Goal: Task Accomplishment & Management: Use online tool/utility

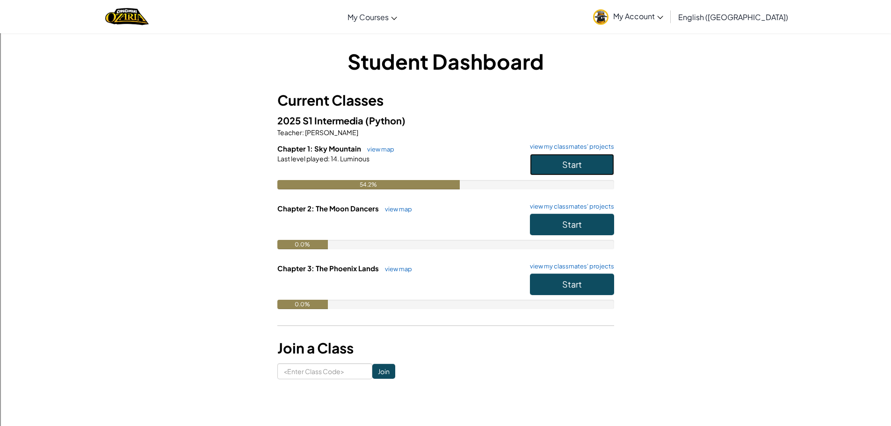
click at [591, 171] on button "Start" at bounding box center [572, 165] width 84 height 22
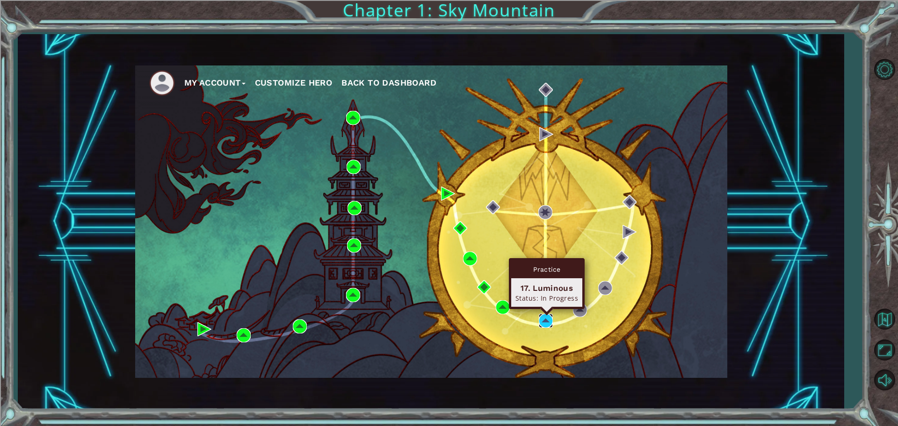
click at [548, 319] on img at bounding box center [546, 321] width 14 height 14
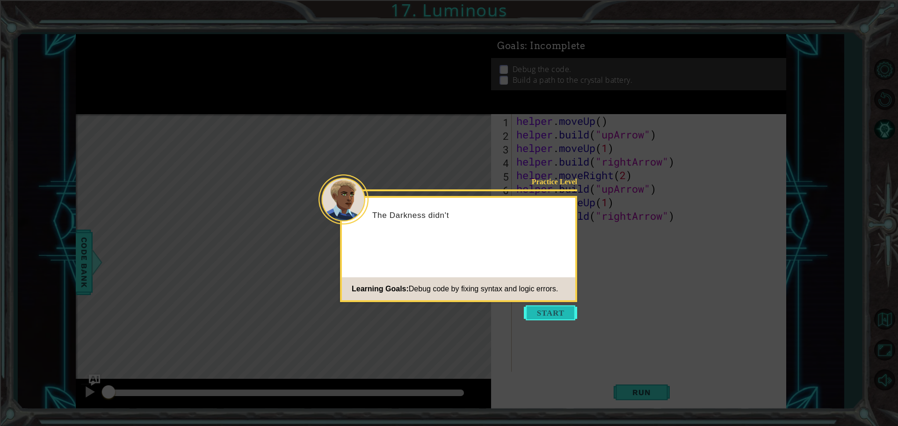
click at [560, 309] on button "Start" at bounding box center [550, 312] width 53 height 15
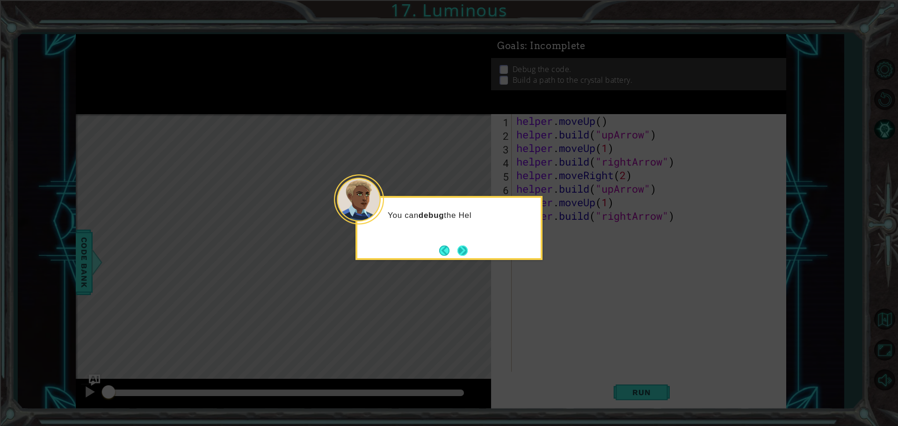
drag, startPoint x: 472, startPoint y: 249, endPoint x: 471, endPoint y: 254, distance: 5.2
click at [472, 254] on div "You can debug the Hel" at bounding box center [448, 228] width 187 height 64
click at [468, 255] on button "Next" at bounding box center [462, 251] width 10 height 10
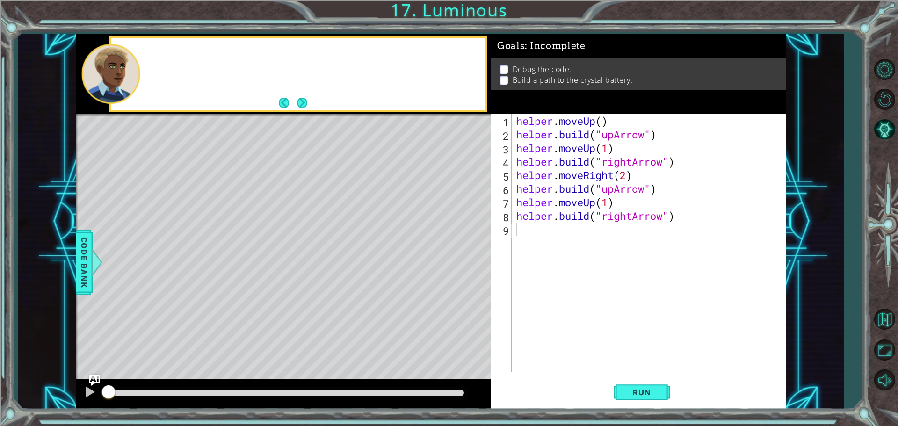
click at [471, 255] on div "Level Map" at bounding box center [292, 251] width 432 height 275
click at [471, 253] on div "Level Map" at bounding box center [292, 251] width 432 height 275
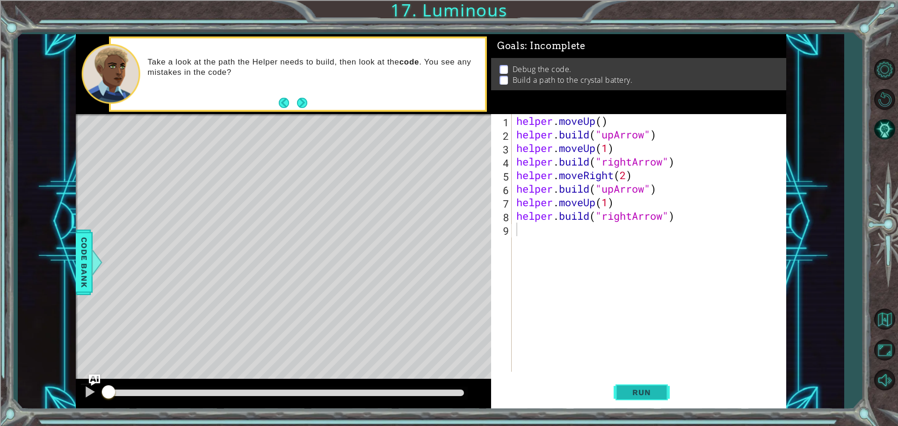
click at [625, 391] on span "Run" at bounding box center [641, 392] width 37 height 9
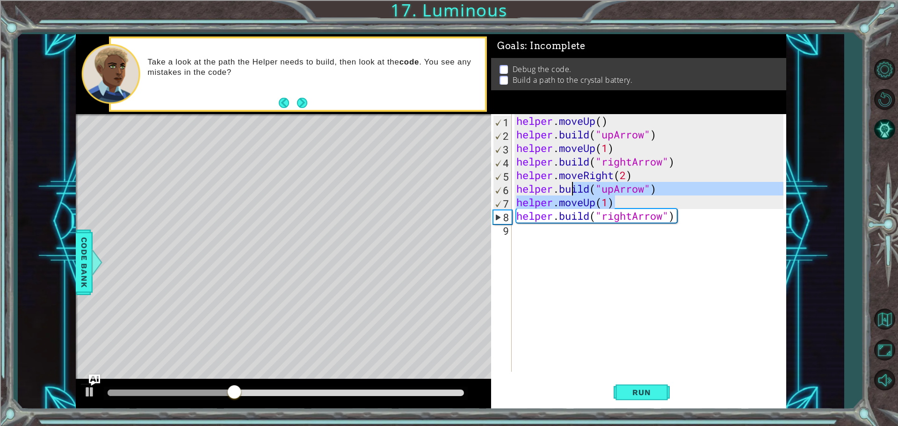
drag, startPoint x: 669, startPoint y: 208, endPoint x: 598, endPoint y: 196, distance: 71.6
click at [598, 196] on div "helper . moveUp ( ) helper . build ( "upArrow" ) helper . moveUp ( 1 ) helper .…" at bounding box center [651, 256] width 274 height 285
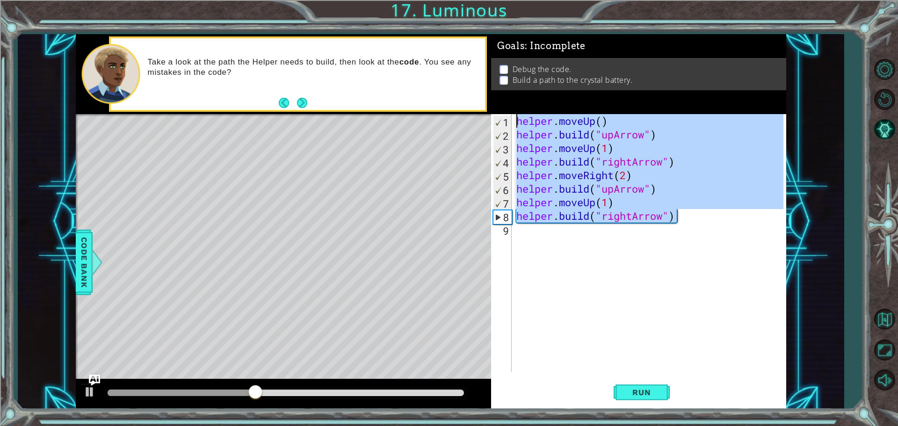
drag, startPoint x: 676, startPoint y: 209, endPoint x: 516, endPoint y: 113, distance: 186.5
click at [516, 113] on div "Goals : Incomplete Debug the code. Build a path to the crystal battery. helper.…" at bounding box center [638, 221] width 295 height 375
type textarea "helper.moveUp() [DOMAIN_NAME]("upArrow")"
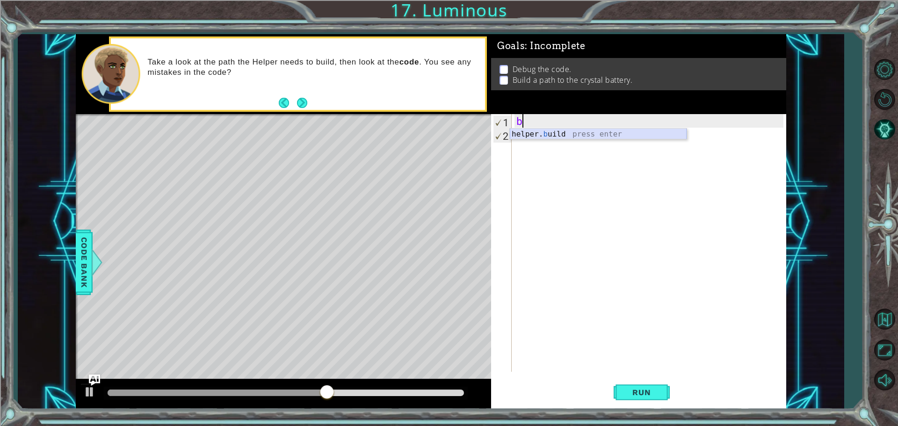
click at [555, 136] on div "helper. b uild press enter" at bounding box center [598, 146] width 177 height 34
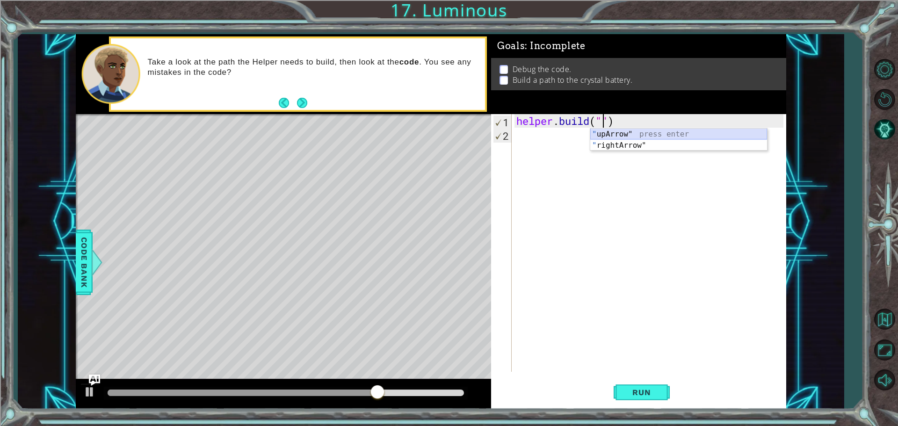
click at [635, 130] on div "" upArrow" press enter " rightArrow" press enter" at bounding box center [678, 151] width 177 height 45
type textarea "[DOMAIN_NAME]("upArrow")"
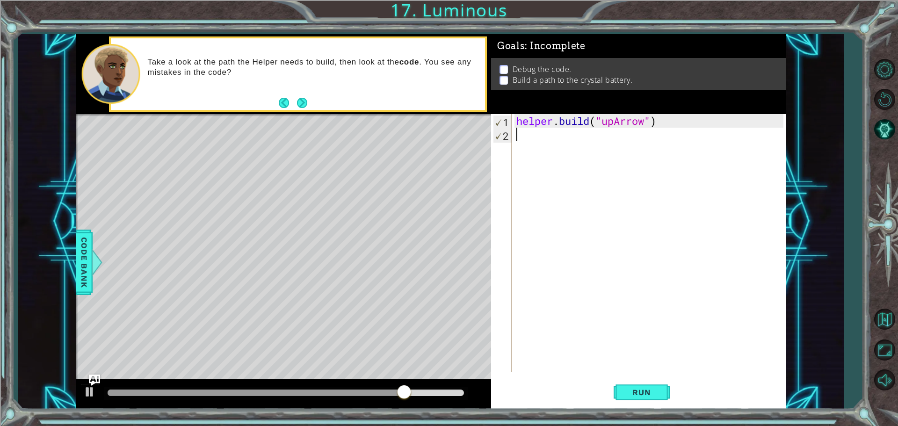
click at [587, 138] on div "helper . build ( "upArrow" )" at bounding box center [651, 256] width 274 height 285
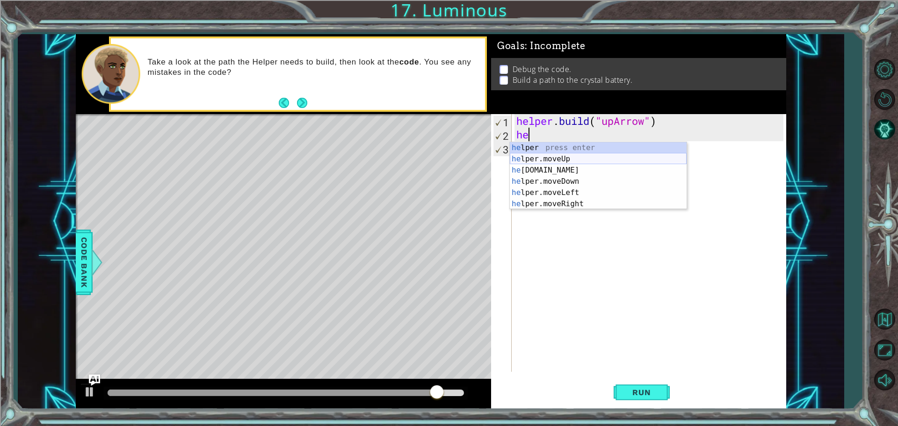
click at [586, 159] on div "he lper press enter he lper.moveUp press enter he [DOMAIN_NAME] press enter he …" at bounding box center [598, 187] width 177 height 90
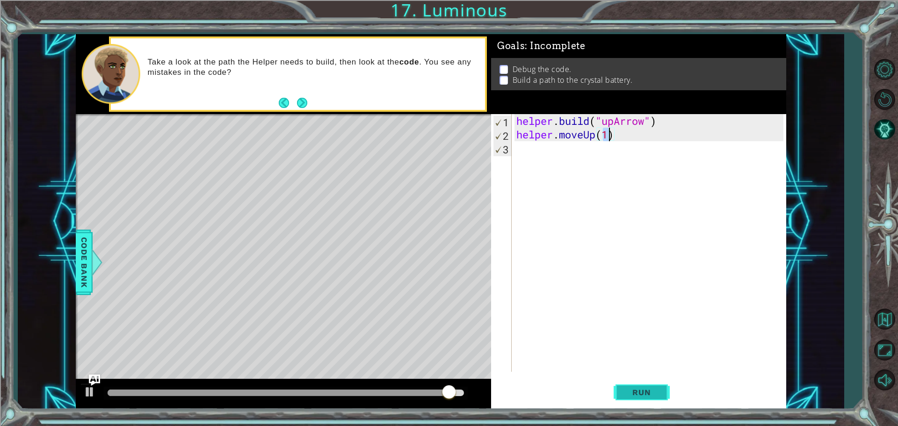
click at [650, 398] on button "Run" at bounding box center [642, 391] width 56 height 29
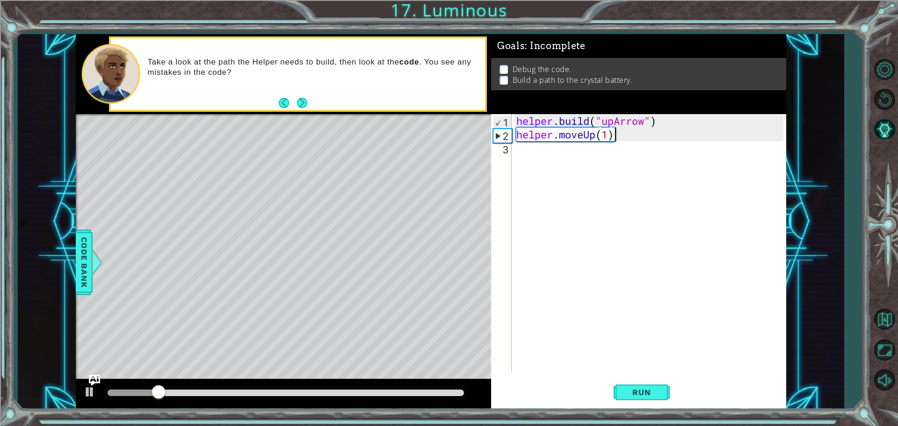
click at [634, 134] on div "helper . build ( "upArrow" ) helper . moveUp ( 1 )" at bounding box center [651, 256] width 274 height 285
click at [672, 124] on div "helper . build ( "upArrow" ) helper . moveUp ( 1 )" at bounding box center [651, 256] width 274 height 285
type textarea "[DOMAIN_NAME]("upArrow")"
click at [630, 391] on span "Run" at bounding box center [641, 392] width 37 height 9
drag, startPoint x: 658, startPoint y: 120, endPoint x: 473, endPoint y: 105, distance: 184.9
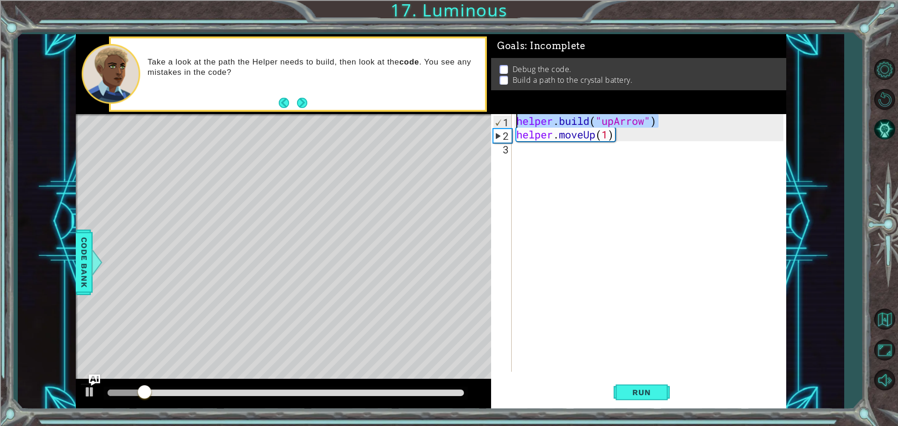
click at [473, 105] on div "1 ההההההההההההההההההההההההההההההההההההההההההההההההההההההההההההההההההההההההההההה…" at bounding box center [431, 221] width 710 height 375
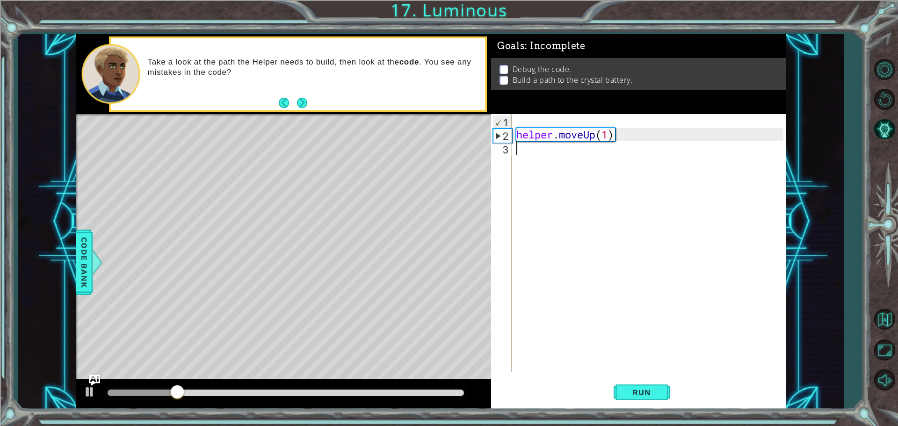
drag, startPoint x: 572, startPoint y: 142, endPoint x: 575, endPoint y: 146, distance: 4.8
click at [575, 146] on div "helper . moveUp ( 1 )" at bounding box center [651, 256] width 274 height 285
paste textarea "[DOMAIN_NAME]("upArrow")"
type textarea "[DOMAIN_NAME]("upArrow")"
click at [640, 390] on span "Run" at bounding box center [641, 392] width 37 height 9
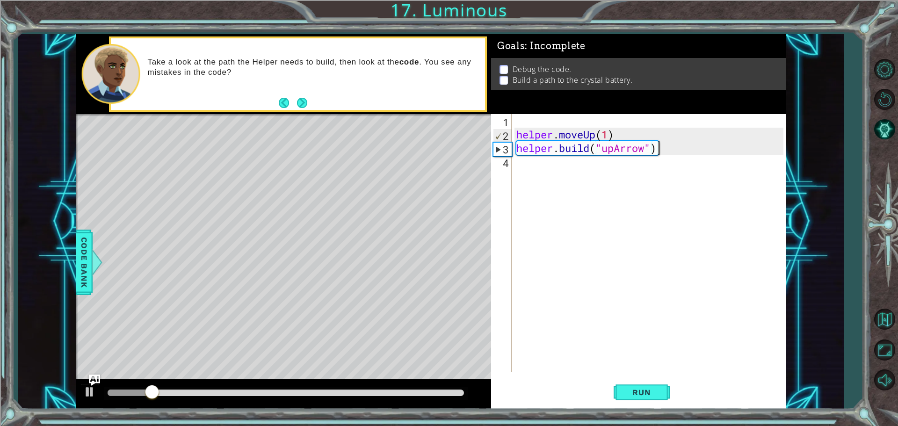
click at [569, 160] on div "helper . moveUp ( 1 ) helper . build ( "upArrow" )" at bounding box center [651, 256] width 274 height 285
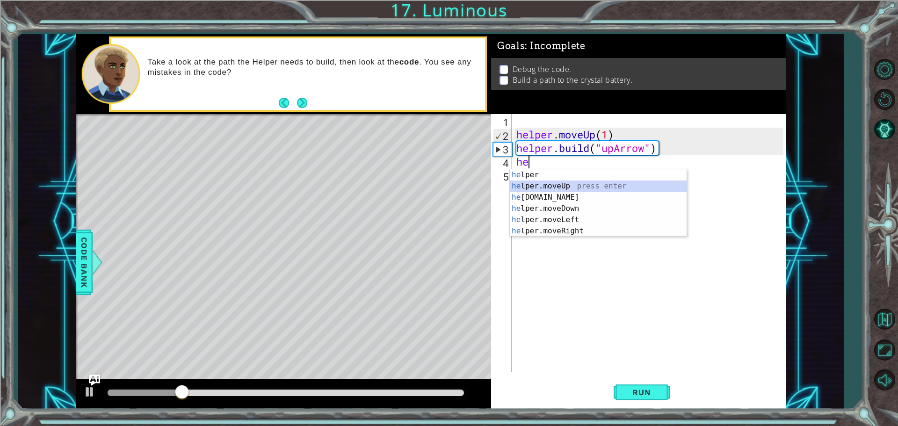
click at [572, 187] on div "he lper press enter he lper.moveUp press enter he [DOMAIN_NAME] press enter he …" at bounding box center [598, 214] width 177 height 90
type textarea "helper.moveUp(1)"
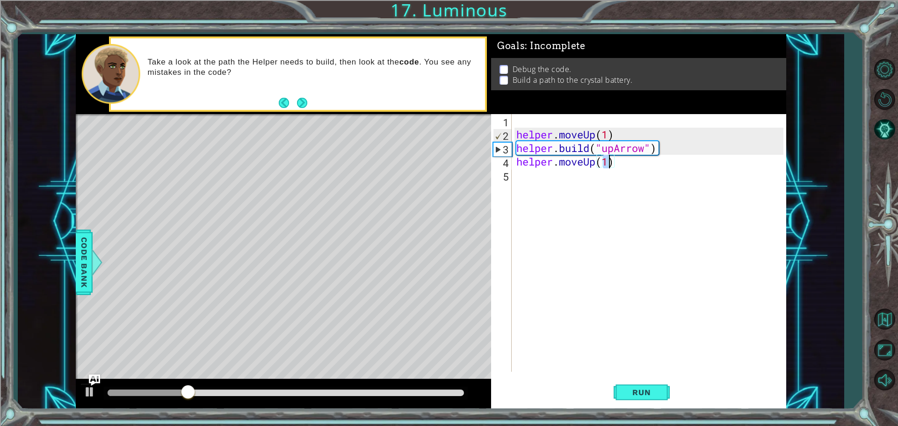
click at [562, 181] on div "helper . moveUp ( 1 ) helper . build ( "upArrow" ) helper . moveUp ( 1 )" at bounding box center [651, 256] width 274 height 285
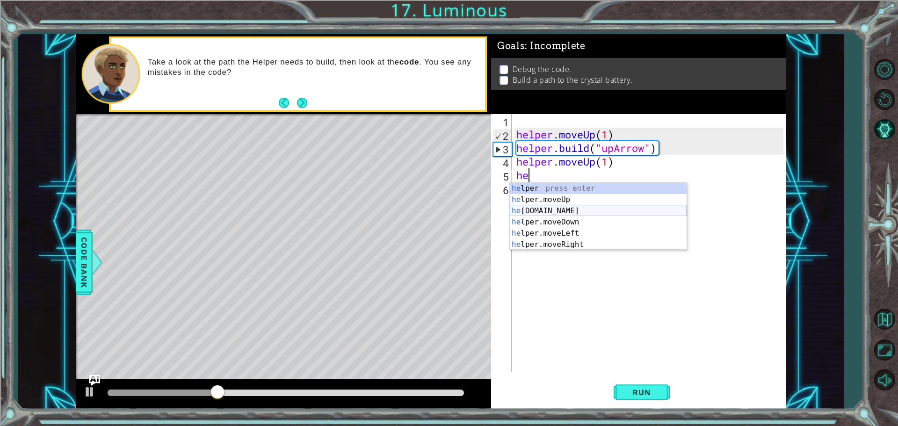
click at [568, 211] on div "he lper press enter he lper.moveUp press enter he [DOMAIN_NAME] press enter he …" at bounding box center [598, 228] width 177 height 90
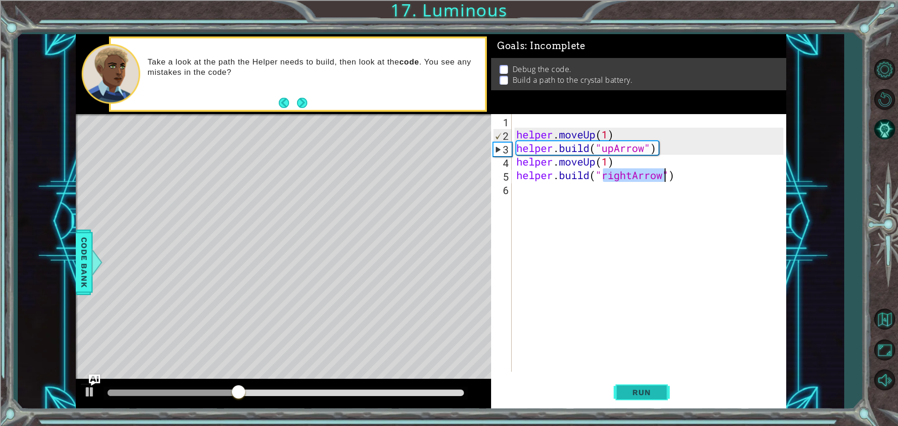
type textarea "[DOMAIN_NAME]("rightArrow")"
click at [669, 386] on button "Run" at bounding box center [642, 391] width 56 height 29
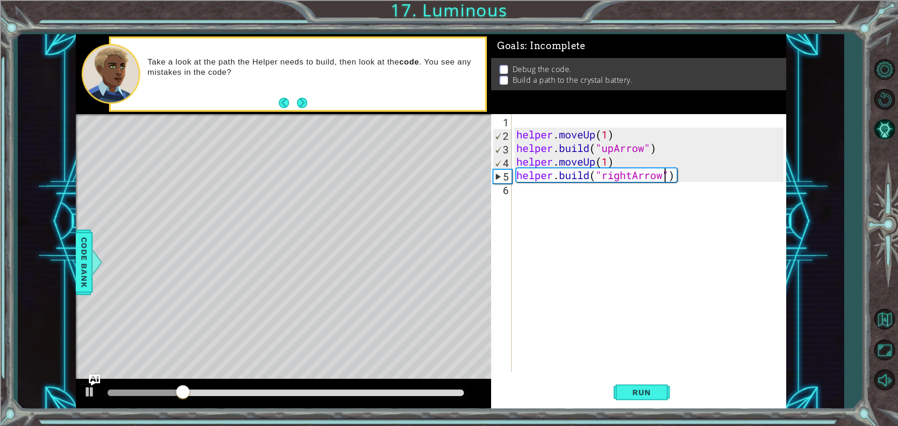
click at [539, 203] on div "helper . moveUp ( 1 ) helper . build ( "upArrow" ) helper . moveUp ( 1 ) helper…" at bounding box center [651, 256] width 274 height 285
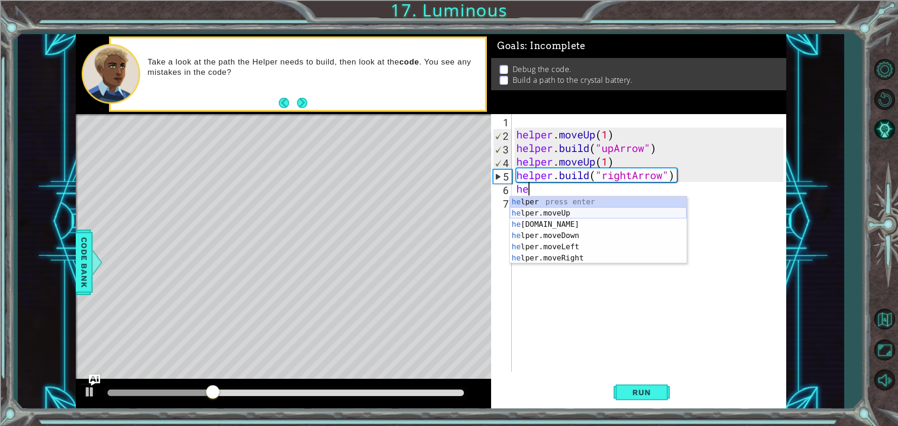
click at [562, 215] on div "he lper press enter he lper.moveUp press enter he [DOMAIN_NAME] press enter he …" at bounding box center [598, 241] width 177 height 90
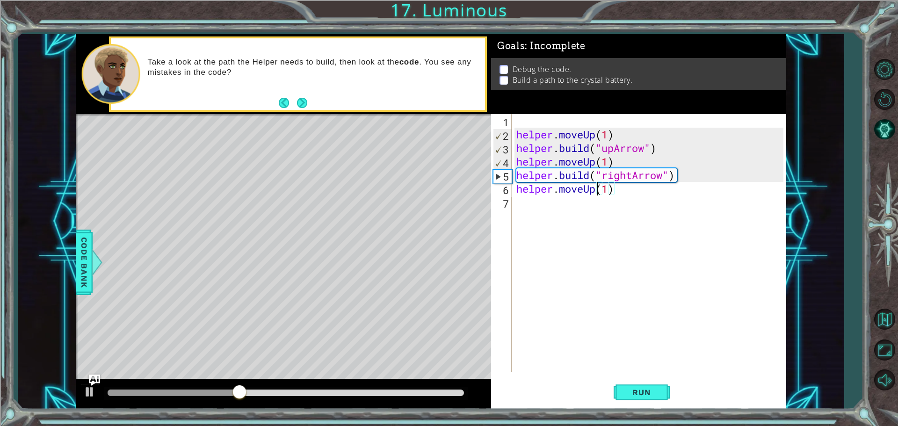
click at [595, 188] on div "helper . moveUp ( 1 ) helper . build ( "upArrow" ) helper . moveUp ( 1 ) helper…" at bounding box center [651, 256] width 274 height 285
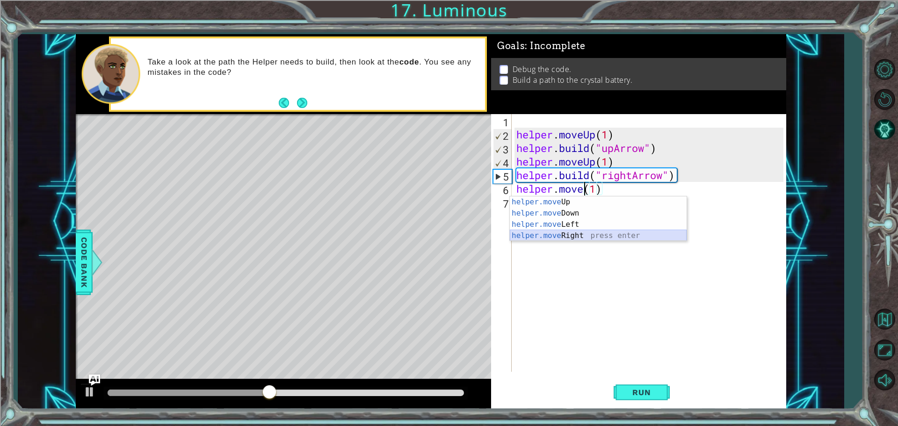
click at [594, 233] on div "helper.move Up press enter helper.move Down press enter helper.move Left press …" at bounding box center [598, 229] width 177 height 67
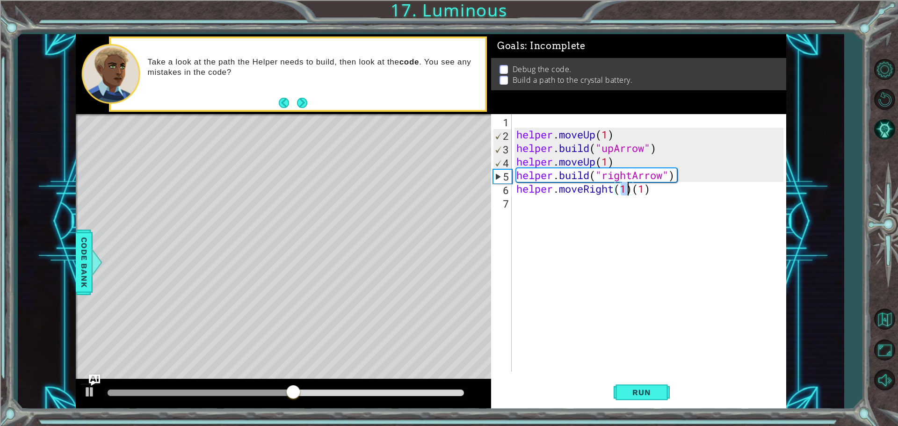
click at [645, 193] on div "helper . moveUp ( 1 ) helper . build ( "upArrow" ) helper . moveUp ( 1 ) helper…" at bounding box center [651, 256] width 274 height 285
drag, startPoint x: 649, startPoint y: 191, endPoint x: 635, endPoint y: 195, distance: 15.1
click at [635, 195] on div "helper . moveUp ( 1 ) helper . build ( "upArrow" ) helper . moveUp ( 1 ) helper…" at bounding box center [651, 256] width 274 height 285
click at [634, 191] on div "helper . moveUp ( 1 ) helper . build ( "upArrow" ) helper . moveUp ( 1 ) helper…" at bounding box center [651, 256] width 274 height 285
type textarea "helper.moveRight(1)(1)"
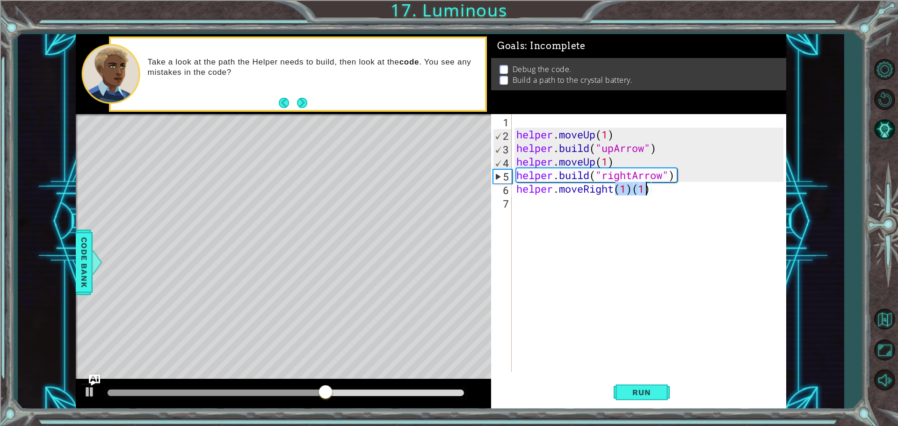
drag, startPoint x: 634, startPoint y: 191, endPoint x: 648, endPoint y: 191, distance: 14.5
click at [648, 191] on div "helper . moveUp ( 1 ) helper . build ( "upArrow" ) helper . moveUp ( 1 ) helper…" at bounding box center [651, 256] width 274 height 285
click at [626, 198] on div "helper . moveUp ( 1 ) helper . build ( "upArrow" ) helper . moveUp ( 1 ) helper…" at bounding box center [651, 256] width 274 height 285
click at [648, 188] on div "helper . moveUp ( 1 ) helper . build ( "upArrow" ) helper . moveUp ( 1 ) helper…" at bounding box center [651, 256] width 274 height 285
click at [650, 191] on div "helper . moveUp ( 1 ) helper . build ( "upArrow" ) helper . moveUp ( 1 ) helper…" at bounding box center [651, 256] width 274 height 285
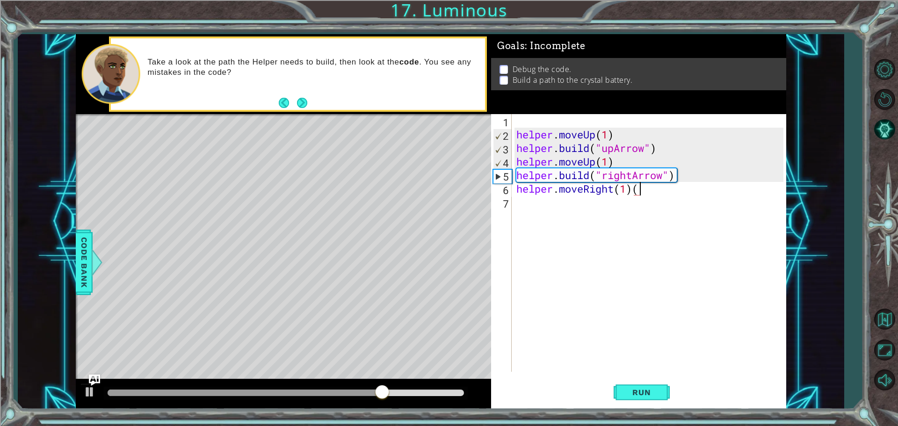
type textarea "helper.moveRight(1)"
click at [524, 208] on div "helper . moveUp ( 1 ) helper . build ( "upArrow" ) helper . moveUp ( 1 ) helper…" at bounding box center [651, 256] width 274 height 285
type textarea "j"
type textarea "helper.moveRight(1)"
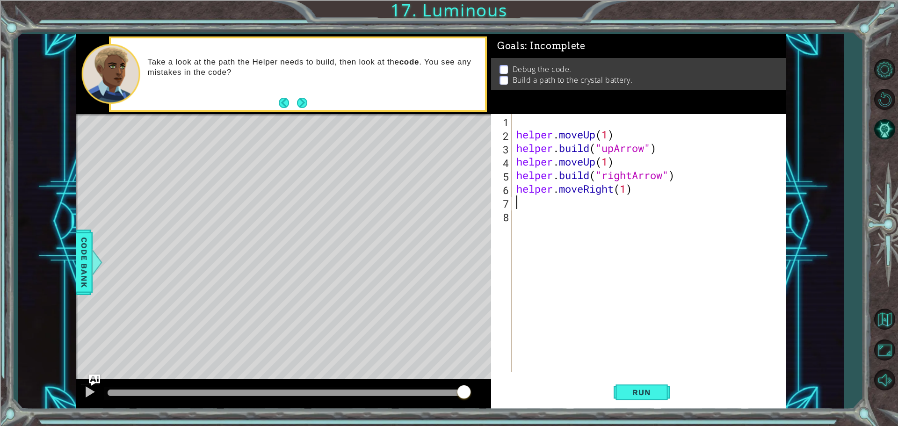
scroll to position [0, 0]
type textarea "j"
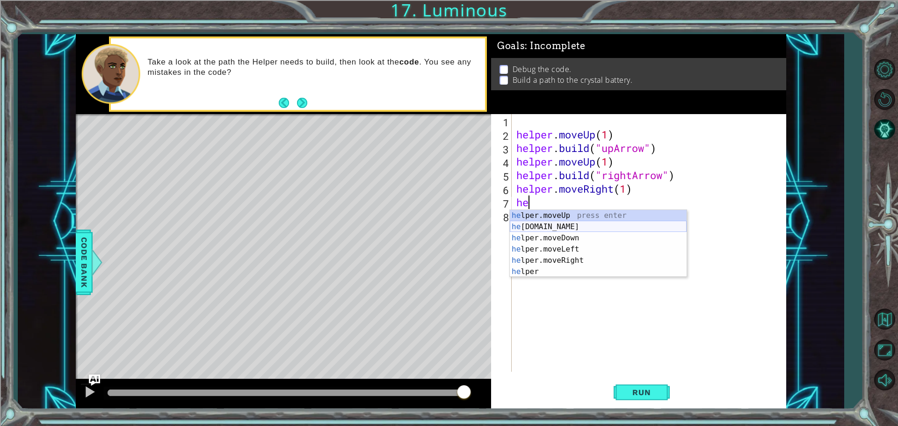
click at [556, 225] on div "he lper.moveUp press enter he [DOMAIN_NAME] press enter he lper.moveDown press …" at bounding box center [598, 255] width 177 height 90
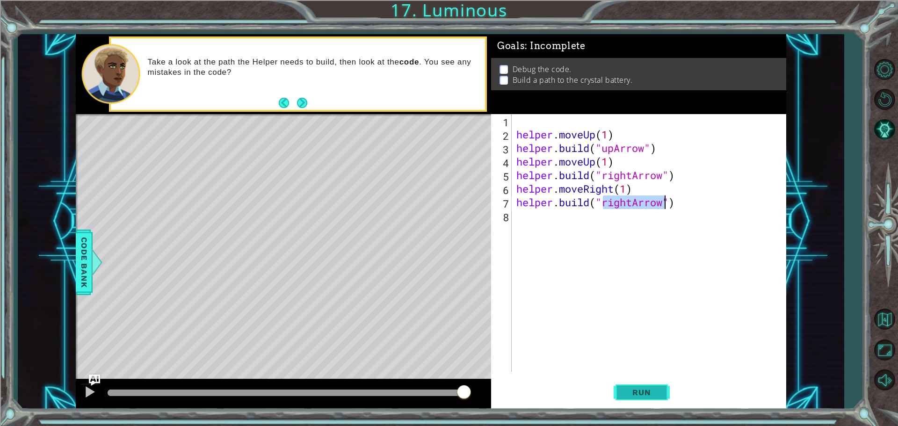
type textarea "[DOMAIN_NAME]("rightArrow")"
click at [648, 392] on span "Run" at bounding box center [641, 392] width 37 height 9
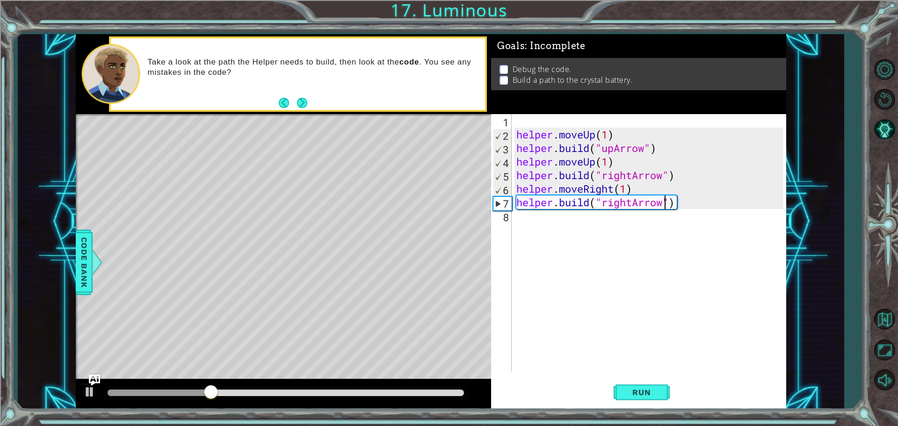
click at [540, 214] on div "helper . moveUp ( 1 ) helper . build ( "upArrow" ) helper . moveUp ( 1 ) helper…" at bounding box center [651, 256] width 274 height 285
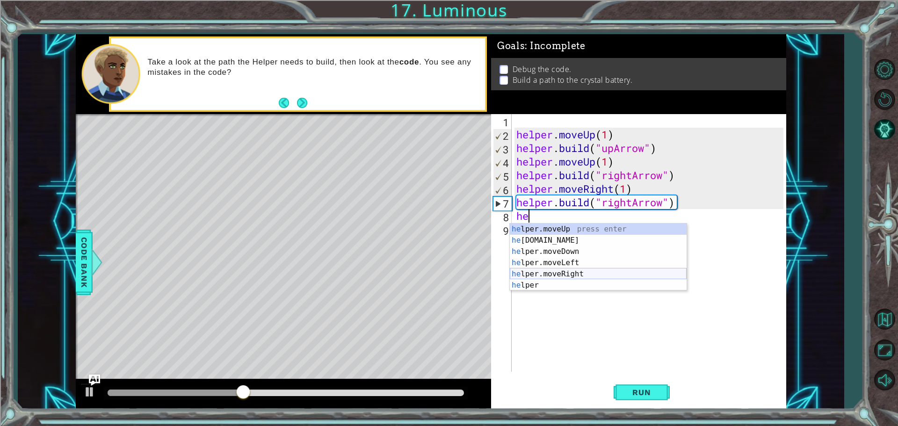
click at [565, 275] on div "he lper.moveUp press enter he [DOMAIN_NAME] press enter he lper.moveDown press …" at bounding box center [598, 269] width 177 height 90
type textarea "helper.moveRight(1)"
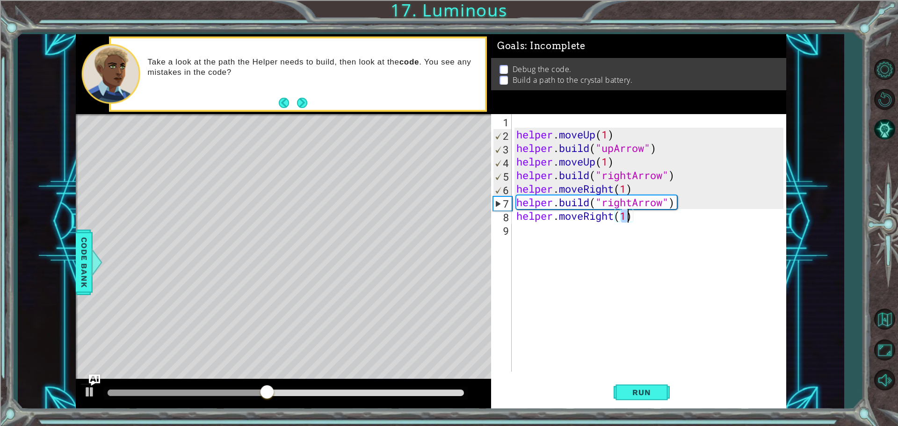
click at [558, 235] on div "helper . moveUp ( 1 ) helper . build ( "upArrow" ) helper . moveUp ( 1 ) helper…" at bounding box center [651, 256] width 274 height 285
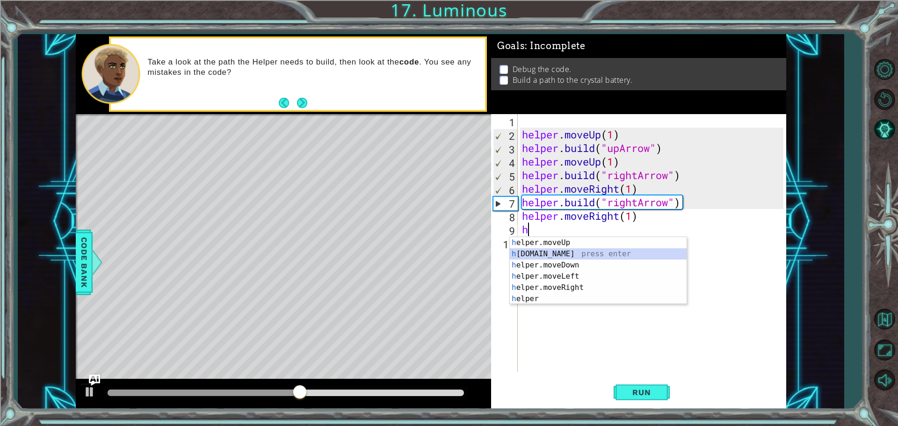
click at [561, 253] on div "h elper.moveUp press enter h [DOMAIN_NAME] press enter h elper.moveDown press e…" at bounding box center [598, 282] width 177 height 90
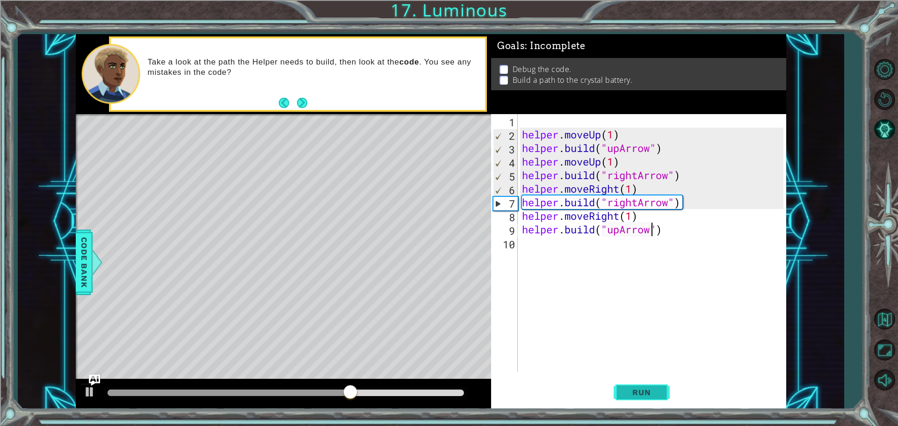
type textarea "[DOMAIN_NAME]("upArrow")"
click at [641, 390] on span "Run" at bounding box center [641, 392] width 37 height 9
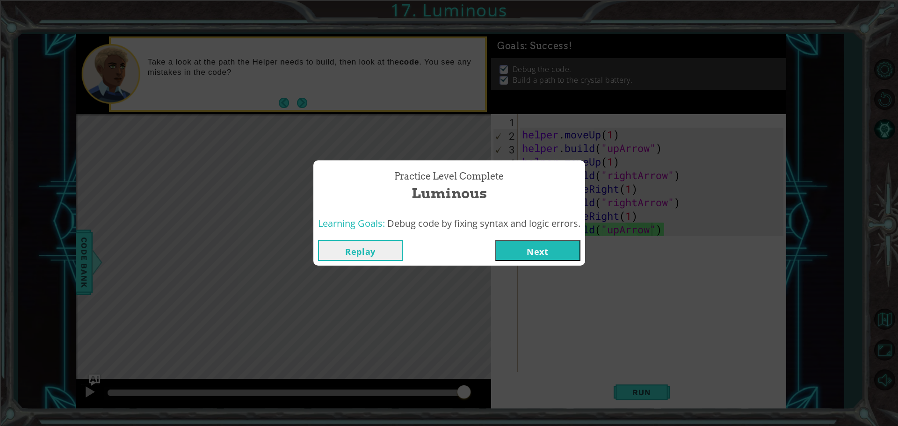
click at [543, 253] on button "Next" at bounding box center [537, 250] width 85 height 21
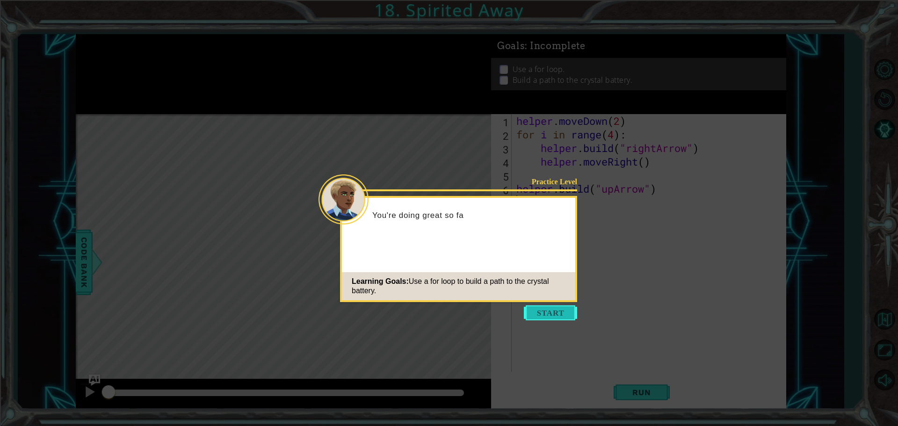
click at [555, 307] on button "Start" at bounding box center [550, 312] width 53 height 15
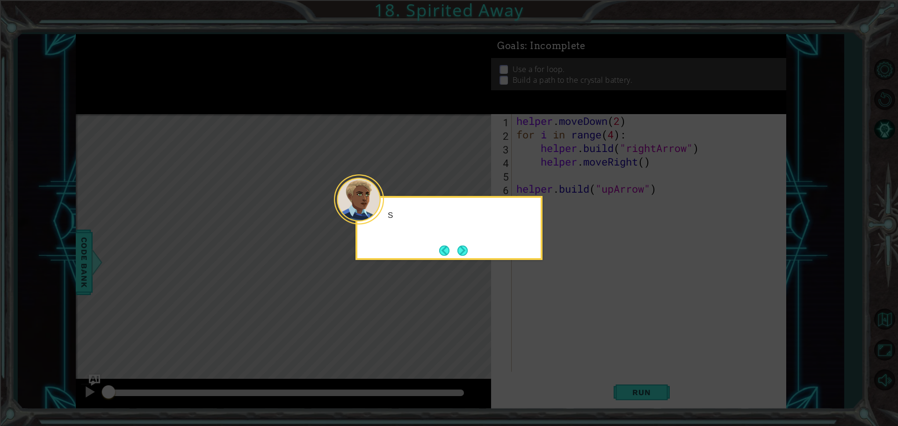
click at [555, 307] on icon at bounding box center [449, 213] width 898 height 426
click at [550, 312] on icon at bounding box center [449, 213] width 898 height 426
click at [548, 313] on icon at bounding box center [449, 213] width 898 height 426
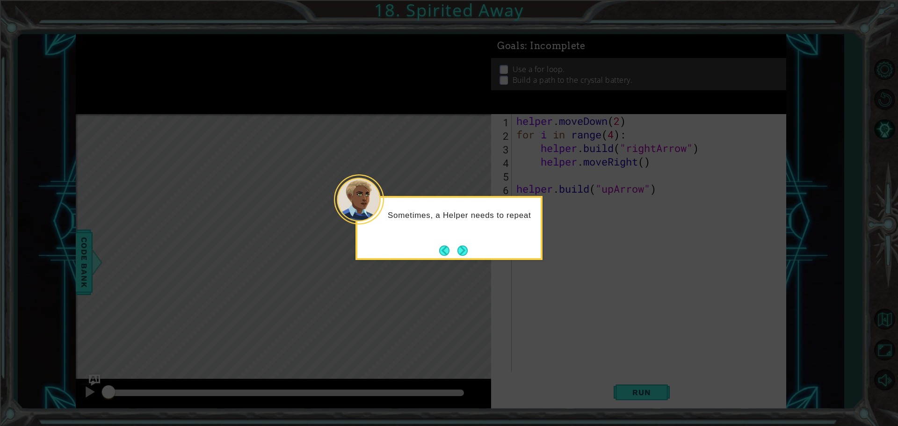
click at [548, 313] on icon at bounding box center [449, 213] width 898 height 426
click at [546, 314] on icon at bounding box center [449, 213] width 898 height 426
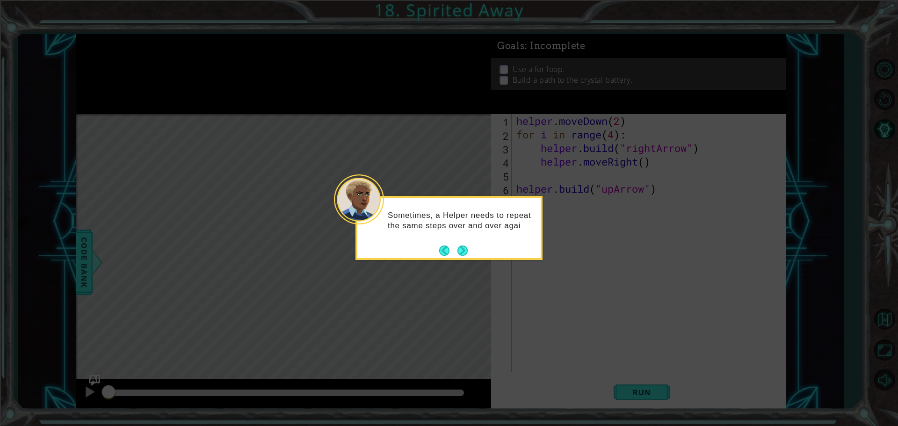
click at [546, 314] on icon at bounding box center [449, 213] width 898 height 426
click at [466, 248] on button "Next" at bounding box center [462, 251] width 10 height 10
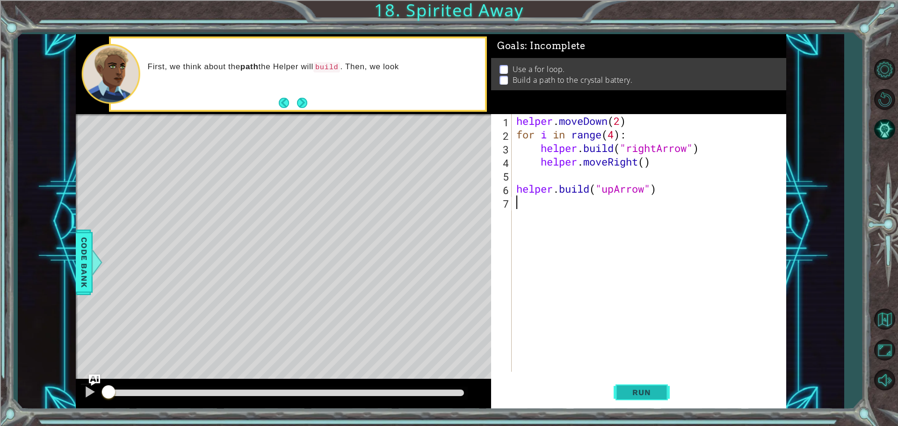
click at [628, 382] on button "Run" at bounding box center [642, 391] width 56 height 29
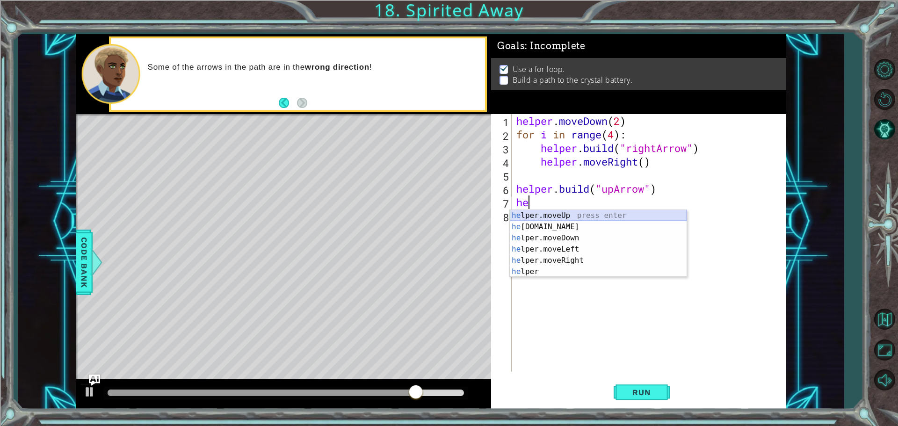
click at [529, 216] on div "he lper.moveUp press enter he [DOMAIN_NAME] press enter he lper.moveDown press …" at bounding box center [598, 255] width 177 height 90
type textarea "helper.moveUp(1)"
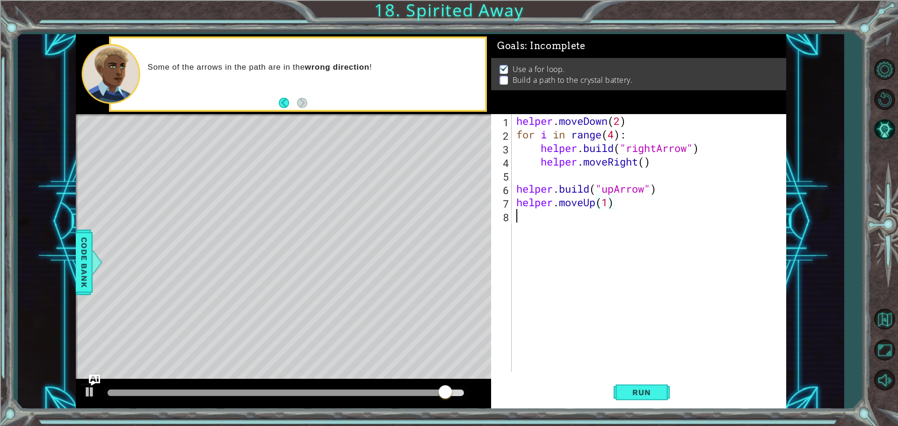
click at [529, 225] on div "helper . moveDown ( 2 ) for i in range ( 4 ) : helper . build ( "rightArrow" ) …" at bounding box center [651, 256] width 274 height 285
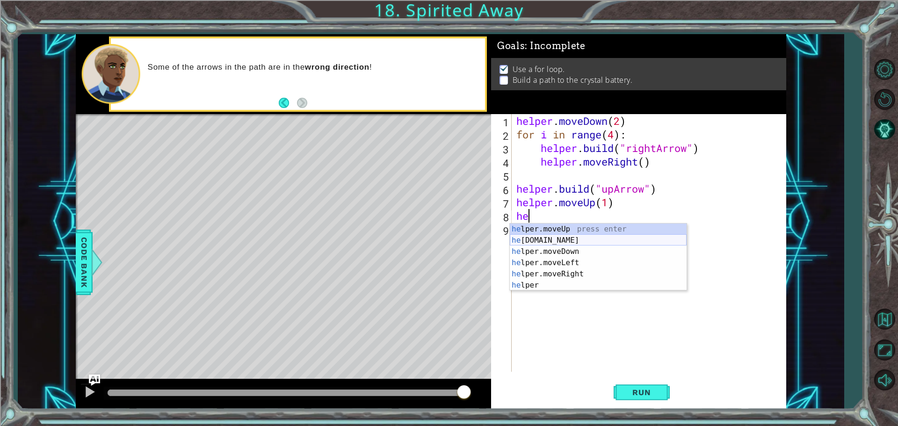
click at [545, 240] on div "he lper.moveUp press enter he [DOMAIN_NAME] press enter he lper.moveDown press …" at bounding box center [598, 269] width 177 height 90
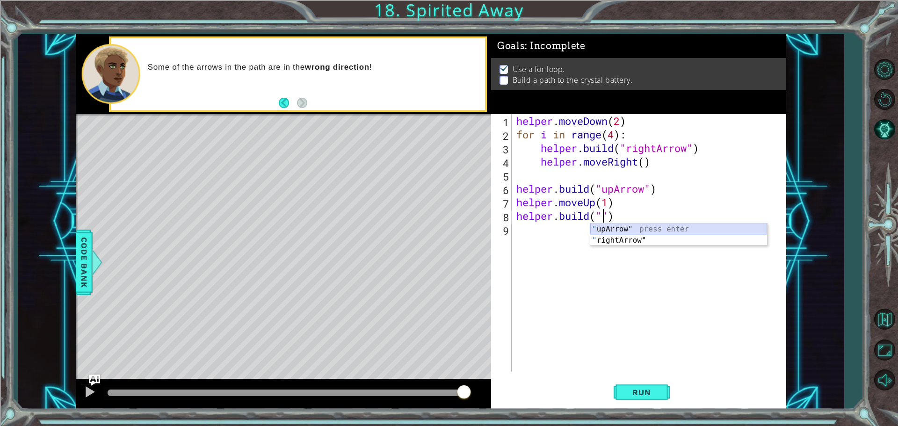
click at [667, 228] on div "" upArrow" press enter " rightArrow" press enter" at bounding box center [678, 246] width 177 height 45
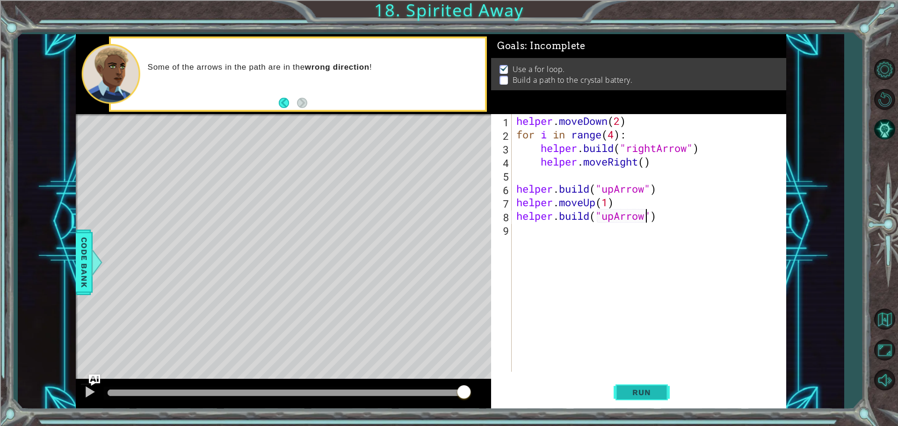
type textarea "[DOMAIN_NAME]("upArrow")"
click at [645, 399] on button "Run" at bounding box center [642, 391] width 56 height 29
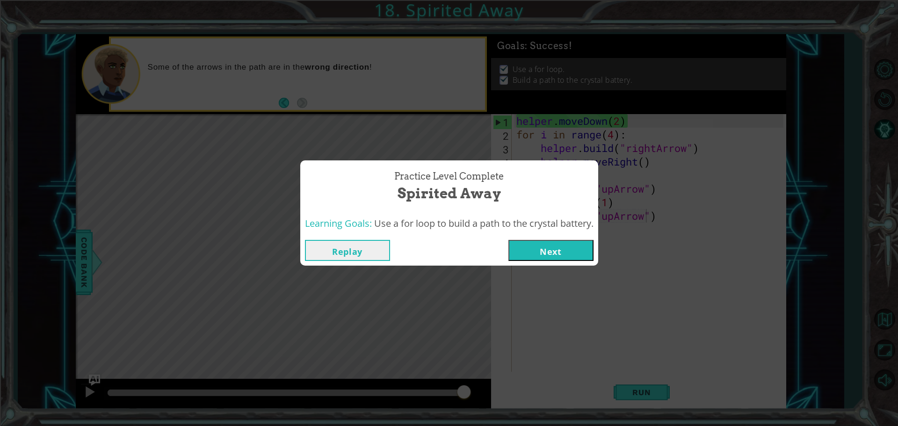
click at [575, 261] on div "Replay Next" at bounding box center [449, 250] width 298 height 30
click at [575, 242] on button "Next" at bounding box center [550, 250] width 85 height 21
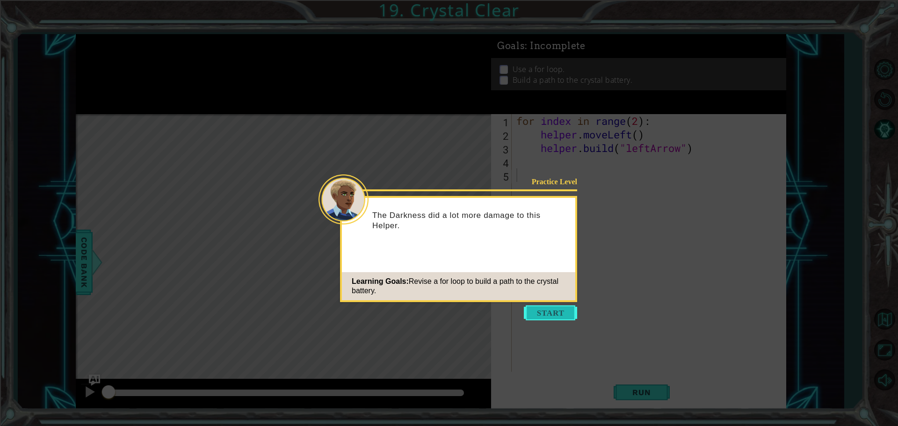
click at [549, 317] on button "Start" at bounding box center [550, 312] width 53 height 15
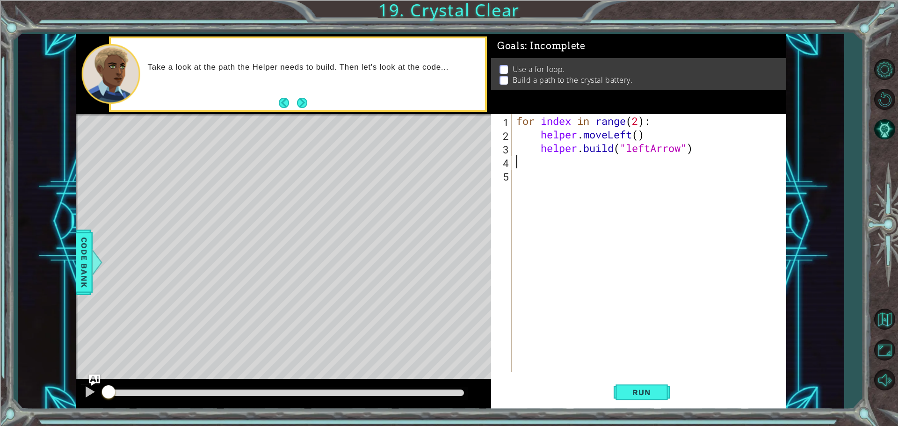
click at [574, 164] on div "for index in range ( 2 ) : helper . moveLeft ( ) helper . build ( "leftArrow" )" at bounding box center [651, 256] width 274 height 285
click at [653, 384] on button "Run" at bounding box center [642, 391] width 56 height 29
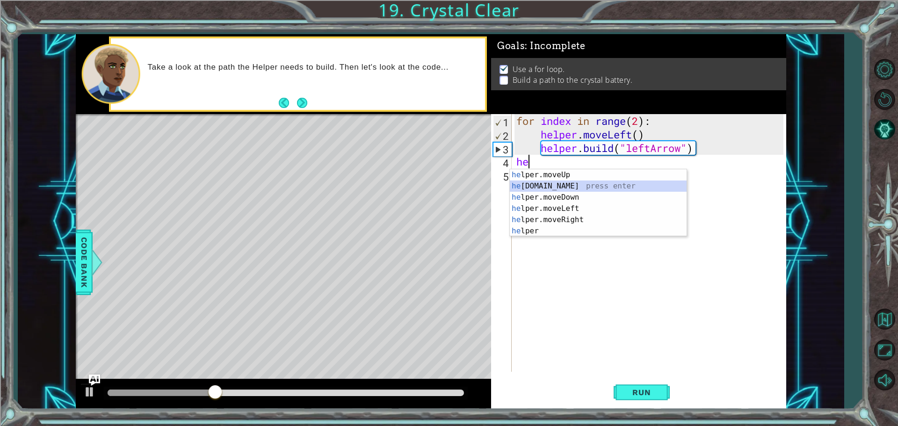
click at [546, 187] on div "he lper.moveUp press enter he [DOMAIN_NAME] press enter he lper.moveDown press …" at bounding box center [598, 214] width 177 height 90
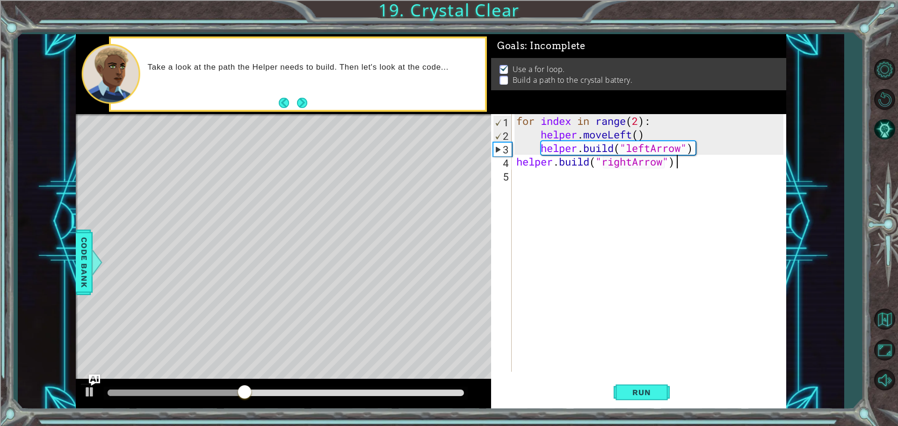
click at [681, 167] on div "for index in range ( 2 ) : helper . moveLeft ( ) helper . build ( "leftArrow" )…" at bounding box center [651, 256] width 274 height 285
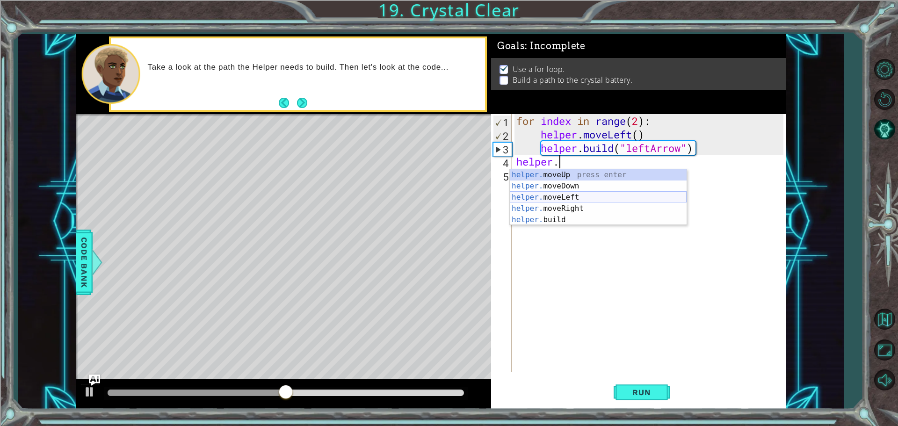
click at [588, 195] on div "helper. moveUp press enter helper. moveDown press enter helper. moveLeft press …" at bounding box center [598, 208] width 177 height 79
type textarea "helper.moveLeft(1)"
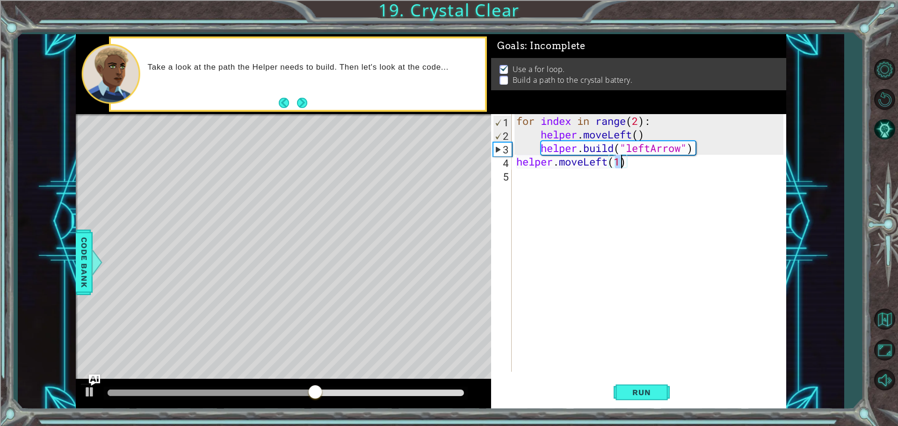
click at [518, 179] on div "for index in range ( 2 ) : helper . moveLeft ( ) helper . build ( "leftArrow" )…" at bounding box center [651, 256] width 274 height 285
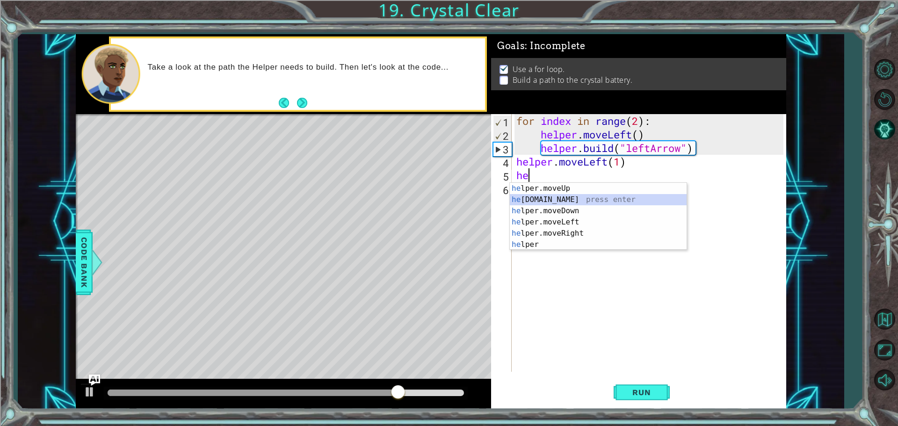
click at [561, 194] on div "he lper.moveUp press enter he [DOMAIN_NAME] press enter he lper.moveDown press …" at bounding box center [598, 228] width 177 height 90
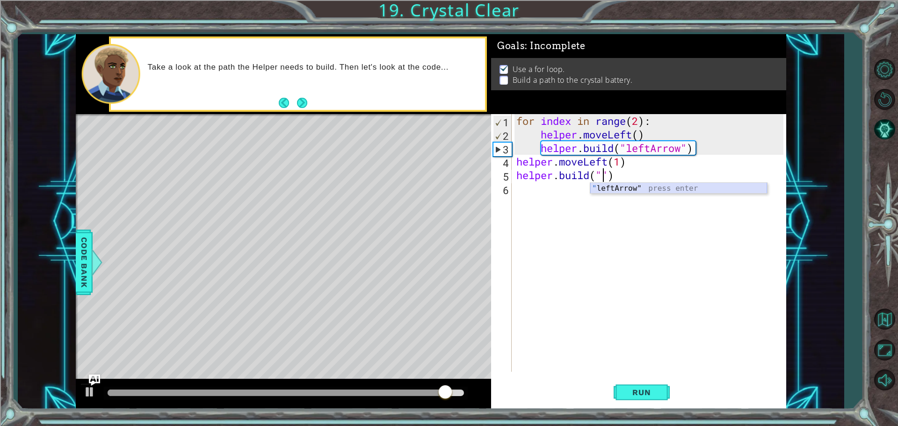
click at [644, 188] on div "" leftArrow" press enter" at bounding box center [678, 200] width 177 height 34
type textarea "[DOMAIN_NAME]("leftArrow")"
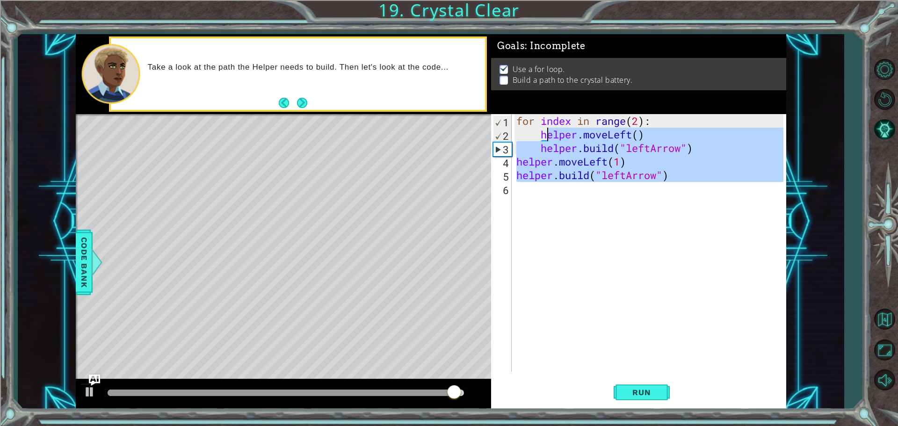
click at [549, 198] on div "for index in range ( 2 ) : helper . moveLeft ( ) helper . build ( "leftArrow" )…" at bounding box center [651, 256] width 274 height 285
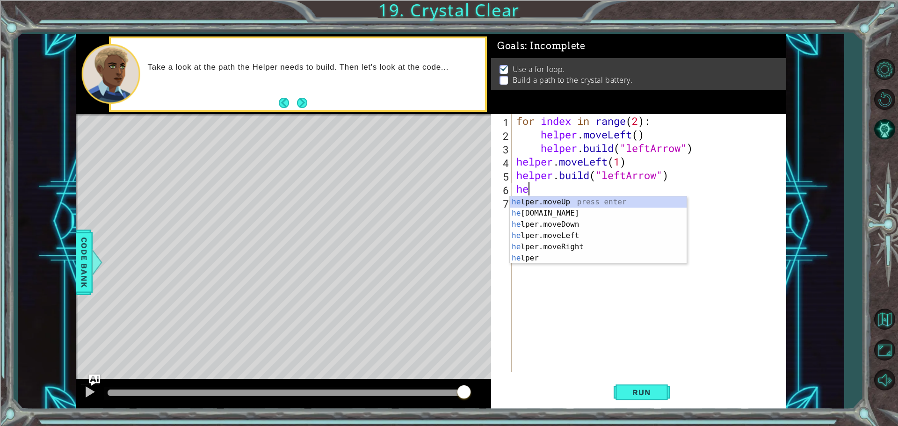
click at [549, 198] on div "he lper.moveUp press enter he [DOMAIN_NAME] press enter he lper.moveDown press …" at bounding box center [598, 241] width 177 height 90
type textarea "helper.moveUp(1)"
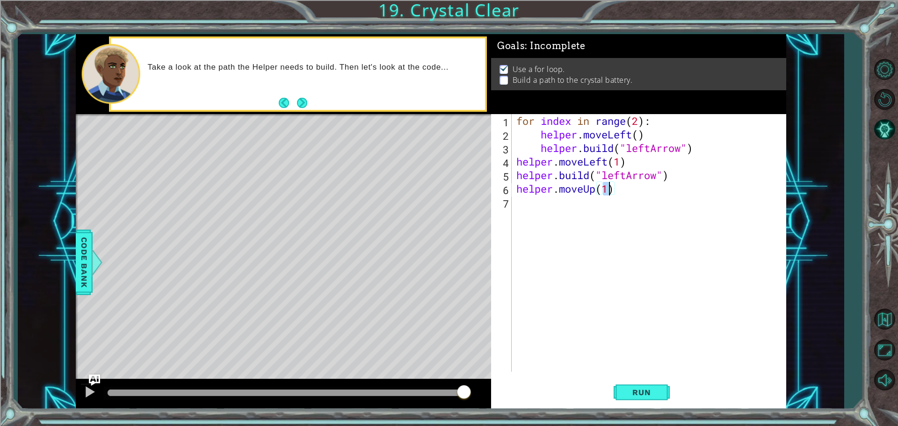
click at [538, 204] on div "for index in range ( 2 ) : helper . moveLeft ( ) helper . build ( "leftArrow" )…" at bounding box center [651, 256] width 274 height 285
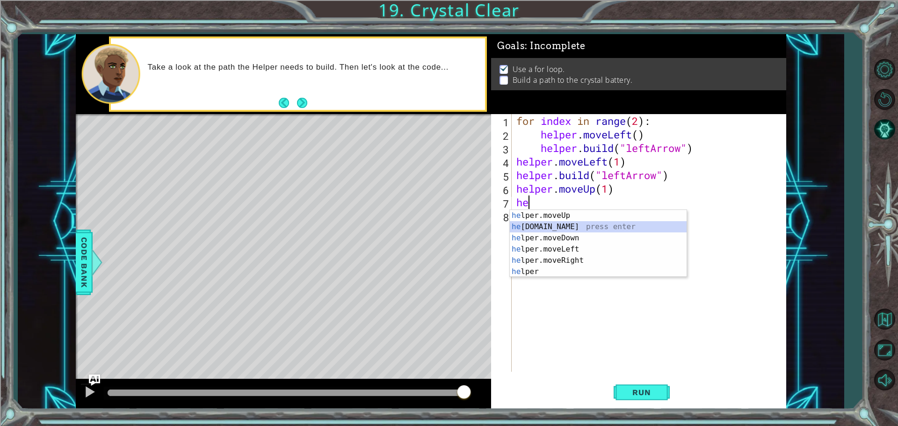
click at [568, 223] on div "he lper.moveUp press enter he [DOMAIN_NAME] press enter he lper.moveDown press …" at bounding box center [598, 255] width 177 height 90
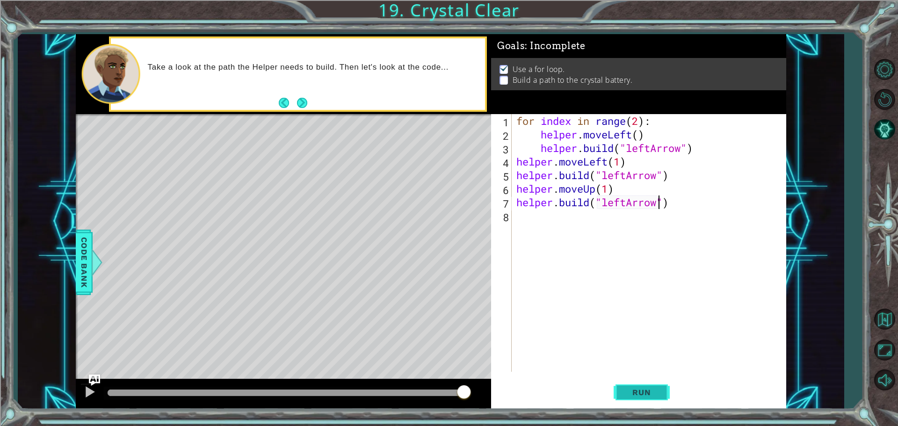
click at [626, 405] on button "Run" at bounding box center [642, 391] width 56 height 29
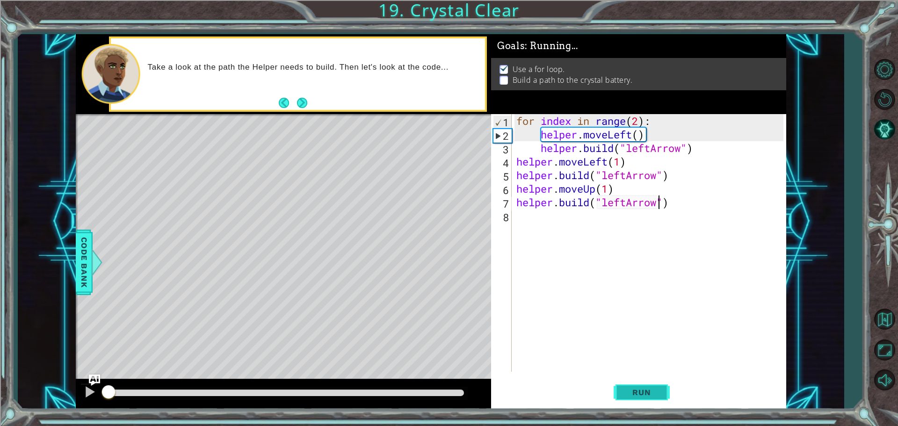
click at [627, 398] on button "Run" at bounding box center [642, 391] width 56 height 29
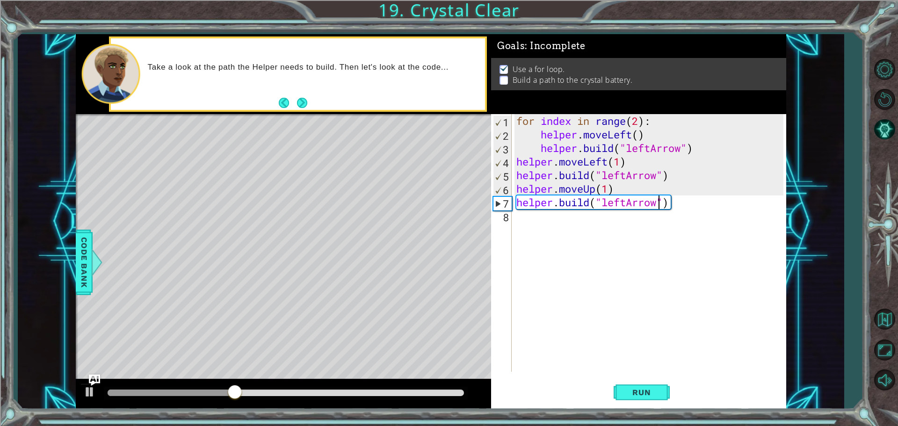
click at [608, 192] on div "for index in range ( 2 ) : helper . moveLeft ( ) helper . build ( "leftArrow" )…" at bounding box center [651, 256] width 274 height 285
click at [635, 396] on span "Run" at bounding box center [641, 392] width 37 height 9
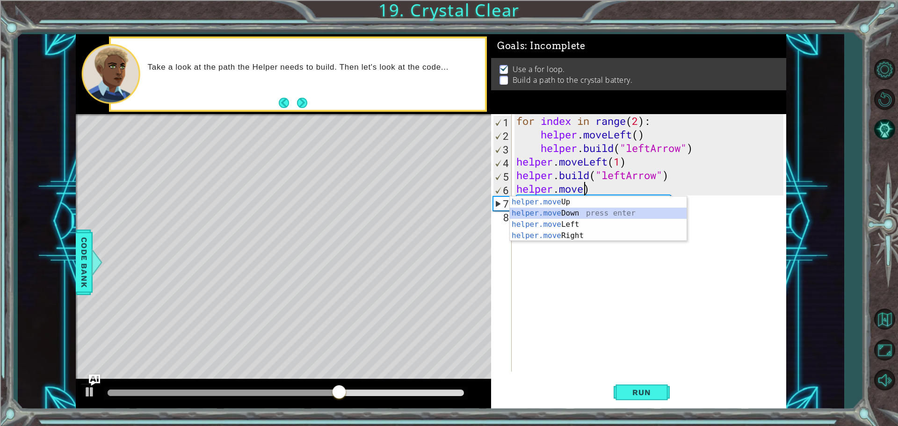
click at [597, 216] on div "helper.move Up press enter helper.move Down press enter helper.move Left press …" at bounding box center [598, 229] width 177 height 67
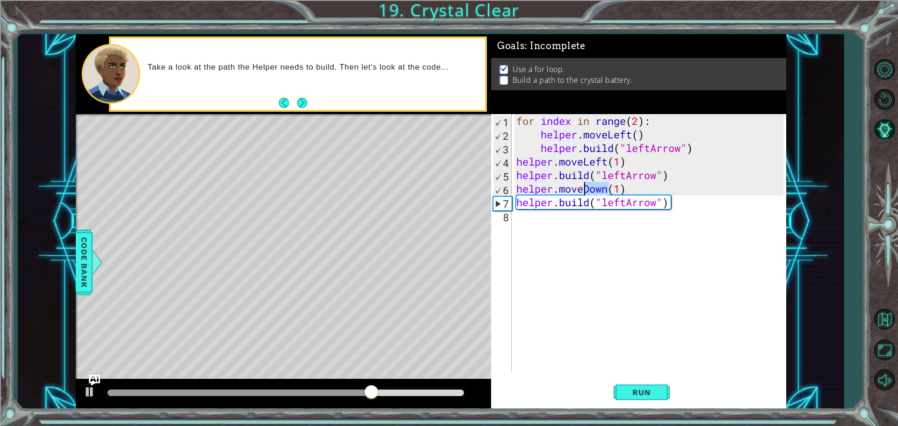
drag, startPoint x: 607, startPoint y: 186, endPoint x: 583, endPoint y: 195, distance: 25.3
click at [583, 195] on div "for index in range ( 2 ) : helper . moveLeft ( ) helper . build ( "leftArrow" )…" at bounding box center [651, 256] width 274 height 285
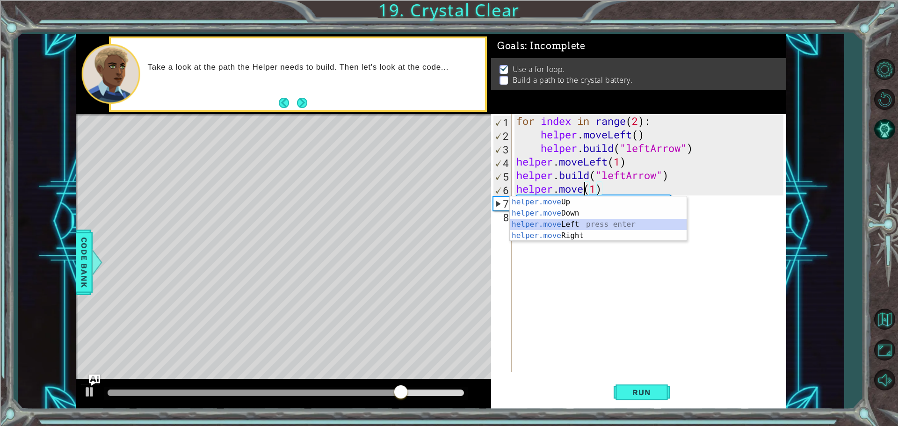
click at [578, 225] on div "helper.move Up press enter helper.move Down press enter helper.move Left press …" at bounding box center [598, 229] width 177 height 67
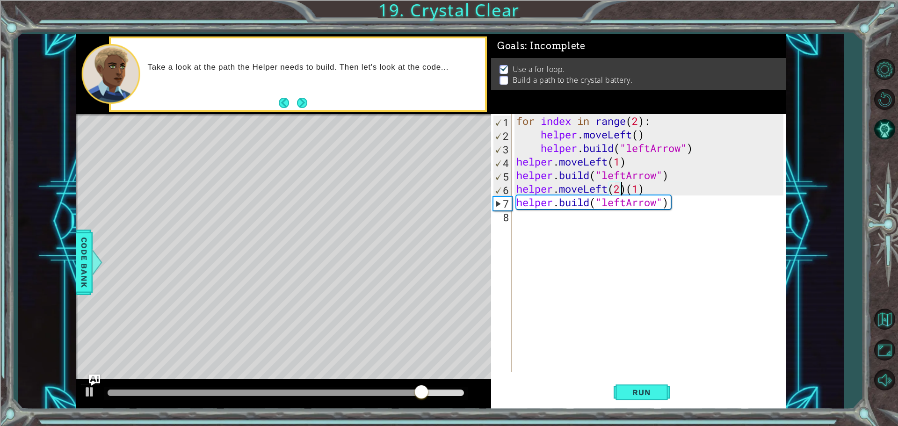
scroll to position [0, 5]
click at [648, 187] on div "for index in range ( 2 ) : helper . moveLeft ( ) helper . build ( "leftArrow" )…" at bounding box center [651, 256] width 274 height 285
type textarea "helper.moveLeft(2)"
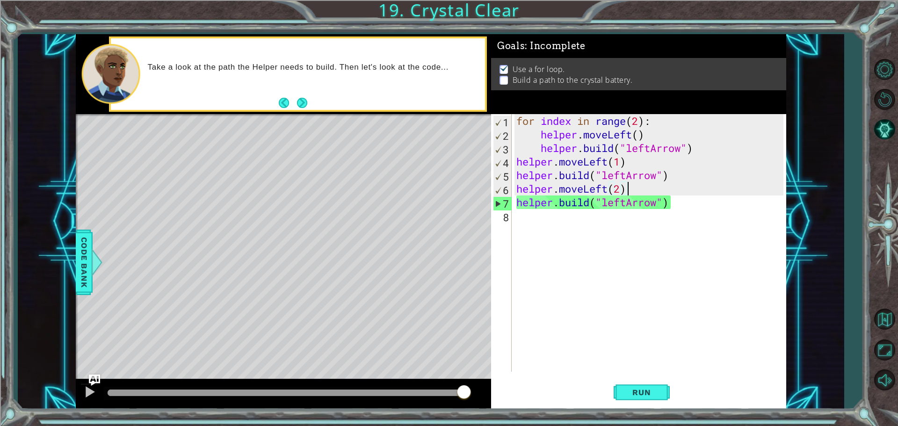
click at [547, 224] on div "for index in range ( 2 ) : helper . moveLeft ( ) helper . build ( "leftArrow" )…" at bounding box center [651, 256] width 274 height 285
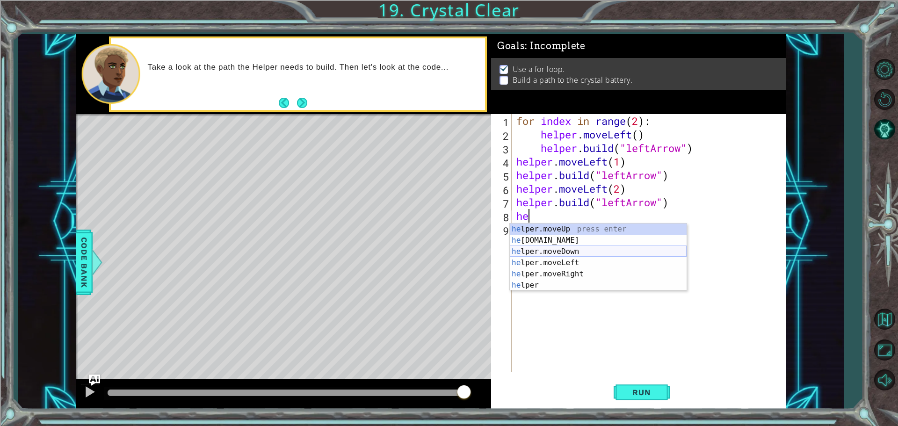
click at [564, 242] on div "he lper.moveUp press enter he [DOMAIN_NAME] press enter he lper.moveDown press …" at bounding box center [598, 269] width 177 height 90
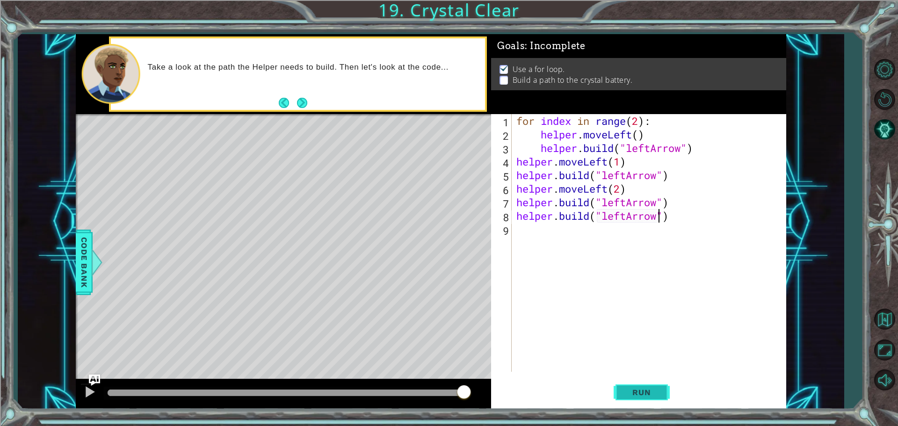
type textarea "[DOMAIN_NAME]("leftArrow")"
click at [664, 389] on button "Run" at bounding box center [642, 391] width 56 height 29
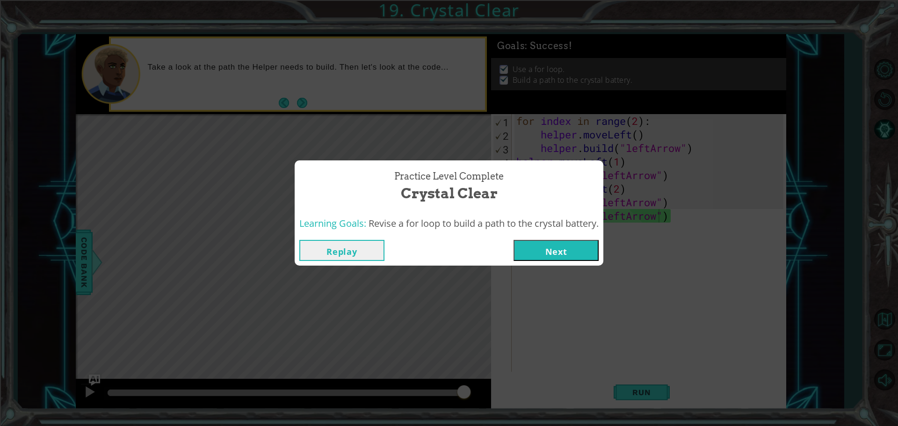
click at [534, 243] on button "Next" at bounding box center [556, 250] width 85 height 21
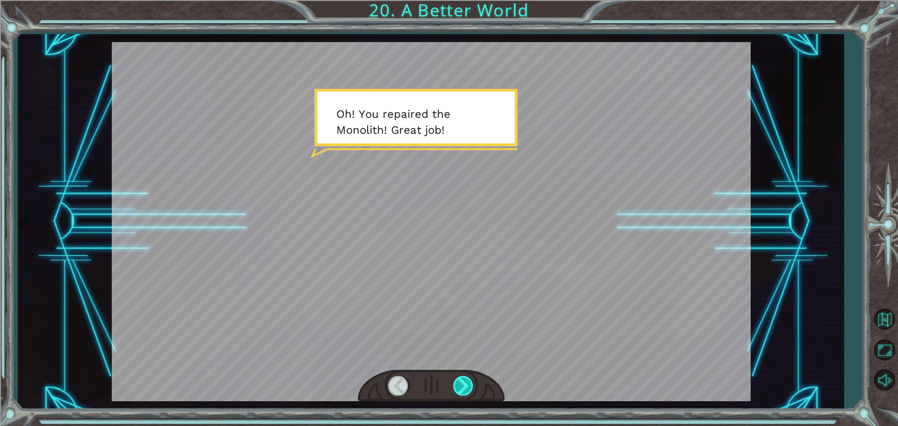
click at [465, 383] on div at bounding box center [463, 385] width 21 height 19
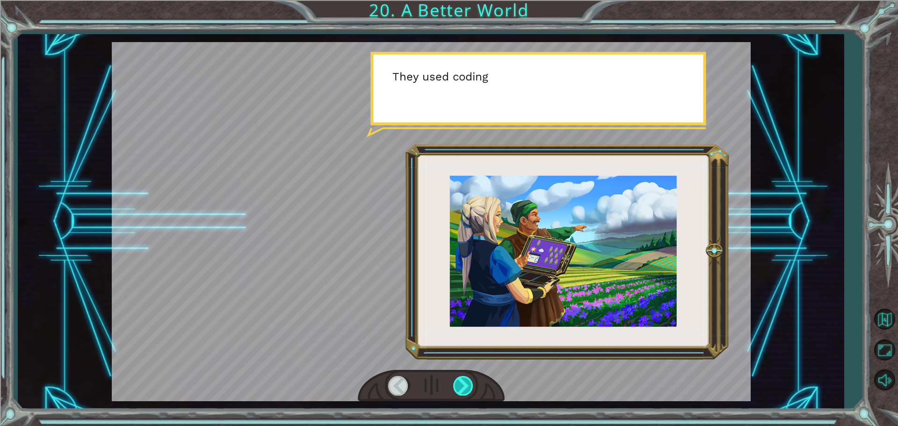
click at [465, 383] on div at bounding box center [463, 385] width 21 height 19
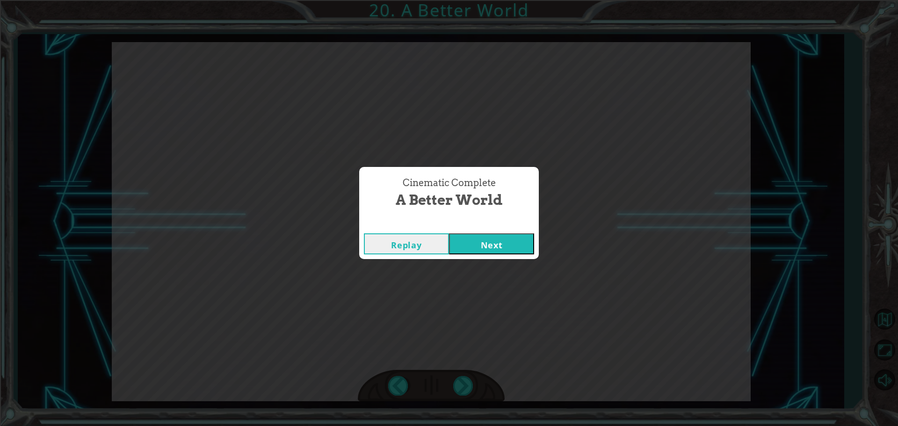
click at [487, 236] on button "Next" at bounding box center [491, 243] width 85 height 21
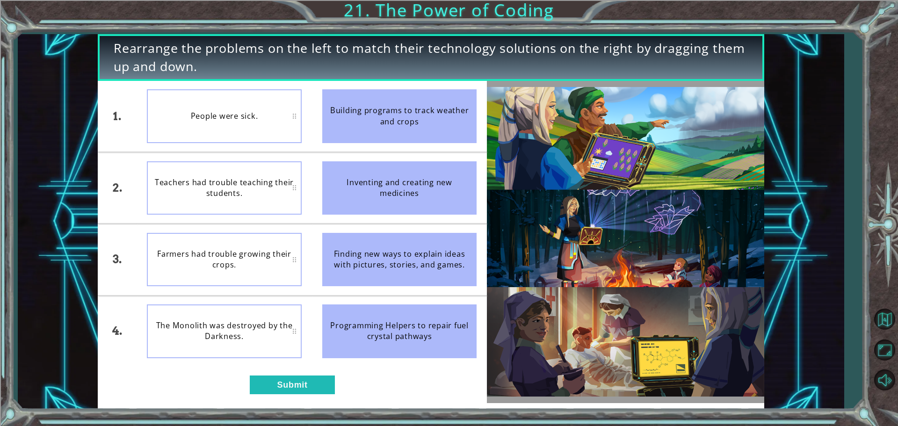
drag, startPoint x: 367, startPoint y: 126, endPoint x: 303, endPoint y: 138, distance: 64.7
click at [311, 141] on div "1. 2. 3. 4. People were sick. Teachers had trouble teaching their students. Far…" at bounding box center [292, 224] width 389 height 286
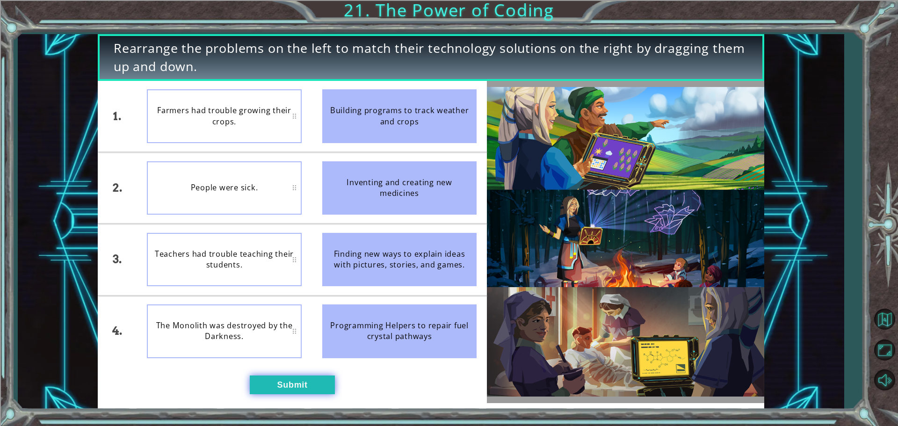
click at [253, 389] on button "Submit" at bounding box center [292, 385] width 85 height 19
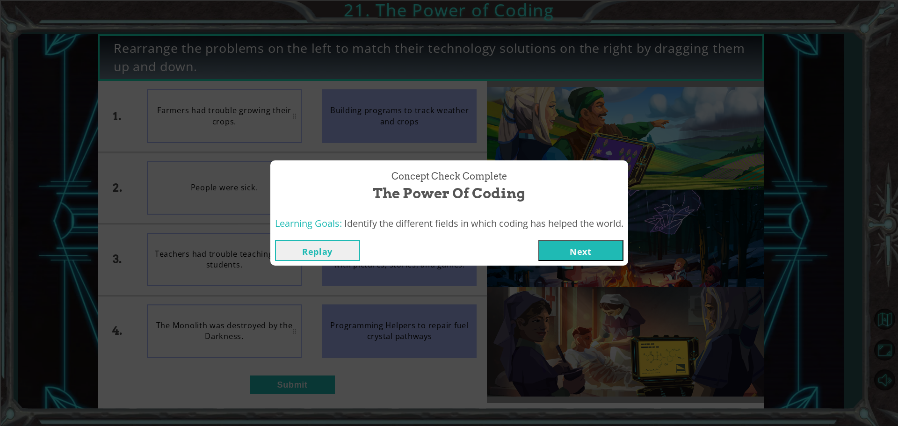
click at [576, 250] on button "Next" at bounding box center [580, 250] width 85 height 21
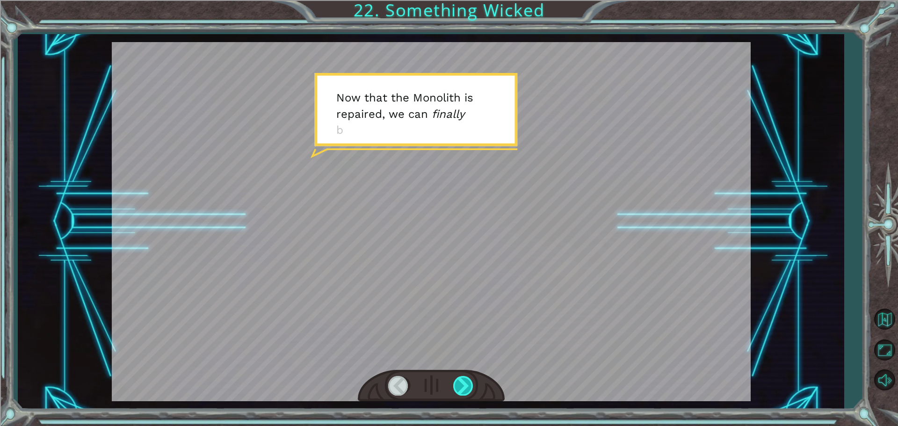
click at [461, 381] on div at bounding box center [463, 385] width 21 height 19
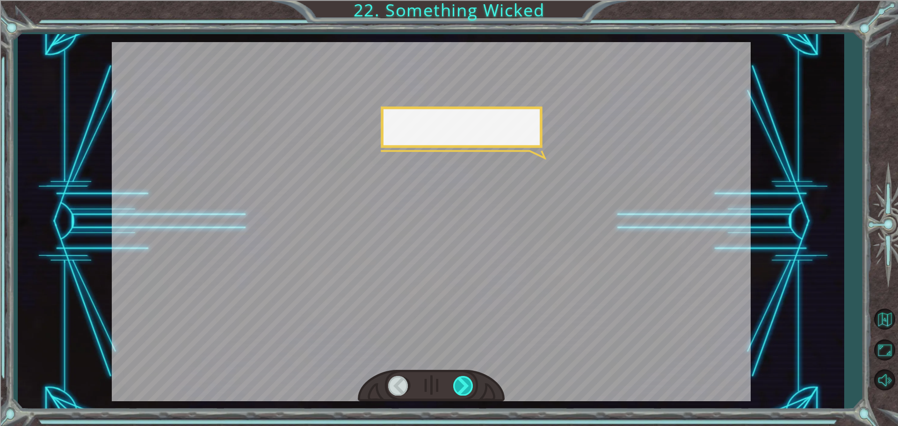
click at [461, 381] on div at bounding box center [463, 385] width 21 height 19
click at [478, 377] on div at bounding box center [431, 386] width 147 height 32
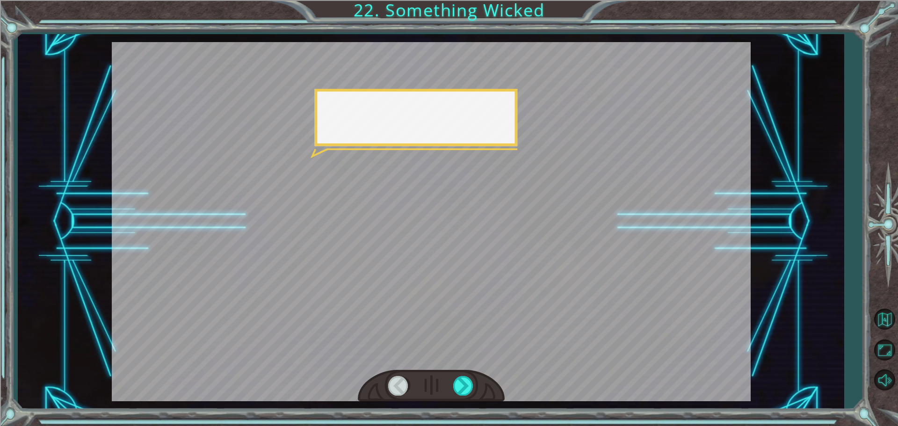
click at [478, 377] on div at bounding box center [431, 386] width 147 height 32
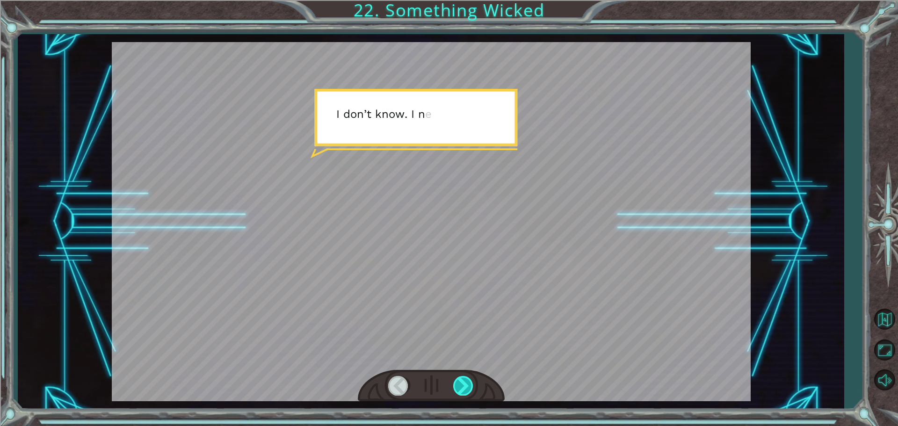
click at [462, 386] on div at bounding box center [463, 385] width 21 height 19
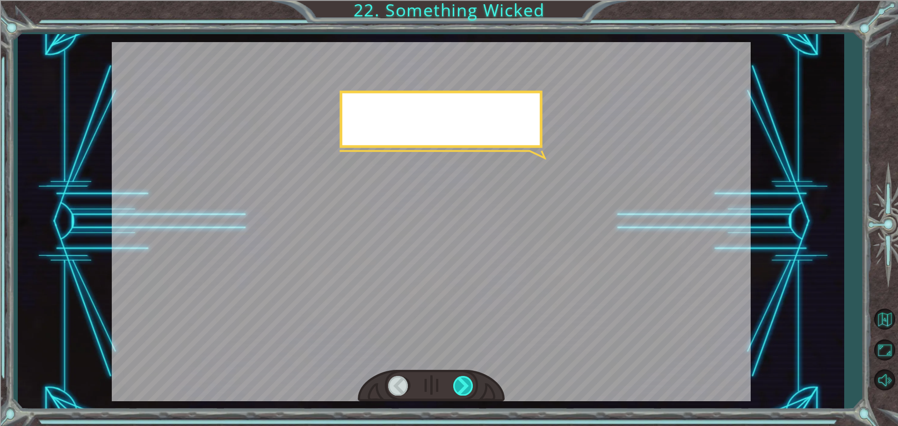
click at [462, 386] on div at bounding box center [463, 385] width 21 height 19
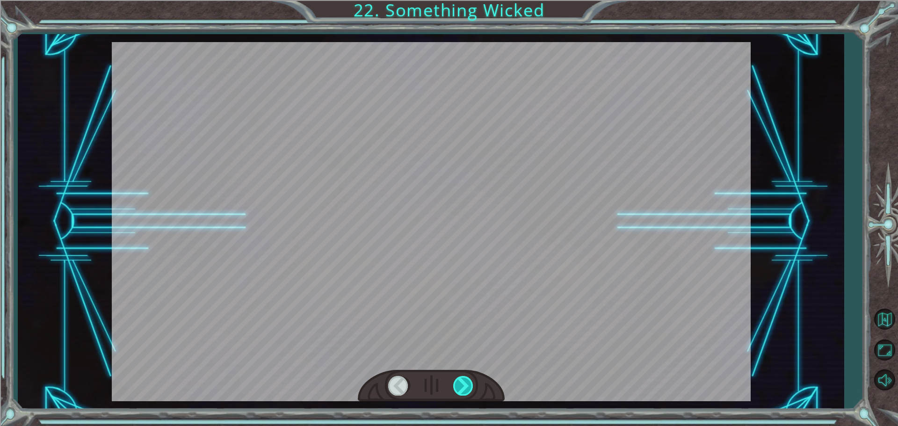
click at [462, 386] on div at bounding box center [463, 385] width 21 height 19
drag, startPoint x: 462, startPoint y: 386, endPoint x: 475, endPoint y: 383, distance: 13.0
click at [464, 386] on div at bounding box center [463, 385] width 21 height 19
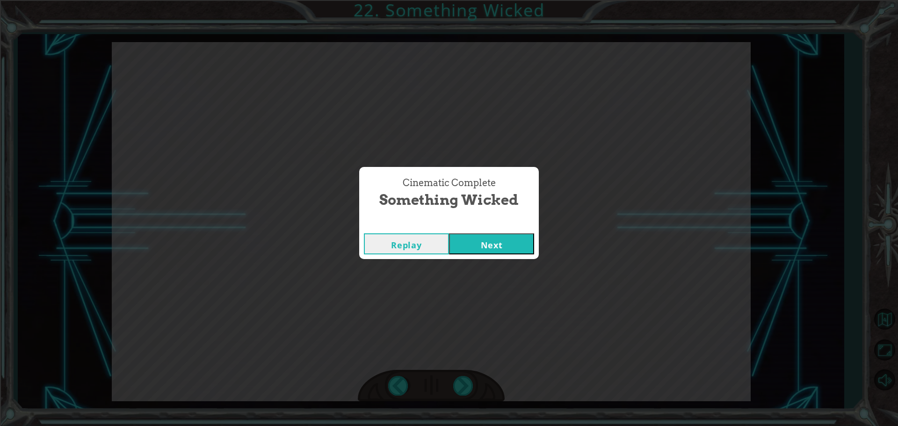
click at [497, 244] on button "Next" at bounding box center [491, 243] width 85 height 21
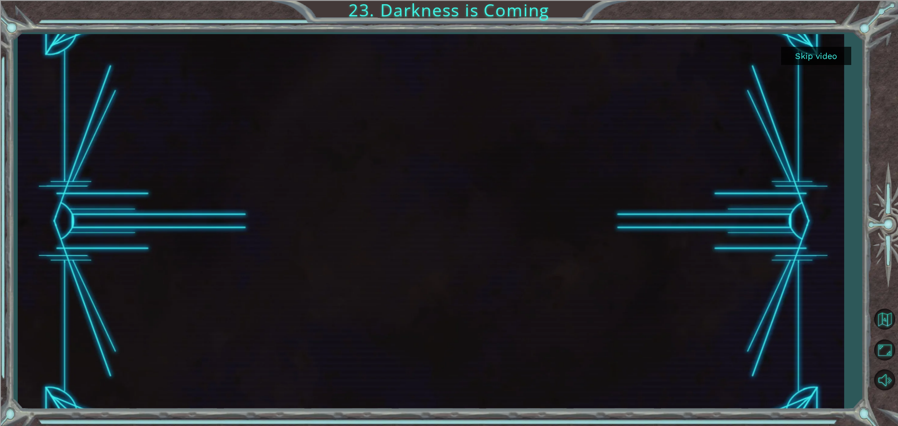
click at [446, 237] on div at bounding box center [431, 221] width 666 height 375
click at [797, 52] on button "Skip video" at bounding box center [816, 56] width 70 height 18
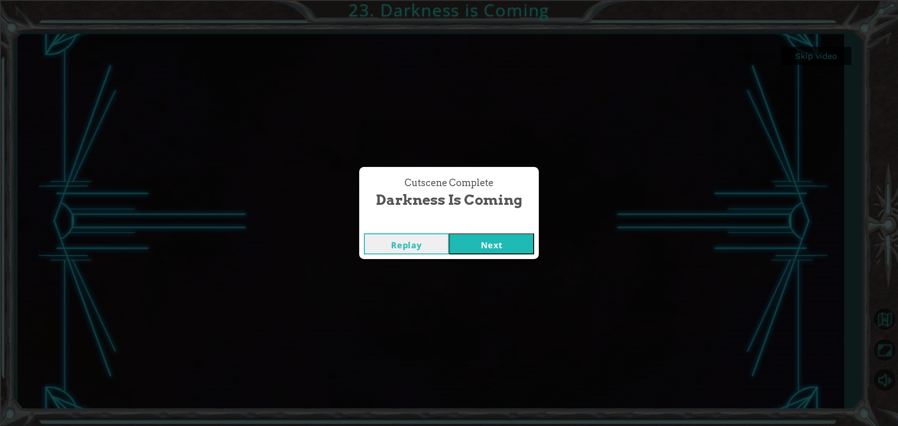
click at [478, 248] on button "Next" at bounding box center [491, 243] width 85 height 21
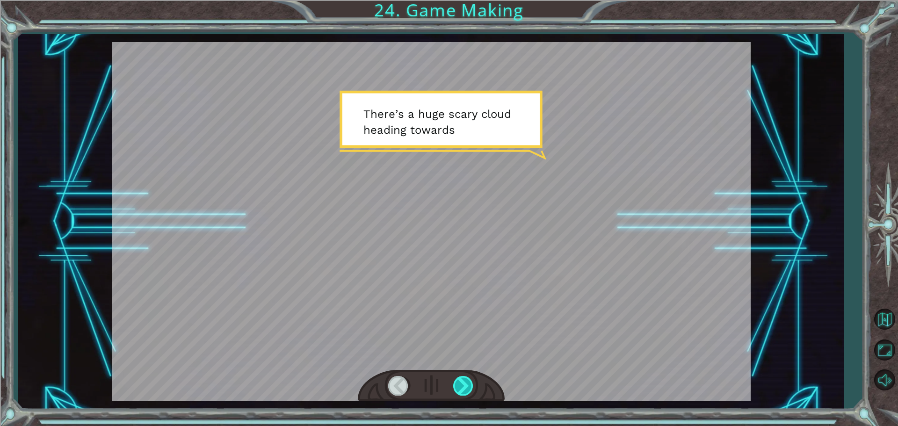
click at [469, 380] on div at bounding box center [463, 385] width 21 height 19
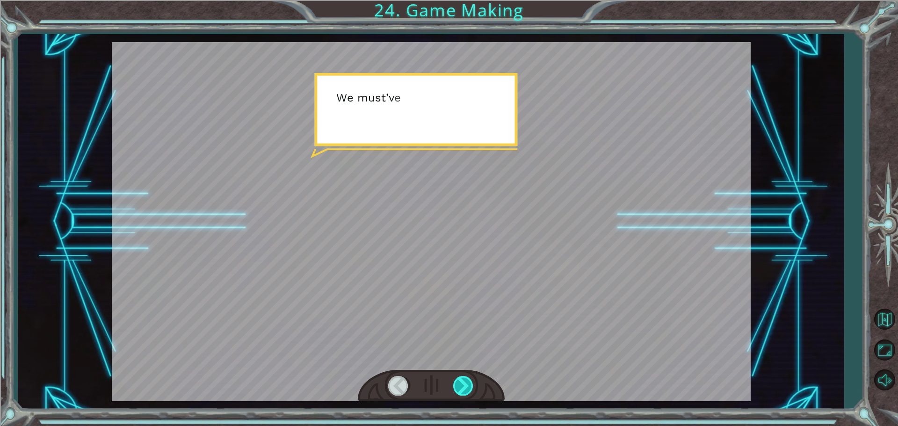
click at [469, 380] on div at bounding box center [463, 385] width 21 height 19
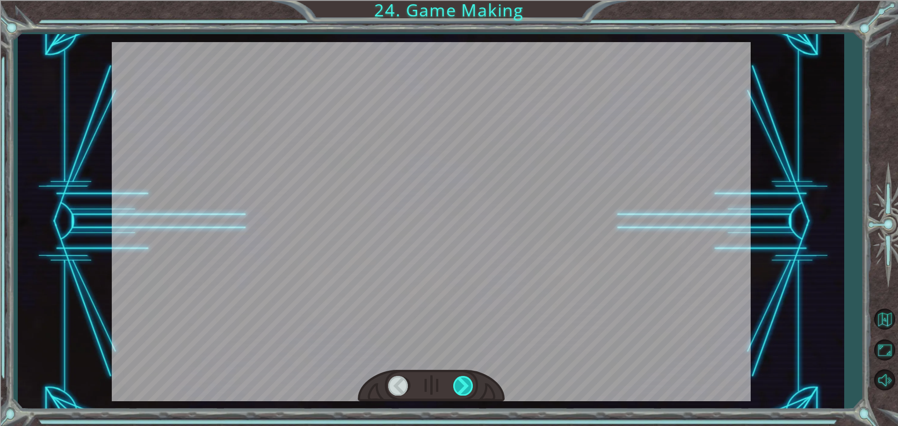
click at [469, 379] on div at bounding box center [463, 385] width 21 height 19
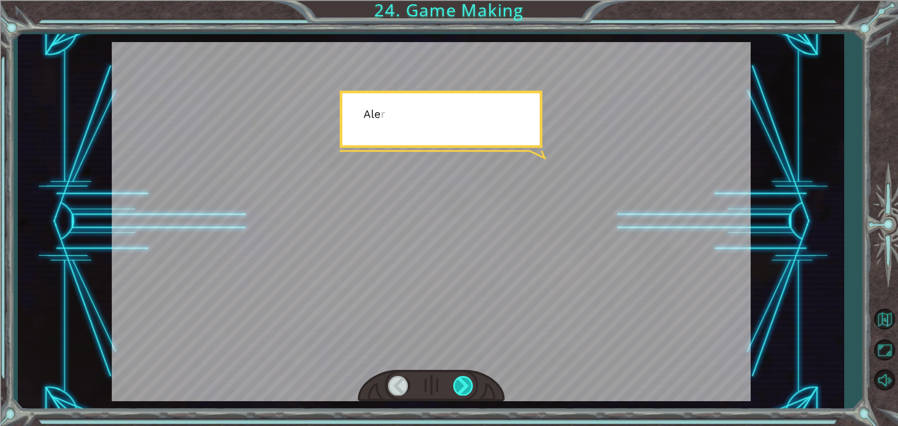
click at [469, 379] on div at bounding box center [463, 385] width 21 height 19
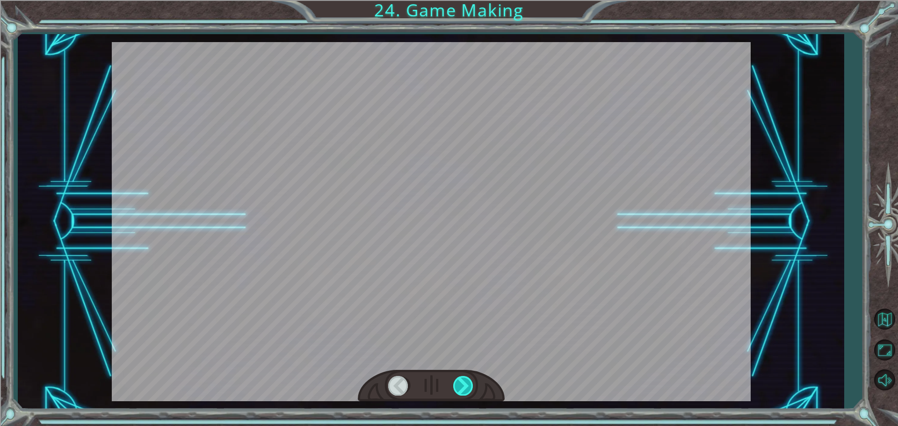
click at [469, 379] on div at bounding box center [463, 385] width 21 height 19
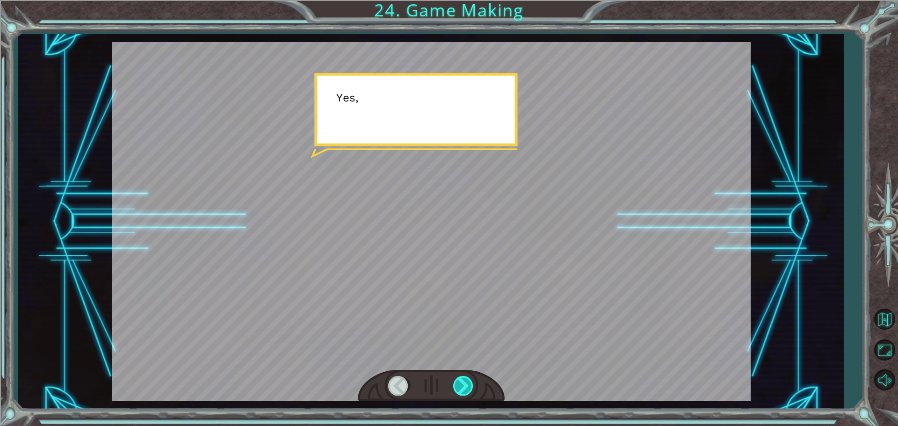
click at [469, 379] on div at bounding box center [463, 385] width 21 height 19
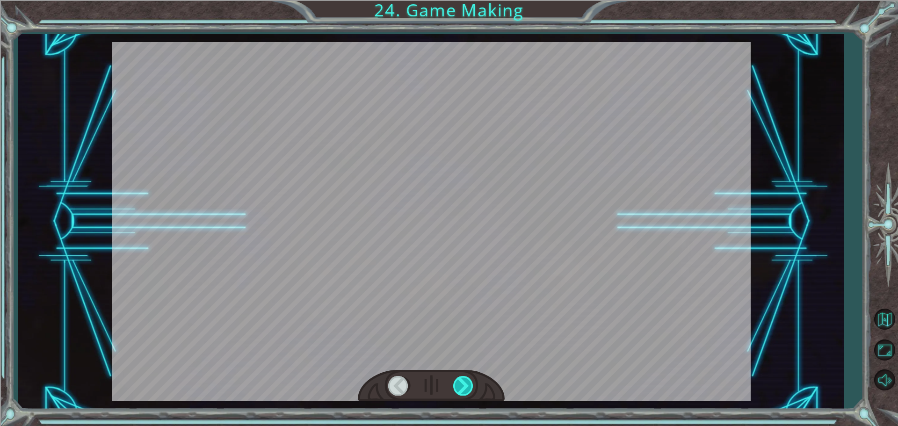
click at [469, 379] on div at bounding box center [463, 385] width 21 height 19
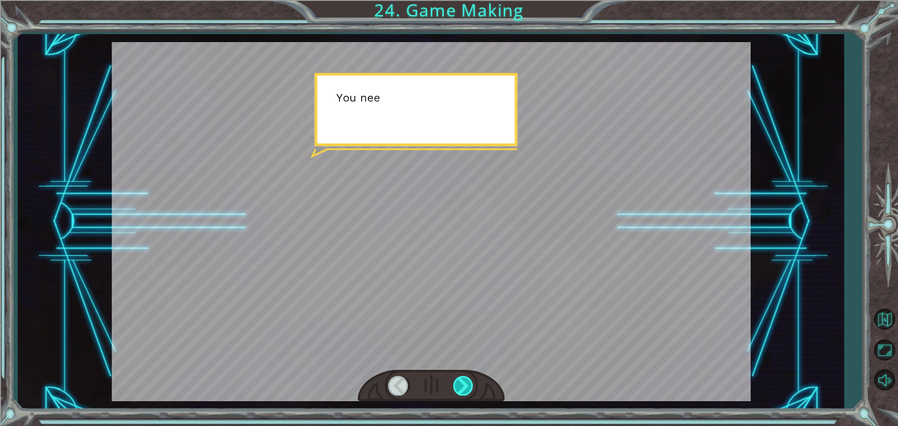
click at [467, 381] on div at bounding box center [463, 385] width 21 height 19
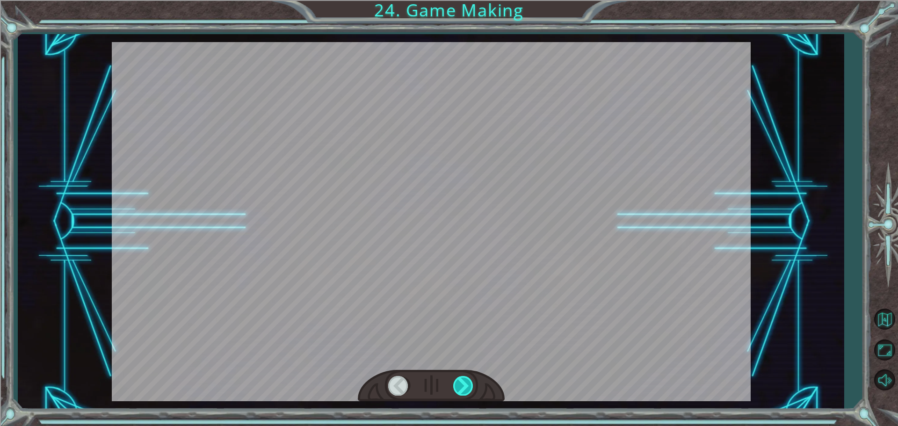
click at [466, 381] on div at bounding box center [463, 385] width 21 height 19
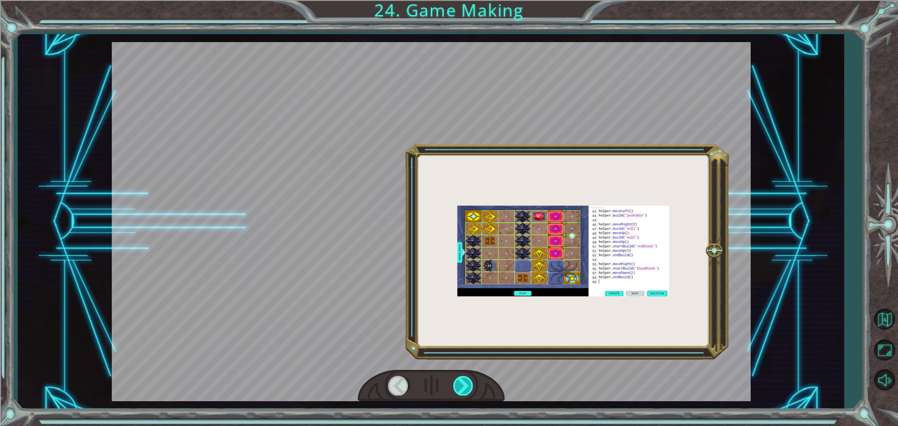
click at [466, 381] on div at bounding box center [463, 385] width 21 height 19
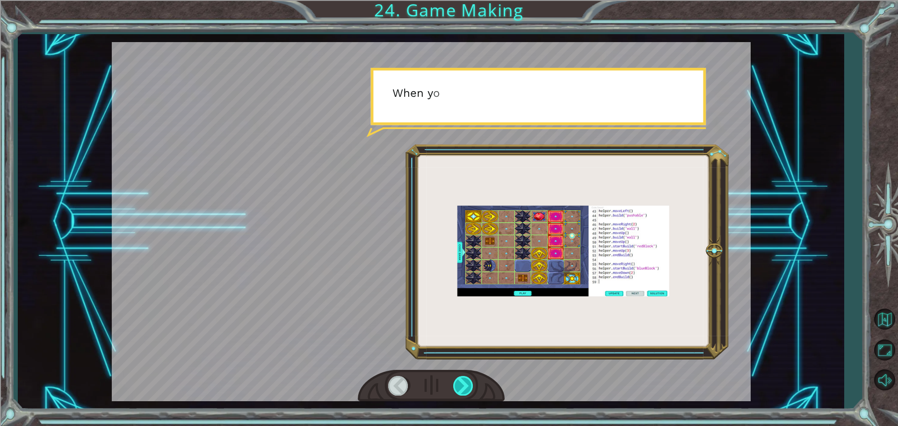
click at [466, 381] on div at bounding box center [463, 385] width 21 height 19
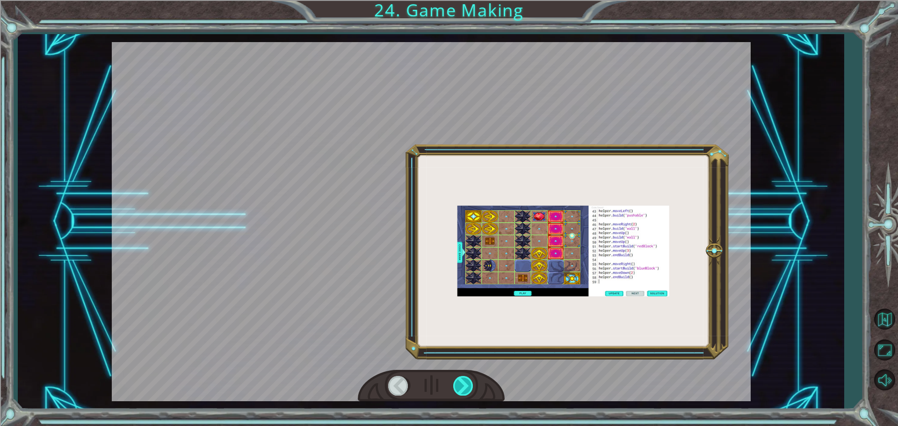
click at [466, 381] on div at bounding box center [463, 385] width 21 height 19
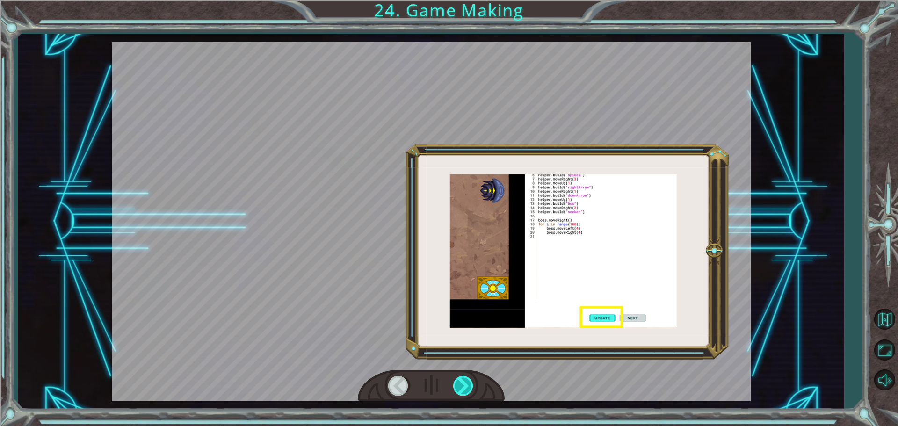
click at [470, 381] on div at bounding box center [463, 385] width 21 height 19
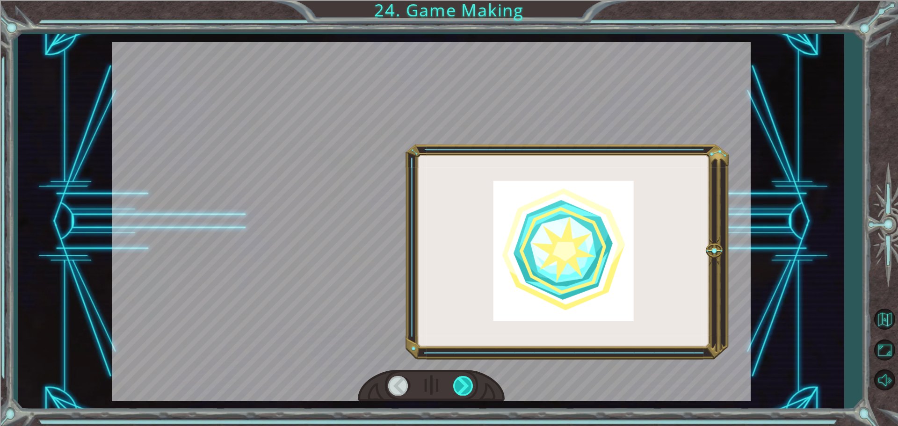
click at [472, 380] on div at bounding box center [463, 385] width 21 height 19
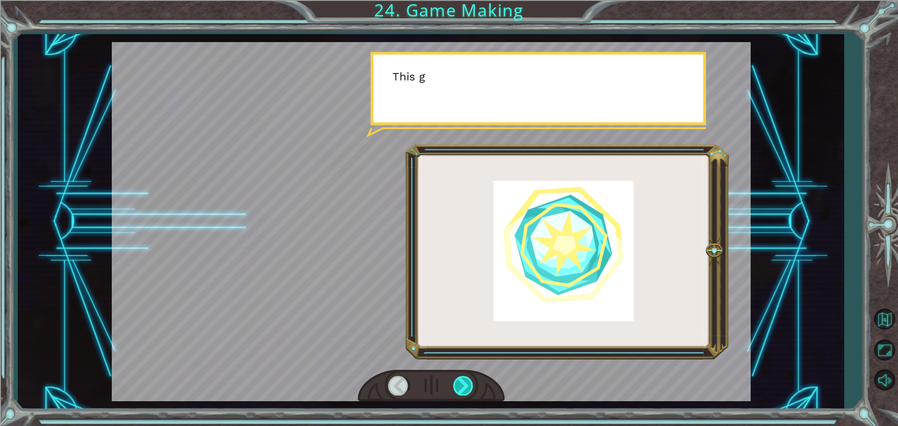
click at [473, 380] on div at bounding box center [463, 385] width 21 height 19
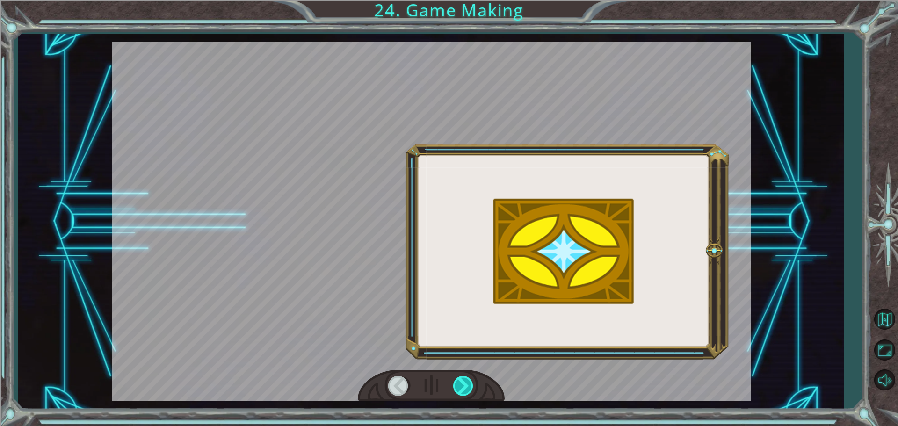
click at [473, 380] on div at bounding box center [463, 385] width 21 height 19
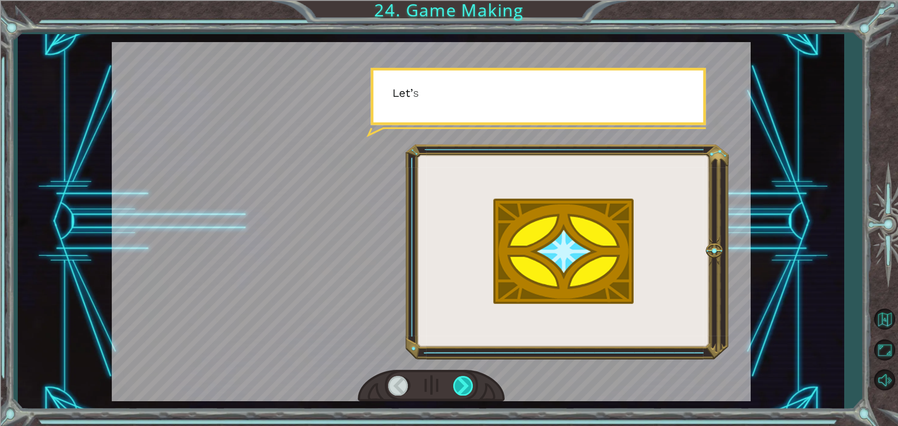
click at [473, 380] on div at bounding box center [463, 385] width 21 height 19
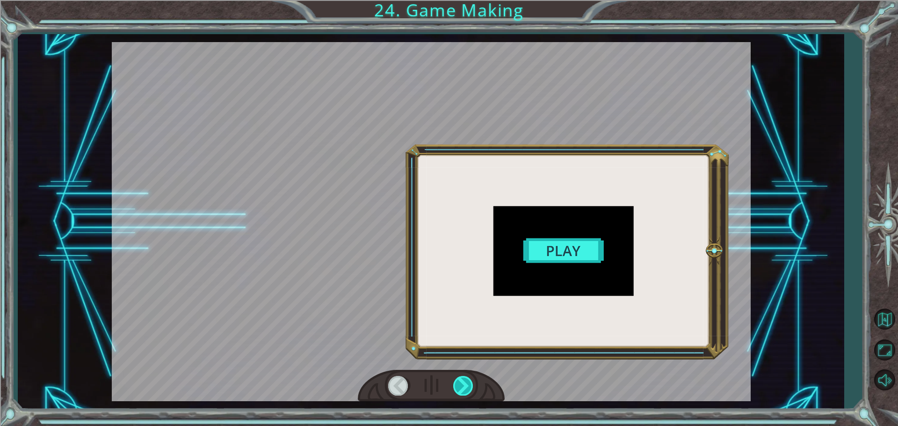
click at [473, 380] on div at bounding box center [463, 385] width 21 height 19
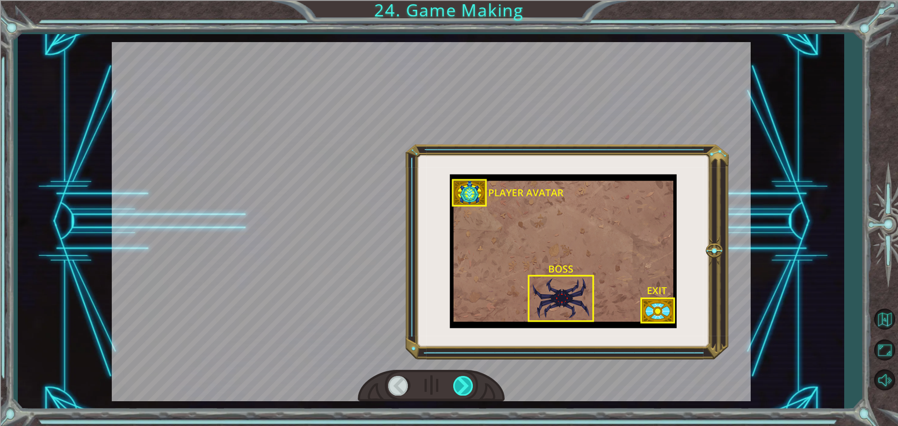
click at [473, 380] on div at bounding box center [463, 385] width 21 height 19
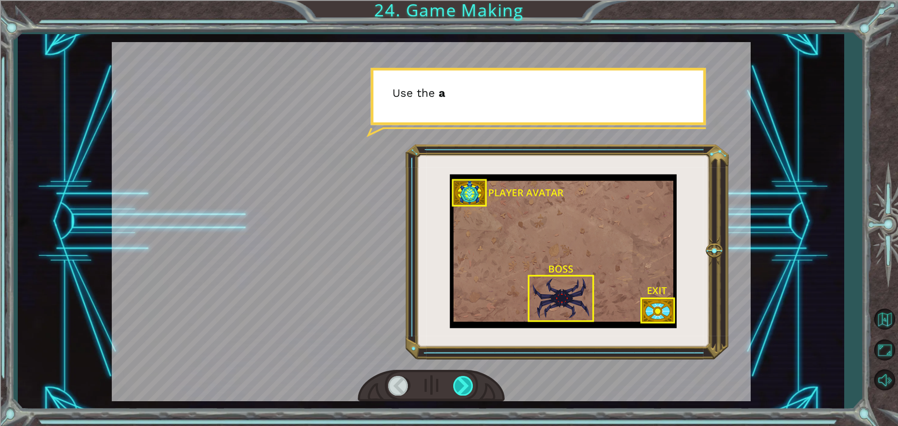
click at [473, 380] on div at bounding box center [463, 385] width 21 height 19
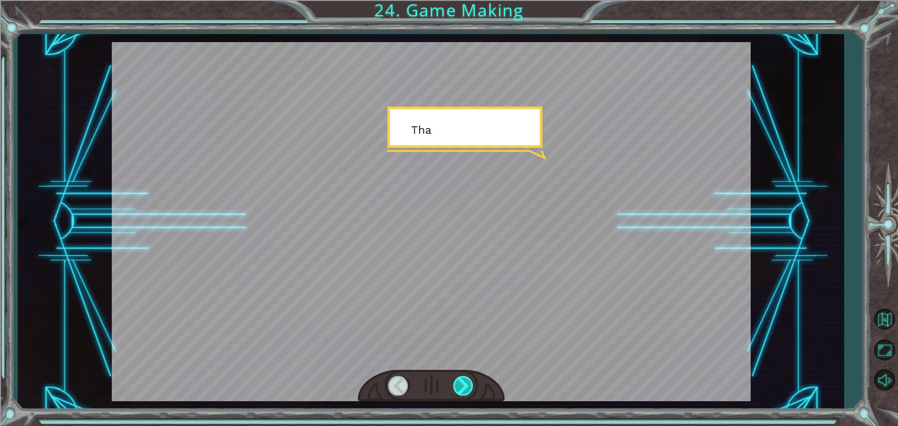
click at [473, 380] on div at bounding box center [463, 385] width 21 height 19
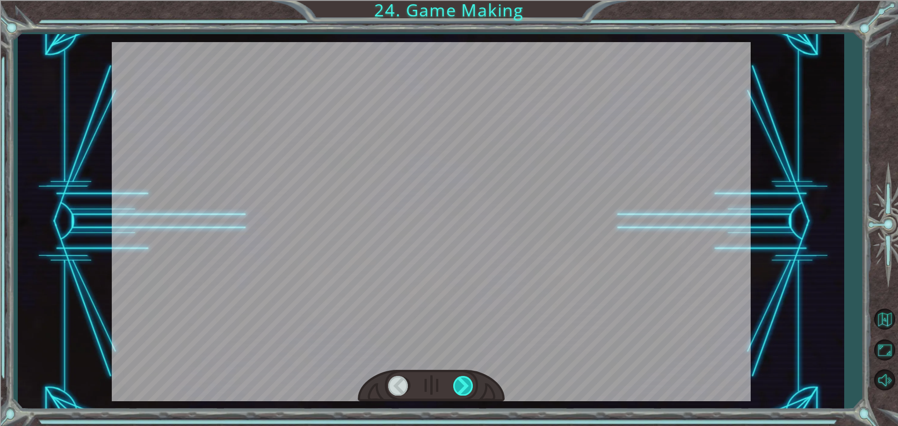
click at [473, 380] on div at bounding box center [463, 385] width 21 height 19
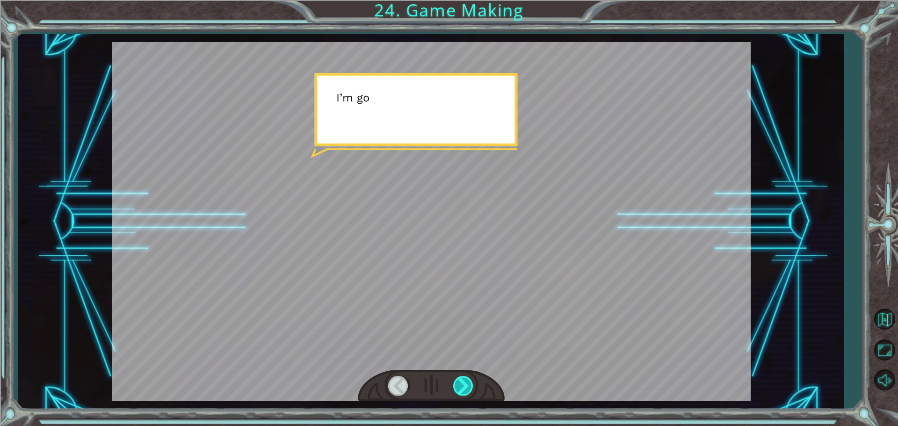
click at [473, 380] on div at bounding box center [463, 385] width 21 height 19
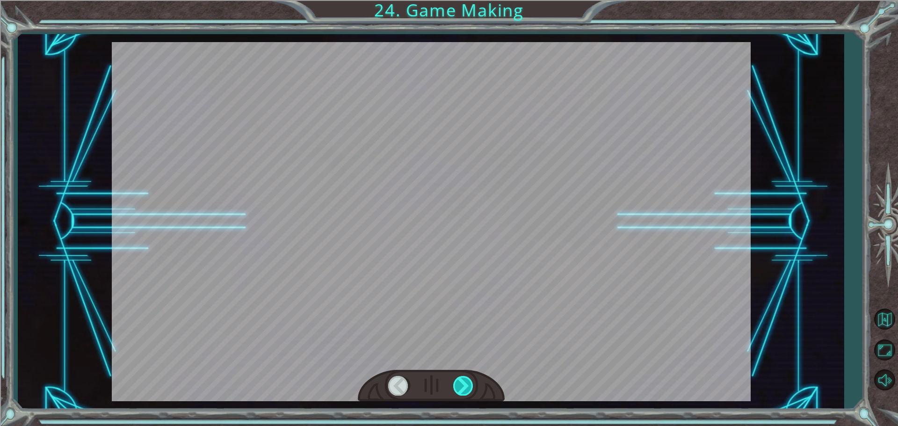
click at [473, 380] on div at bounding box center [463, 385] width 21 height 19
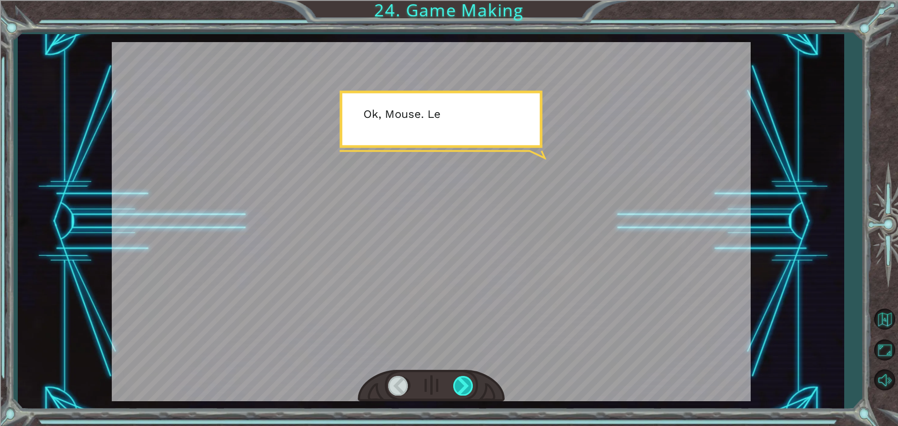
click at [473, 380] on div at bounding box center [463, 385] width 21 height 19
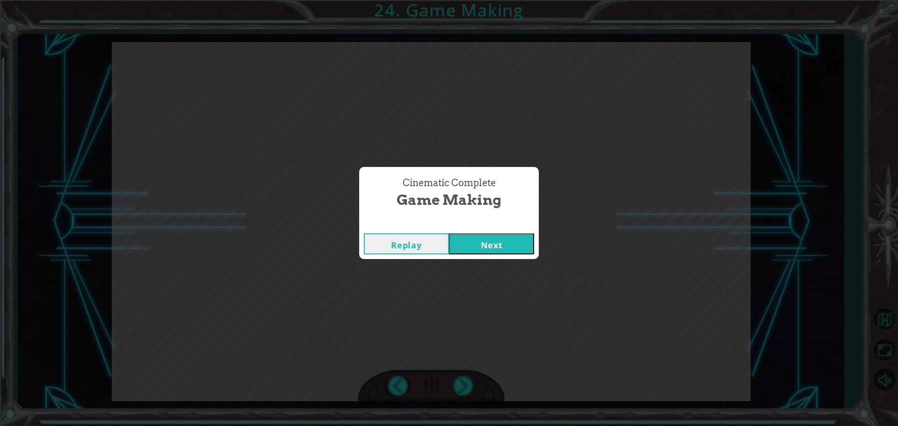
click at [485, 245] on button "Next" at bounding box center [491, 243] width 85 height 21
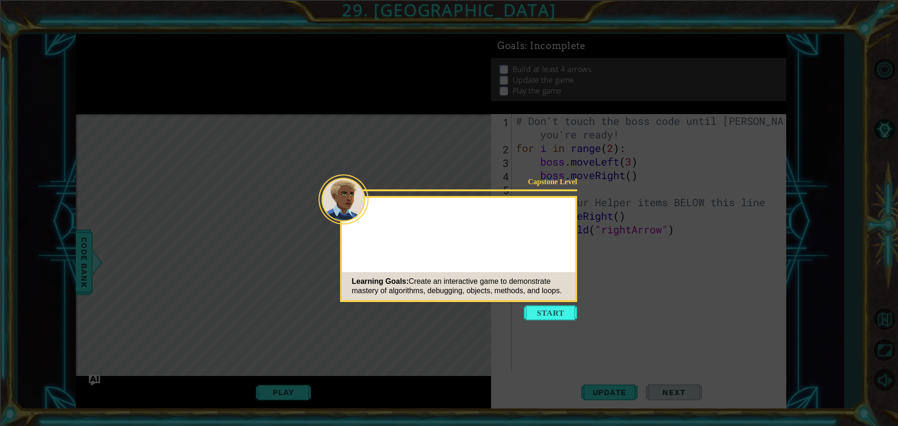
click at [540, 310] on button "Start" at bounding box center [550, 312] width 53 height 15
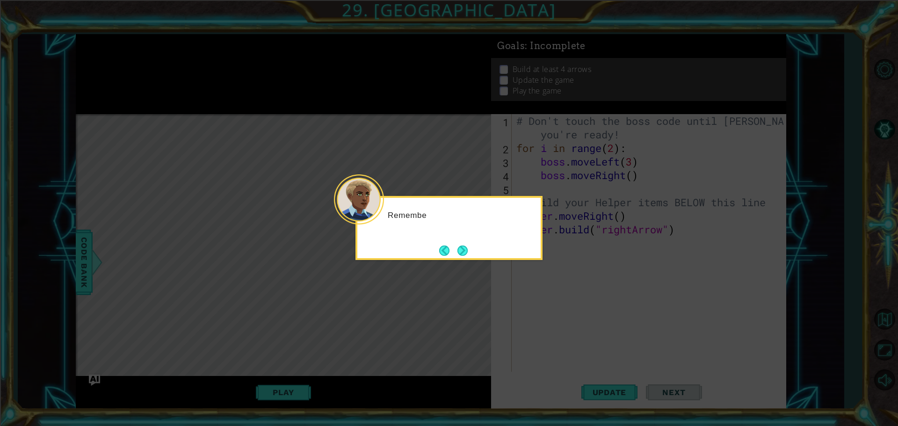
drag, startPoint x: 555, startPoint y: 287, endPoint x: 551, endPoint y: 278, distance: 9.2
click at [555, 285] on icon at bounding box center [449, 213] width 898 height 426
click at [459, 250] on button "Next" at bounding box center [462, 251] width 10 height 10
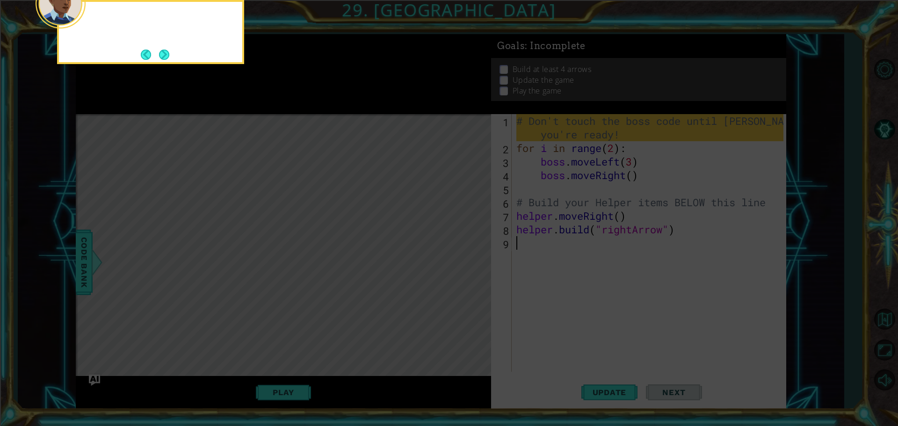
click at [459, 250] on icon at bounding box center [449, 64] width 898 height 724
click at [165, 44] on div "For now, don't change the boss code. We'll work" at bounding box center [150, 29] width 183 height 47
click at [165, 44] on div "For now, don't change the boss code. We'll work on that later." at bounding box center [150, 29] width 183 height 47
click at [163, 53] on button "Next" at bounding box center [164, 55] width 10 height 10
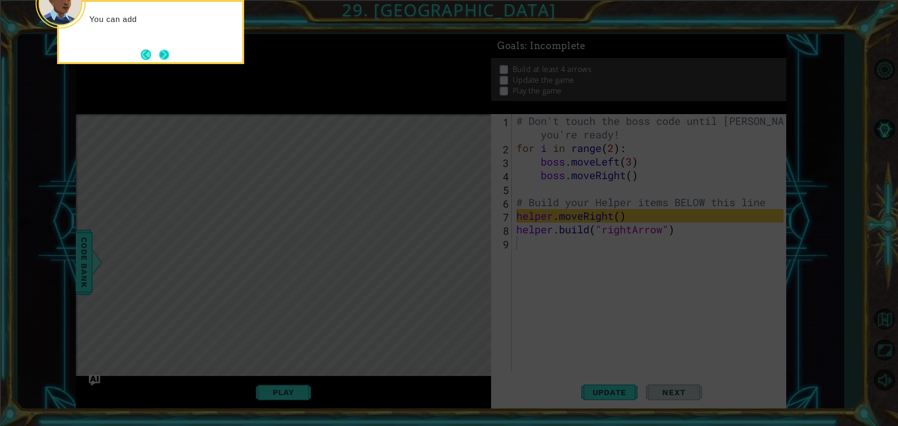
click at [162, 59] on button "Next" at bounding box center [164, 55] width 10 height 10
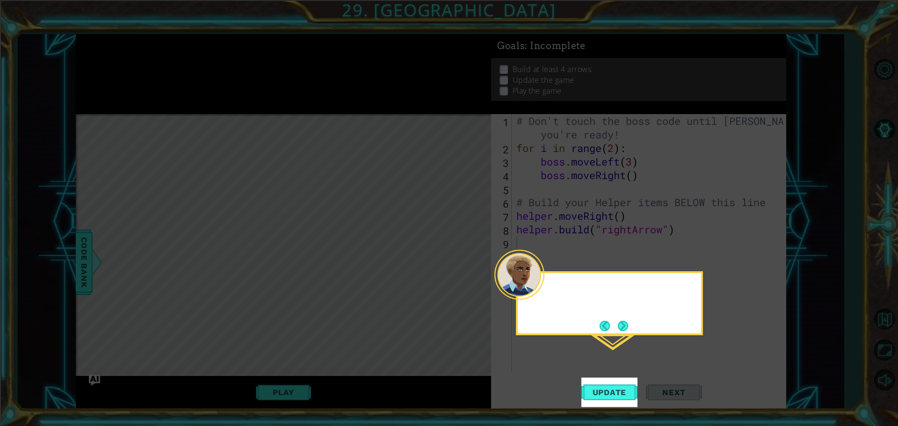
click at [162, 59] on icon at bounding box center [449, 213] width 898 height 426
click at [610, 393] on span "Update" at bounding box center [609, 392] width 53 height 9
click at [607, 396] on span "Update" at bounding box center [609, 392] width 53 height 9
click at [625, 332] on button "Next" at bounding box center [623, 326] width 10 height 10
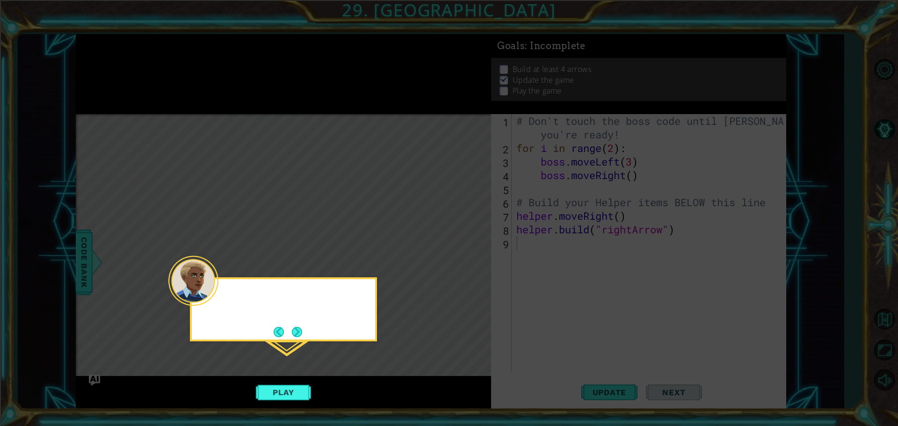
click at [625, 332] on icon at bounding box center [449, 213] width 898 height 426
click at [300, 330] on button "Next" at bounding box center [297, 332] width 10 height 10
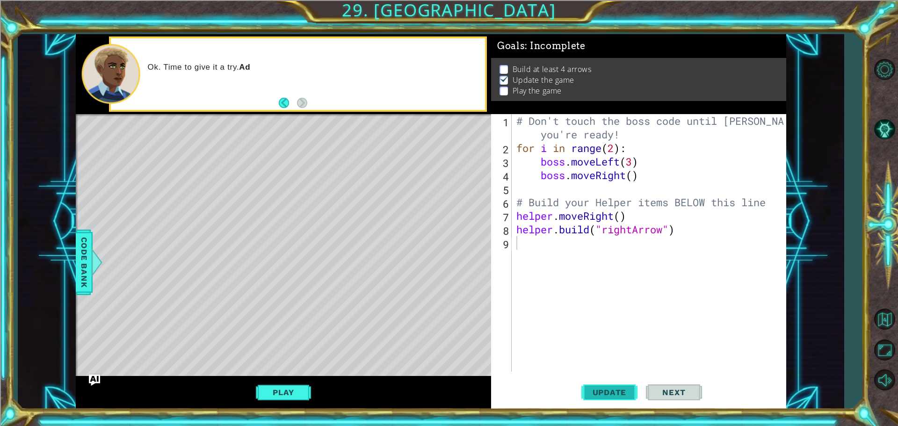
click at [613, 394] on span "Update" at bounding box center [609, 392] width 53 height 9
click at [612, 389] on span "Update" at bounding box center [609, 392] width 53 height 9
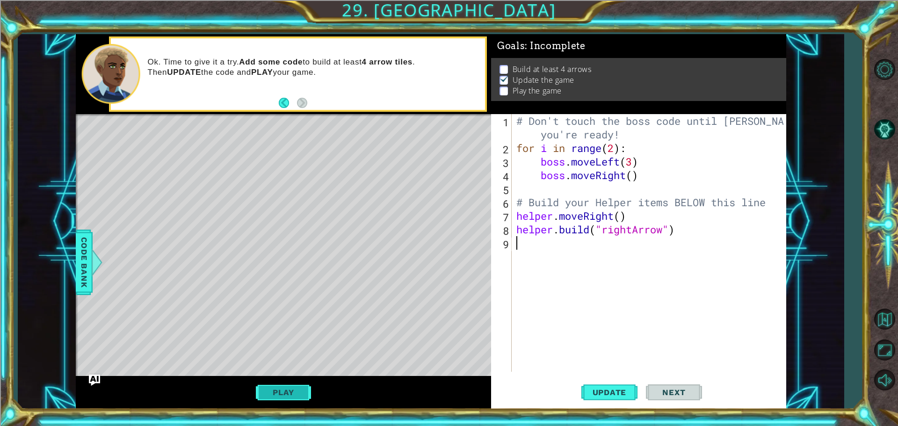
click at [284, 398] on button "Play" at bounding box center [283, 393] width 55 height 18
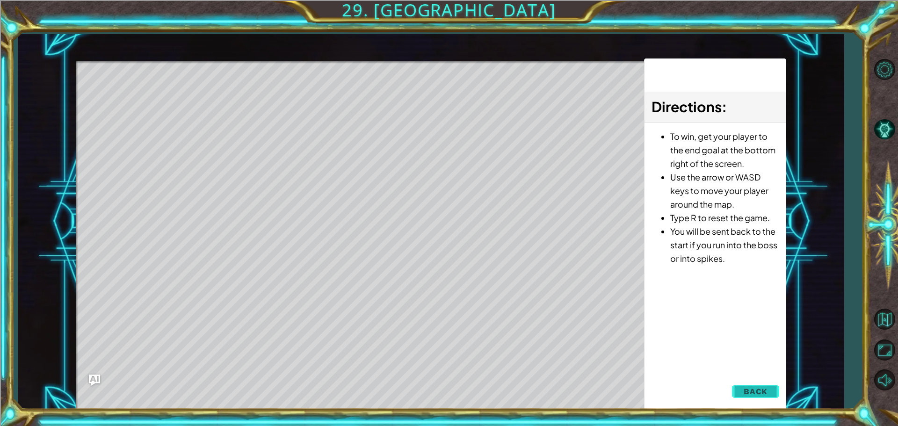
click at [741, 385] on button "Back" at bounding box center [755, 391] width 47 height 19
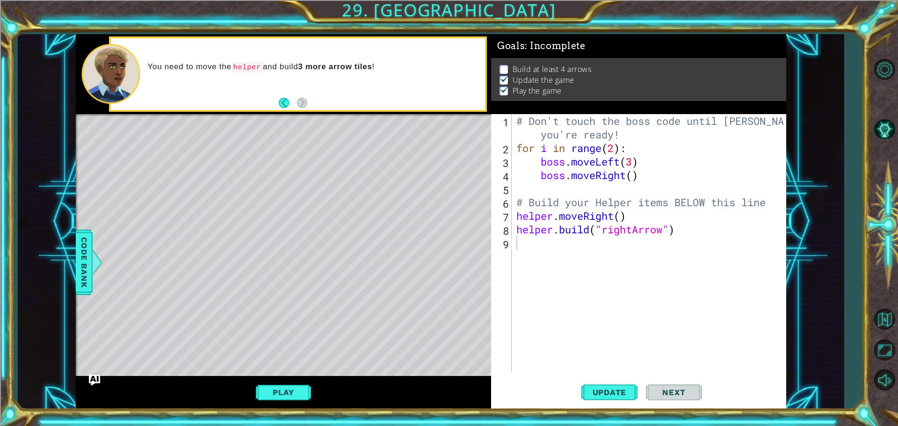
drag, startPoint x: 669, startPoint y: 390, endPoint x: 492, endPoint y: 371, distance: 178.2
click at [652, 390] on button "Next" at bounding box center [674, 391] width 56 height 29
click at [303, 399] on button "Play" at bounding box center [283, 393] width 55 height 18
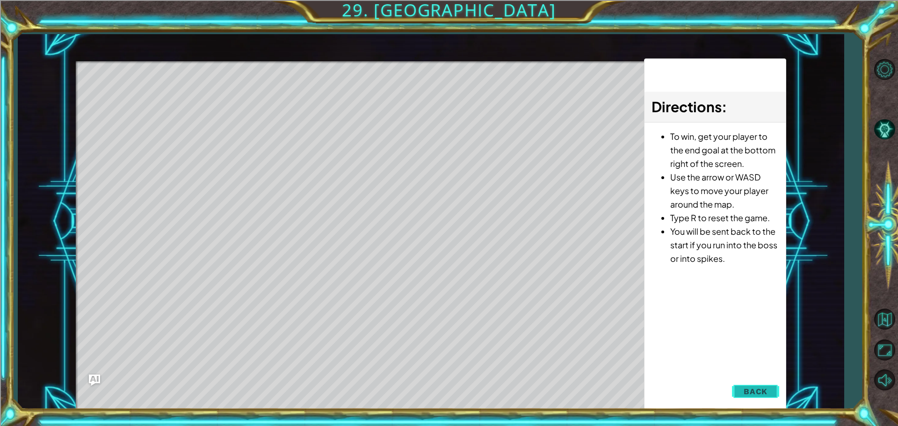
click at [744, 389] on button "Back" at bounding box center [755, 391] width 47 height 19
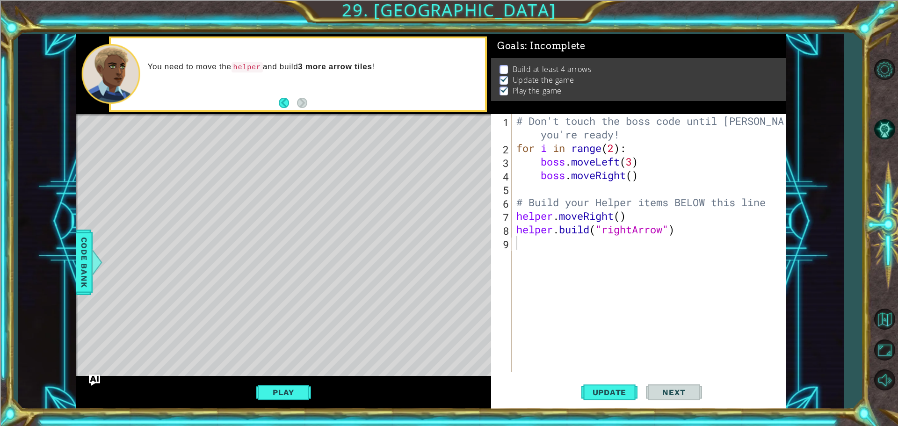
type textarea "[DOMAIN_NAME]("rightArrow")"
click at [684, 227] on div "# Don't touch the boss code until [PERSON_NAME] says you're ready! for i in ran…" at bounding box center [651, 263] width 274 height 298
type textarea "he"
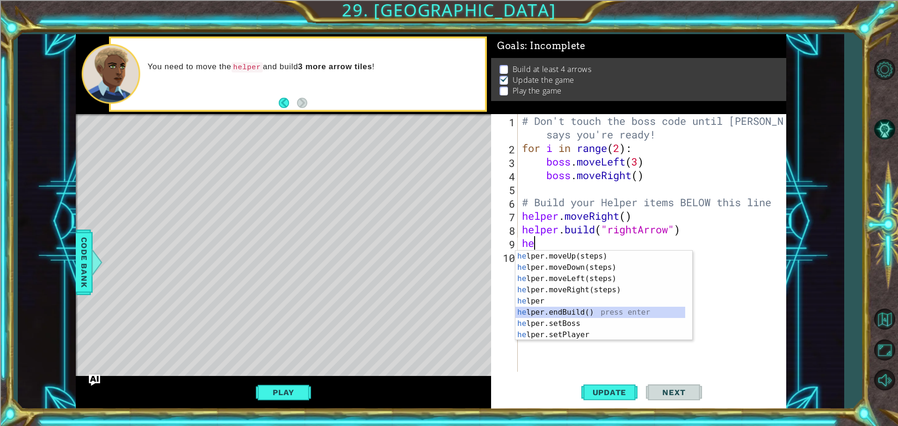
click at [583, 313] on div "he lper.moveUp(steps) press enter he lper.moveDown(steps) press enter he lper.m…" at bounding box center [600, 307] width 170 height 112
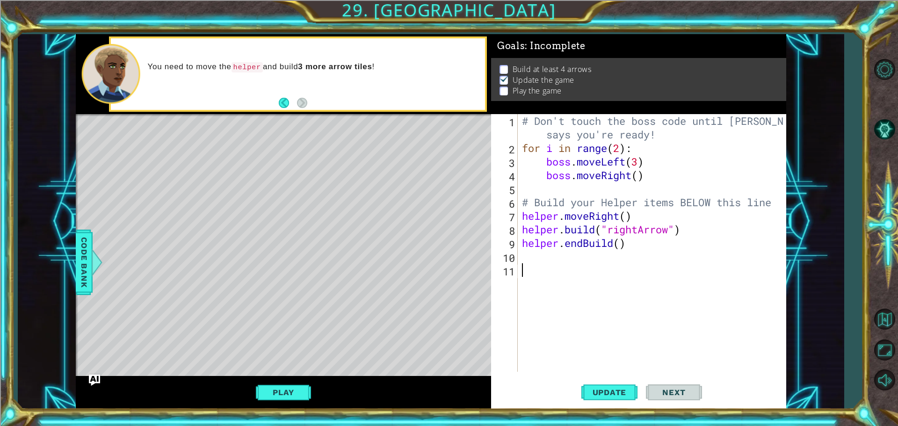
click at [573, 265] on div "# Don't touch the boss code until [PERSON_NAME] says you're ready! for i in ran…" at bounding box center [654, 263] width 268 height 298
click at [262, 388] on button "Play" at bounding box center [283, 393] width 55 height 18
click at [613, 390] on span "Update" at bounding box center [609, 392] width 53 height 9
type textarea "W"
click at [657, 386] on button "Next" at bounding box center [674, 391] width 56 height 29
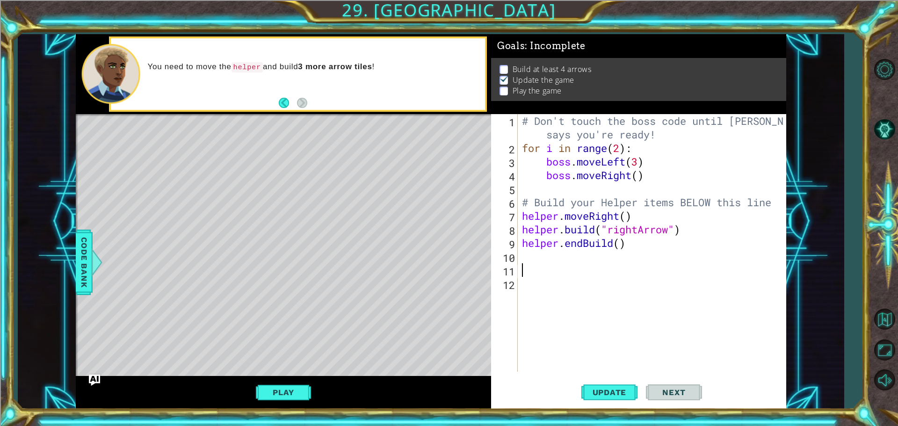
click at [604, 260] on div "# Don't touch the boss code until [PERSON_NAME] says you're ready! for i in ran…" at bounding box center [654, 263] width 268 height 298
click at [475, 241] on div "1 ההההההההההההההההההההההההההההההההההההההההההההההההההההההההההההההההההההההההההההה…" at bounding box center [431, 221] width 710 height 375
type textarea "helper.endBuild()"
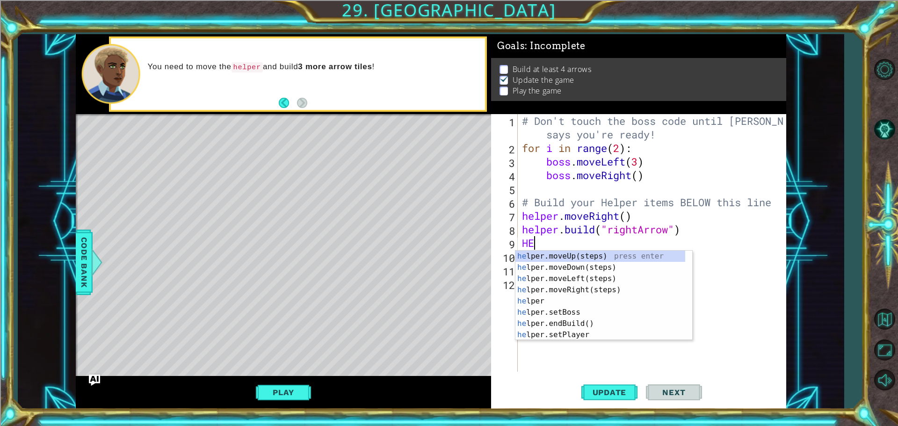
type textarea "H"
click at [563, 279] on div "h elper.moveUp(steps) press enter h elper.moveDown(steps) press enter h elper.m…" at bounding box center [600, 307] width 170 height 112
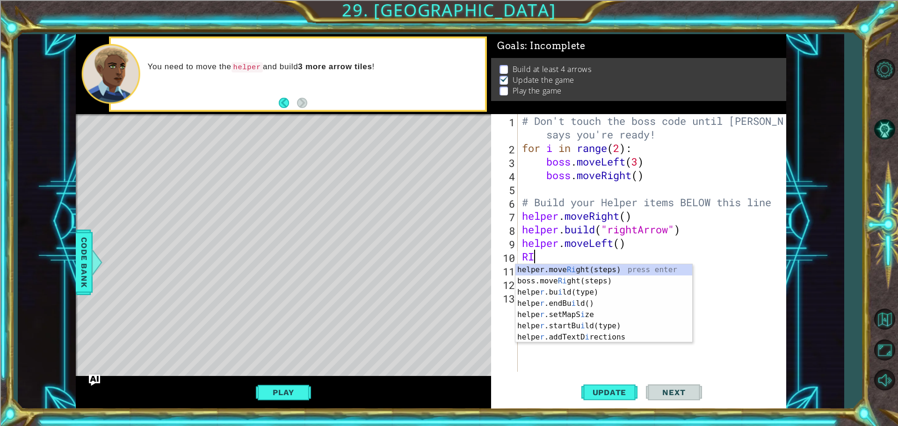
type textarea "R"
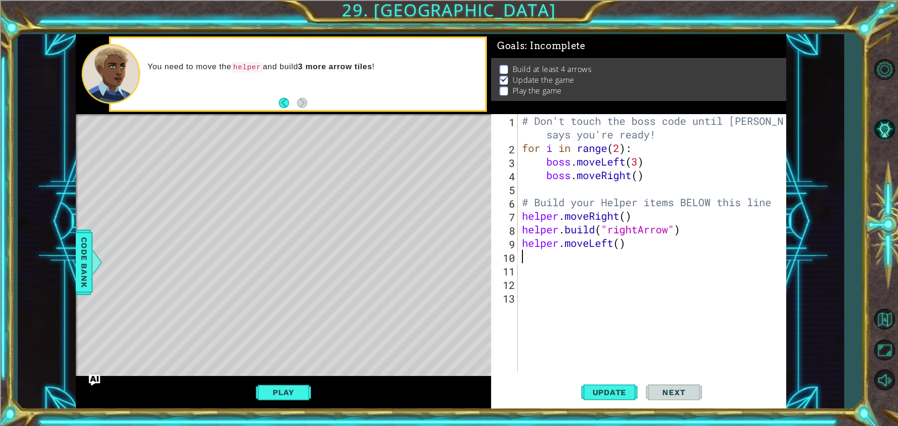
type textarea "r"
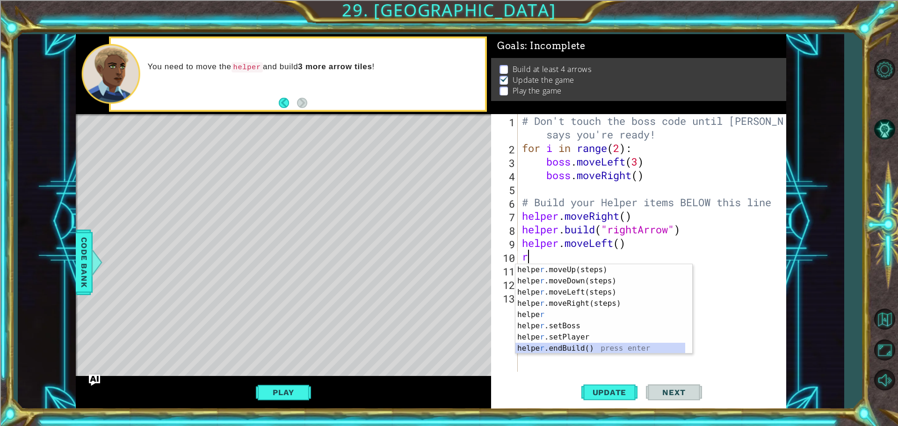
click at [553, 348] on div "helpe [PERSON_NAME]moveUp(steps) press enter helpe r .moveDown(steps) press ent…" at bounding box center [600, 320] width 170 height 112
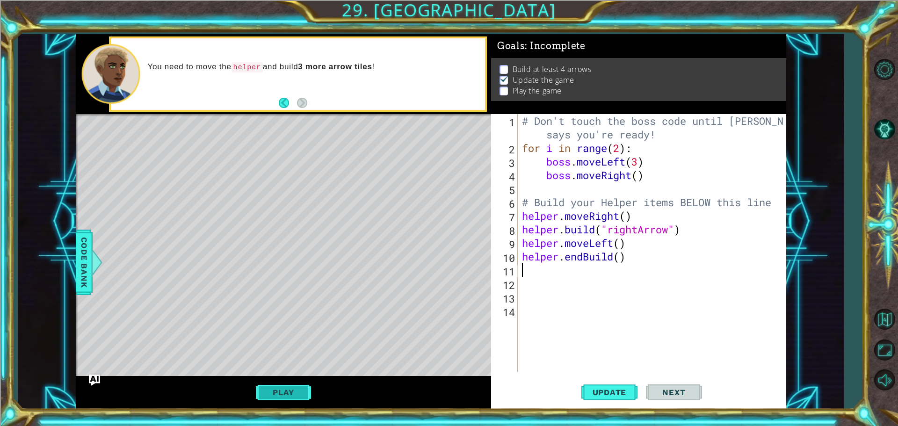
click at [303, 390] on button "Play" at bounding box center [283, 393] width 55 height 18
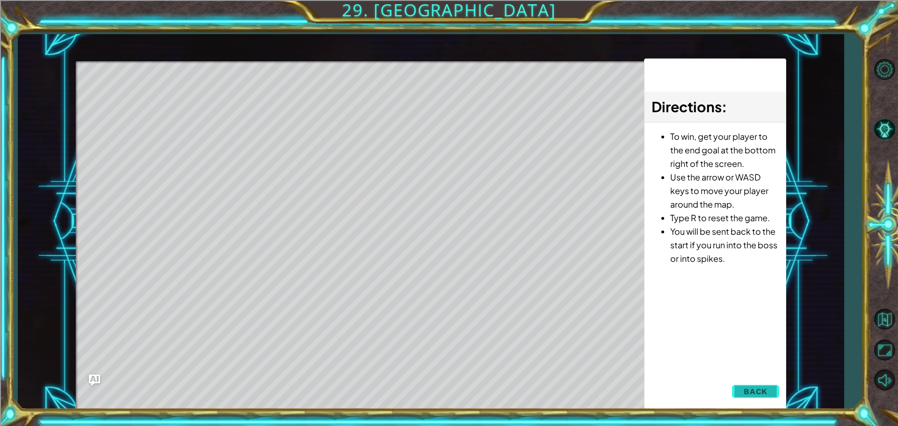
click at [746, 390] on span "Back" at bounding box center [756, 391] width 24 height 9
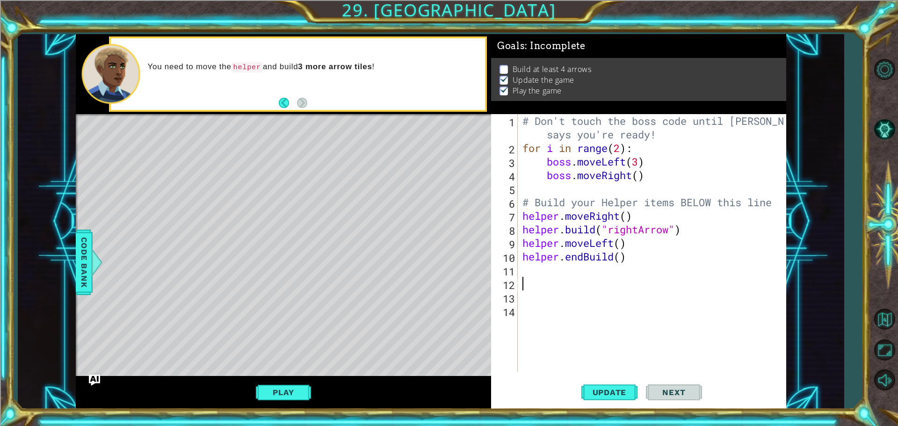
click at [536, 277] on div "# Don't touch the boss code until [PERSON_NAME] says you're ready! for i in ran…" at bounding box center [655, 263] width 268 height 298
click at [535, 269] on div "# Don't touch the boss code until [PERSON_NAME] says you're ready! for i in ran…" at bounding box center [655, 263] width 268 height 298
drag, startPoint x: 609, startPoint y: 267, endPoint x: 589, endPoint y: 268, distance: 19.7
click at [589, 268] on div "# Don't touch the boss code until [PERSON_NAME] says you're ready! for i in ran…" at bounding box center [655, 263] width 268 height 298
click at [584, 259] on div "# Don't touch the boss code until [PERSON_NAME] says you're ready! for i in ran…" at bounding box center [655, 263] width 268 height 298
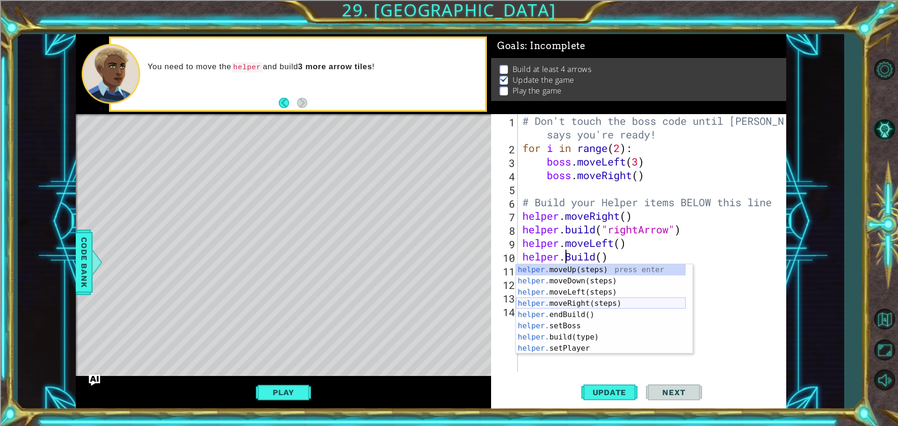
click at [586, 300] on div "helper. moveUp(steps) press enter helper. moveDown(steps) press enter helper. m…" at bounding box center [601, 320] width 170 height 112
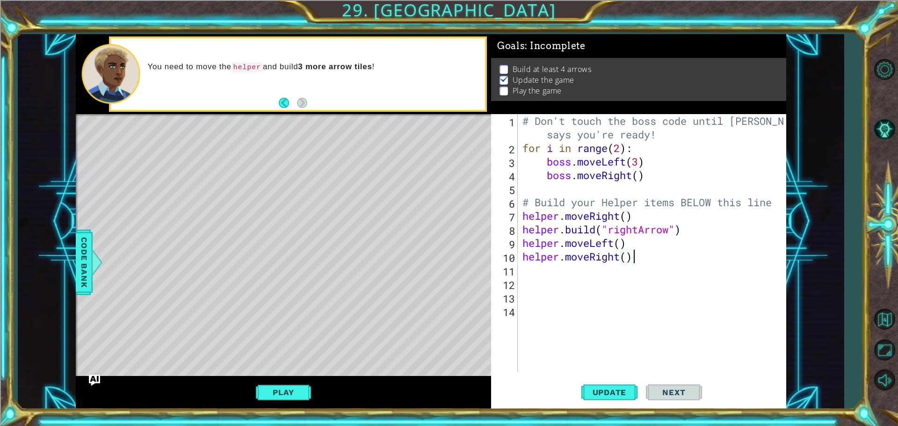
click at [629, 261] on div "# Don't touch the boss code until [PERSON_NAME] says you're ready! for i in ran…" at bounding box center [655, 263] width 268 height 298
type textarea "helper.moveRight(7)"
click at [609, 399] on button "Update" at bounding box center [609, 391] width 56 height 29
click at [571, 286] on div "# Don't touch the boss code until [PERSON_NAME] says you're ready! for i in ran…" at bounding box center [655, 263] width 268 height 298
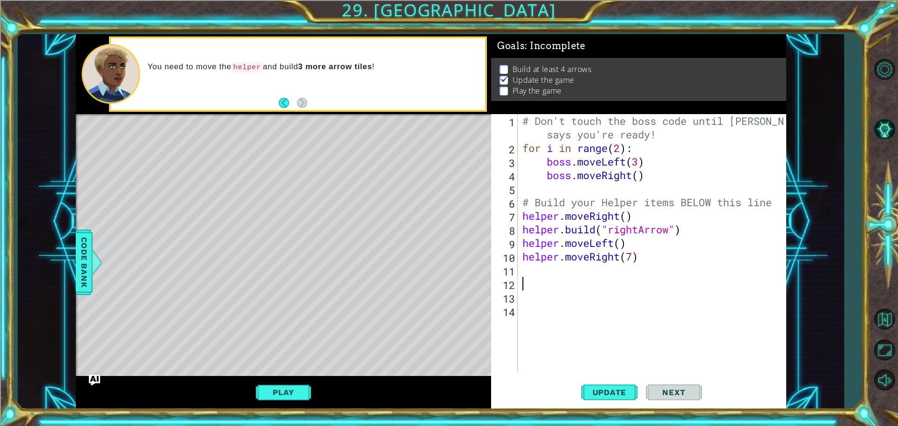
scroll to position [0, 0]
click at [567, 276] on div "# Don't touch the boss code until [PERSON_NAME] says you're ready! for i in ran…" at bounding box center [655, 263] width 268 height 298
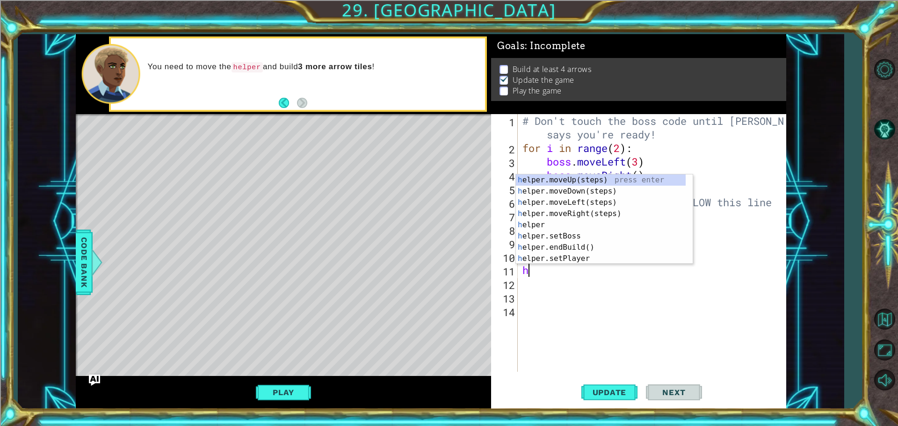
type textarea "he"
click at [586, 190] on div "he lper.moveUp(steps) press enter he lper.moveDown(steps) press enter he lper.m…" at bounding box center [601, 230] width 170 height 112
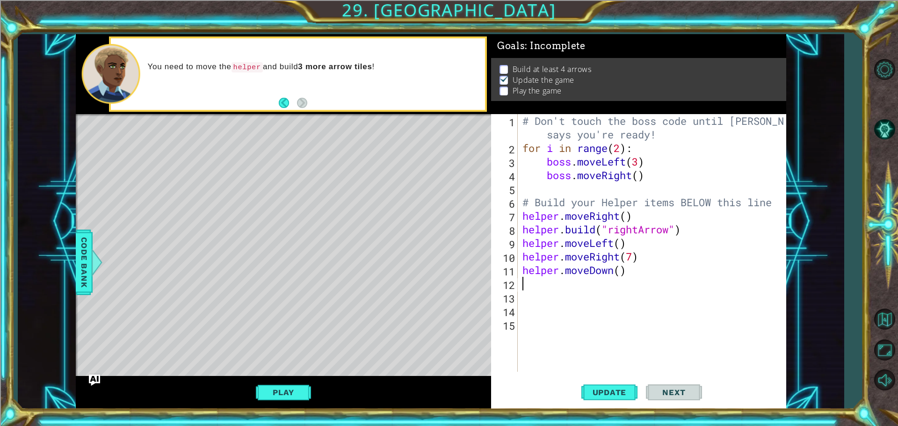
click at [619, 269] on div "# Don't touch the boss code until [PERSON_NAME] says you're ready! for i in ran…" at bounding box center [655, 263] width 268 height 298
type textarea "helper.moveDown(1)"
click at [541, 284] on div "# Don't touch the boss code until [PERSON_NAME] says you're ready! for i in ran…" at bounding box center [655, 263] width 268 height 298
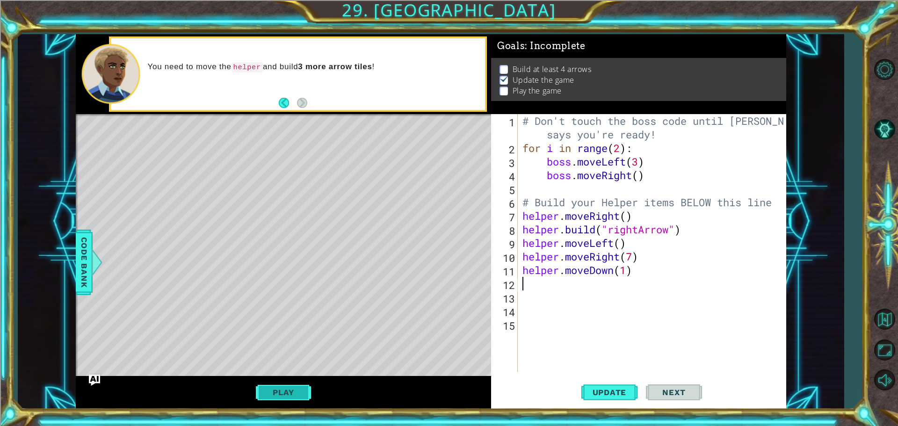
click at [283, 388] on button "Play" at bounding box center [283, 393] width 55 height 18
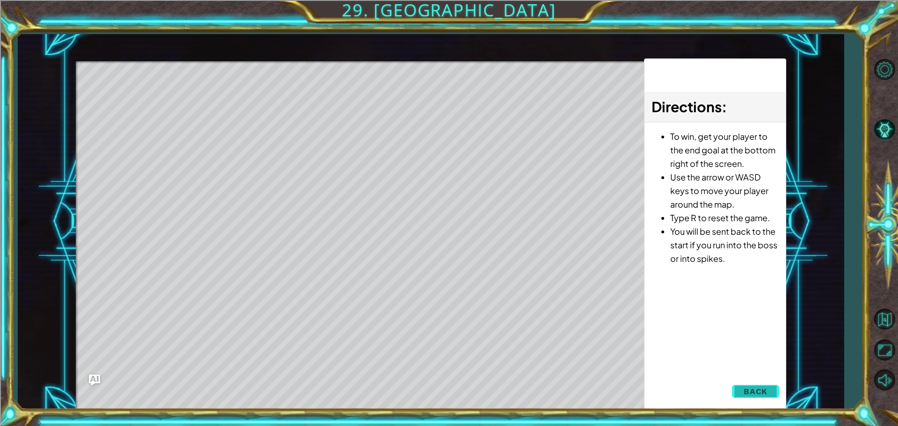
click at [773, 384] on button "Back" at bounding box center [755, 391] width 47 height 19
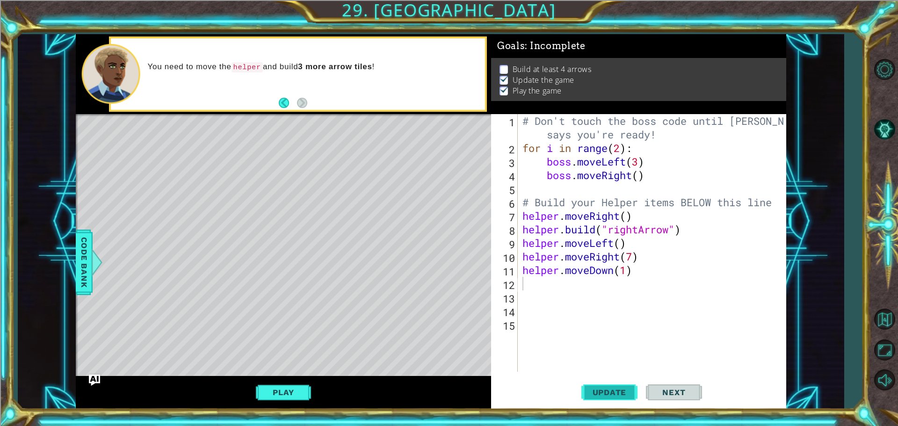
click at [606, 400] on button "Update" at bounding box center [609, 391] width 56 height 29
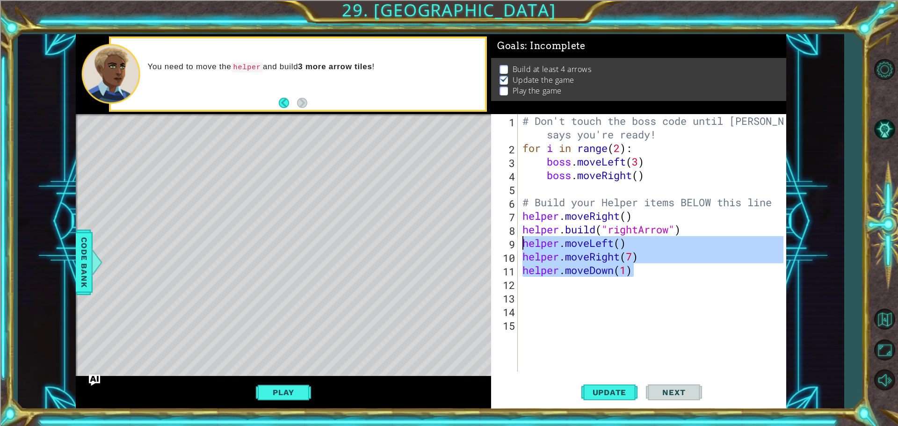
drag, startPoint x: 647, startPoint y: 273, endPoint x: 514, endPoint y: 242, distance: 136.9
click at [514, 242] on div "1 2 3 4 5 6 7 8 9 10 11 12 13 14 15 # Don't touch the boss code until [PERSON_N…" at bounding box center [637, 243] width 292 height 258
type textarea "helper.moveLeft() helper.moveRight(7)"
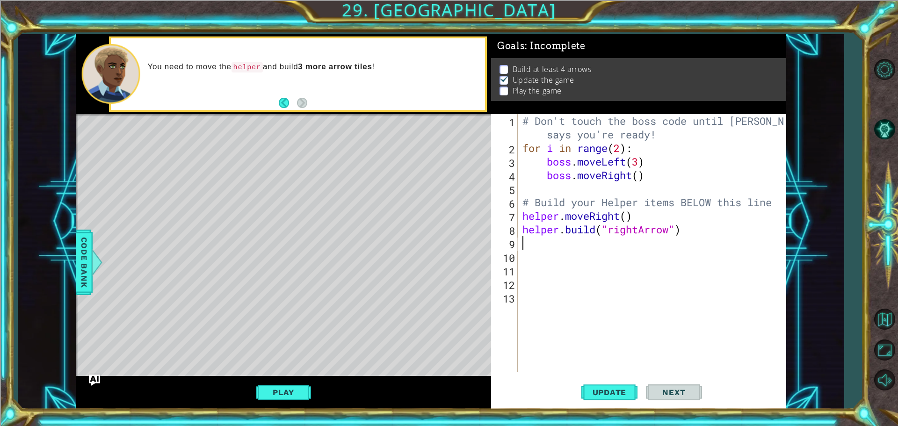
type textarea "he"
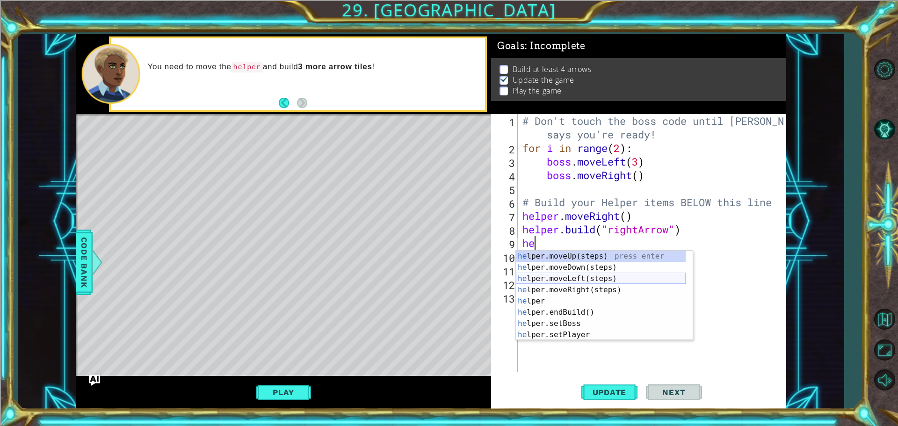
click at [579, 283] on div "he lper.moveUp(steps) press enter he lper.moveDown(steps) press enter he lper.m…" at bounding box center [601, 307] width 170 height 112
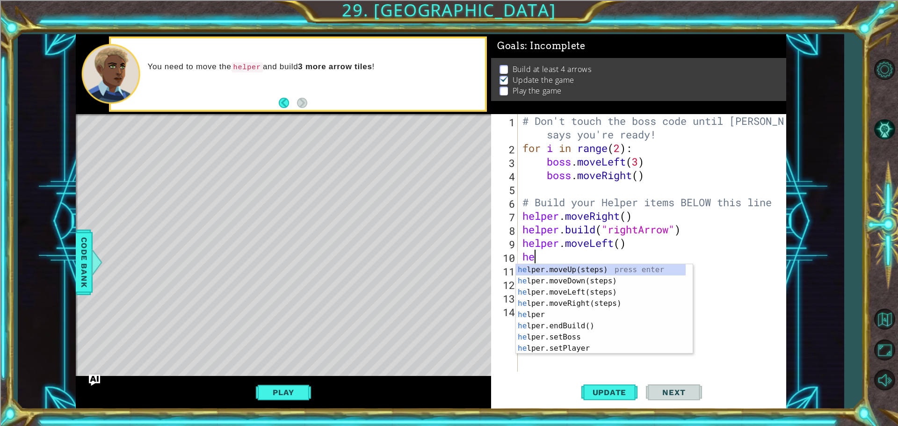
type textarea "h"
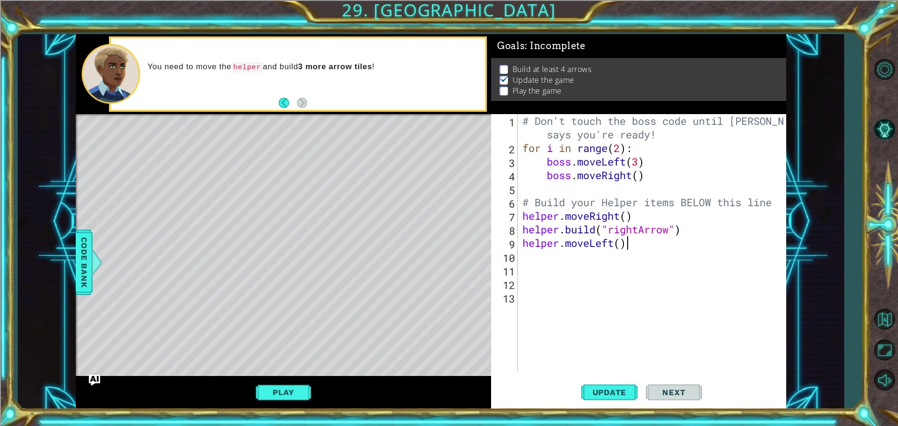
scroll to position [0, 2]
type textarea "helper.mov"
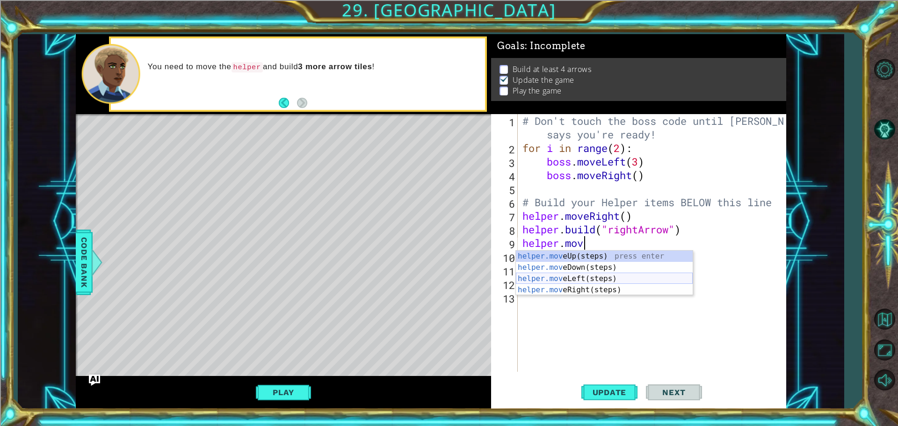
click at [592, 275] on div "helper.mov eUp(steps) press enter helper.mov eDown(steps) press enter helper.mo…" at bounding box center [604, 284] width 177 height 67
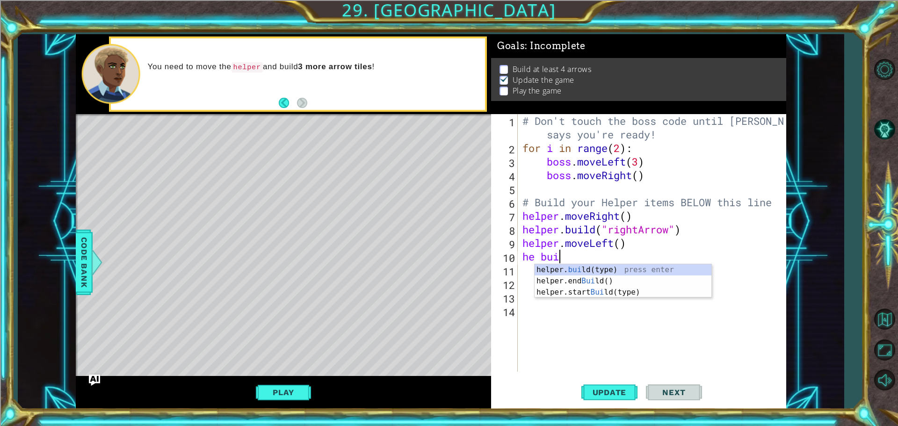
scroll to position [0, 1]
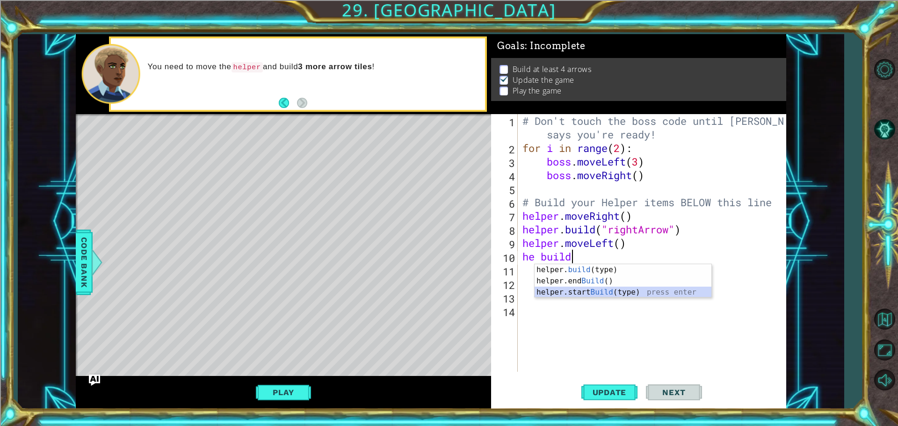
click at [603, 293] on div "helper. build (type) press enter helper.end Build () press enter helper.start B…" at bounding box center [623, 292] width 177 height 56
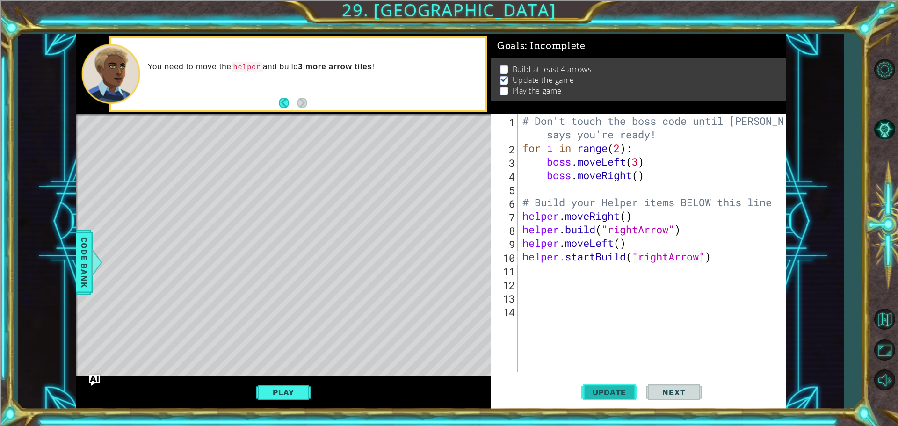
click at [591, 403] on button "Update" at bounding box center [609, 391] width 56 height 29
click at [590, 404] on button "Update" at bounding box center [609, 391] width 56 height 29
click at [281, 387] on button "Play" at bounding box center [283, 393] width 55 height 18
click at [617, 388] on span "Update" at bounding box center [609, 392] width 53 height 9
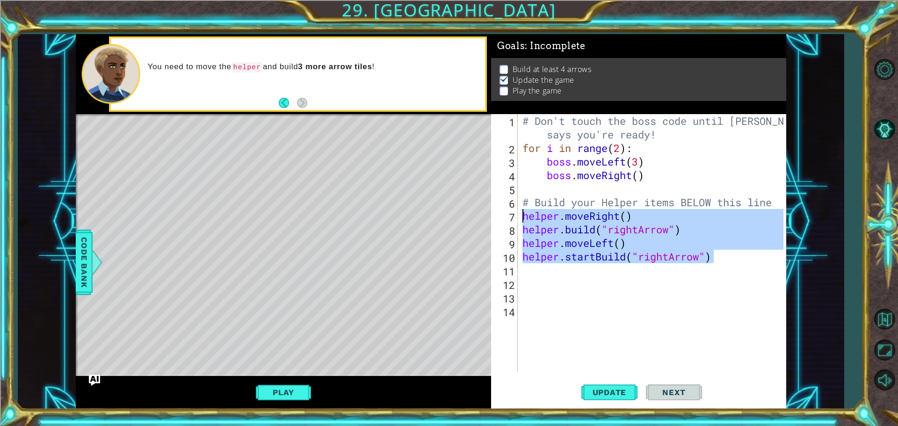
drag, startPoint x: 718, startPoint y: 254, endPoint x: 500, endPoint y: 214, distance: 221.2
click at [500, 214] on div "helper.startBuild("rightArrow") 1 2 3 4 5 6 7 8 9 10 11 12 13 14 # Don't touch …" at bounding box center [637, 243] width 292 height 258
type textarea "helper.moveRight() [DOMAIN_NAME]("rightArrow")"
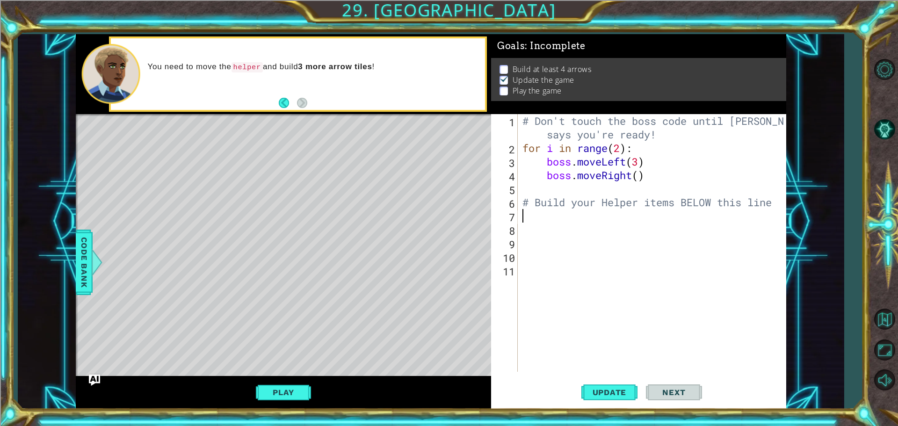
scroll to position [0, 0]
click at [86, 256] on span "Code Bank" at bounding box center [84, 262] width 15 height 57
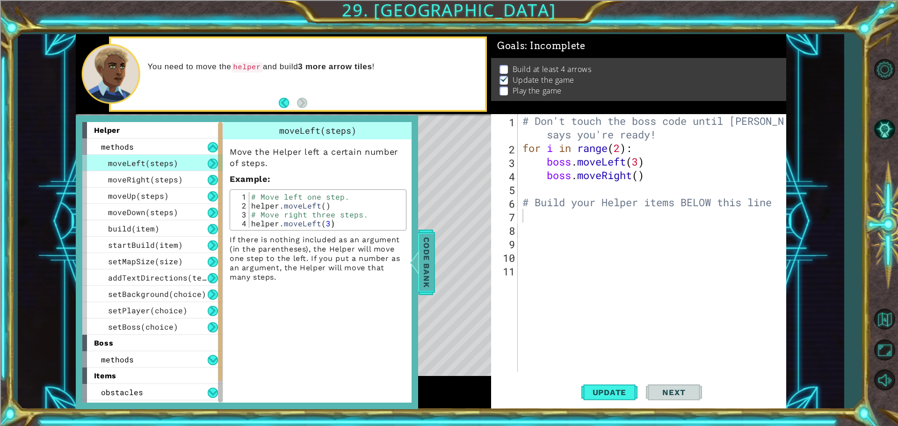
click at [424, 256] on span "Code Bank" at bounding box center [426, 262] width 15 height 57
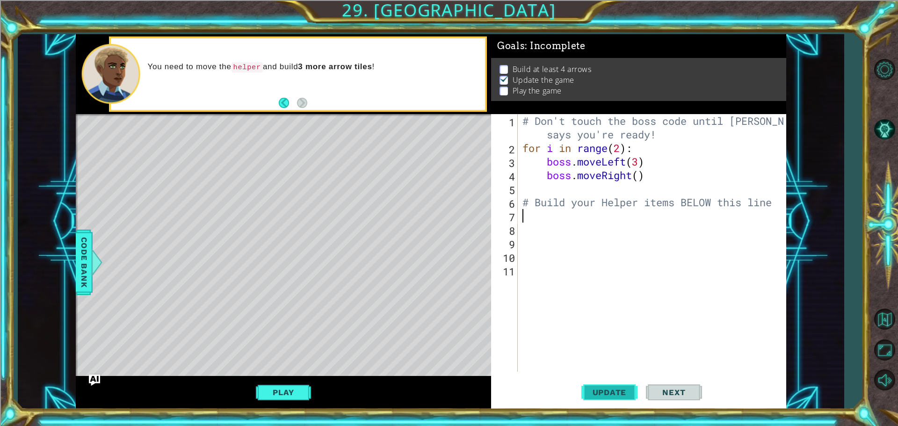
click at [598, 387] on button "Update" at bounding box center [609, 391] width 56 height 29
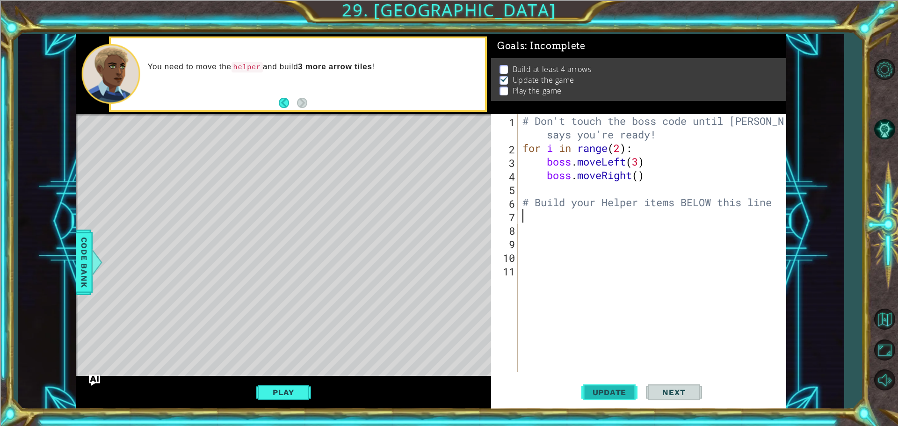
click at [598, 387] on button "Update" at bounding box center [609, 391] width 56 height 29
type textarea "he"
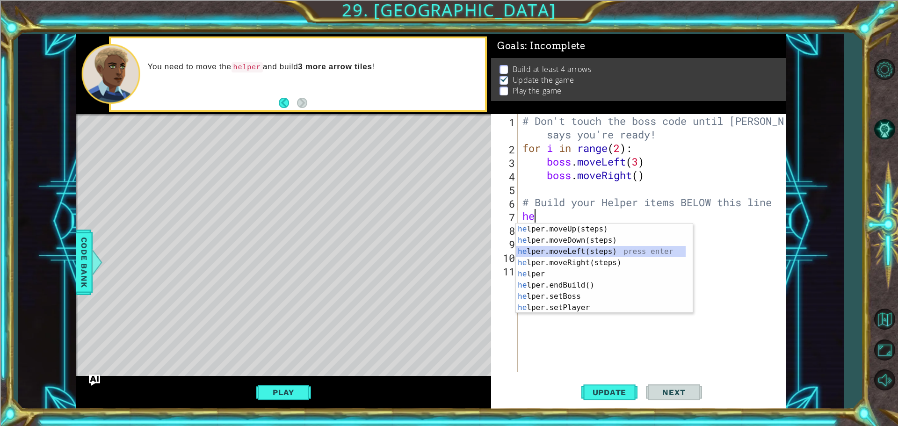
click at [610, 250] on div "he lper.moveUp(steps) press enter he lper.moveDown(steps) press enter he lper.m…" at bounding box center [601, 280] width 170 height 112
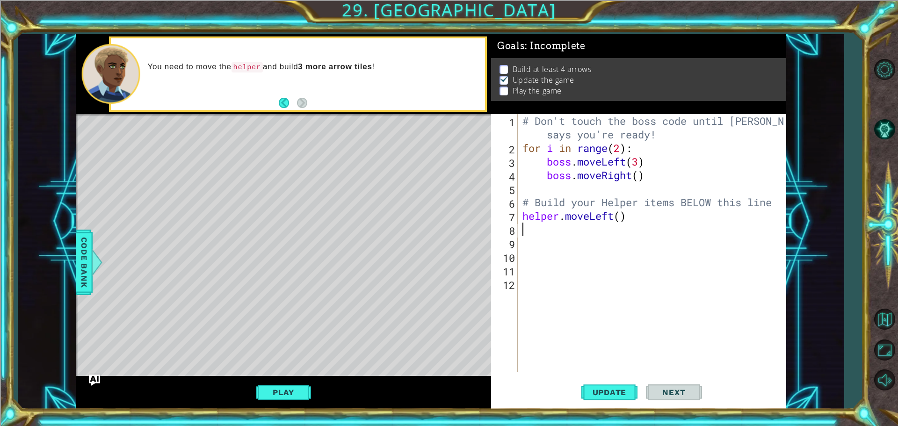
click at [568, 232] on div "# Don't touch the boss code until [PERSON_NAME] says you're ready! for i in ran…" at bounding box center [655, 263] width 268 height 298
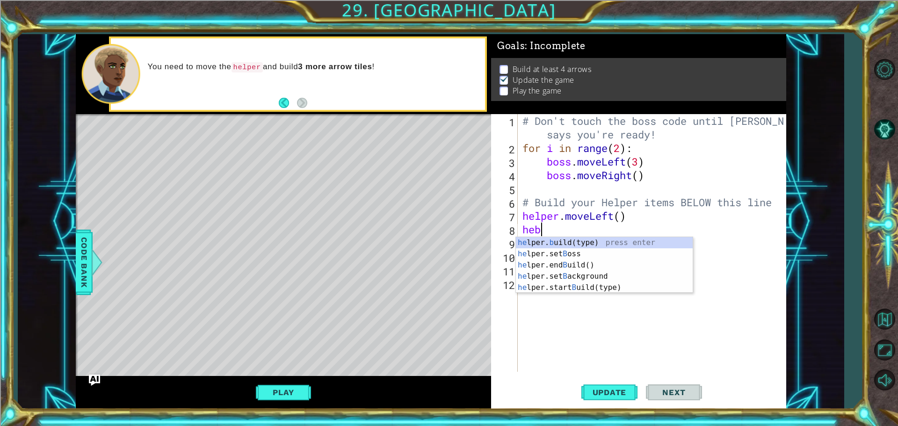
scroll to position [0, 0]
click at [671, 240] on div "he lper. bu ild(type) press enter he lper.end Bu ild() press enter he lper.star…" at bounding box center [604, 270] width 177 height 67
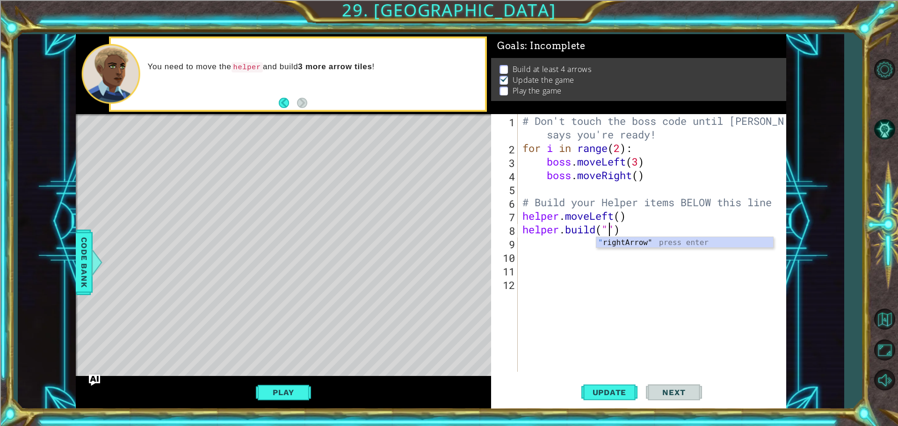
type textarea "[DOMAIN_NAME]("rightArrow")"
click at [543, 242] on div "# Don't touch the boss code until [PERSON_NAME] says you're ready! for i in ran…" at bounding box center [655, 263] width 268 height 298
type textarea "h"
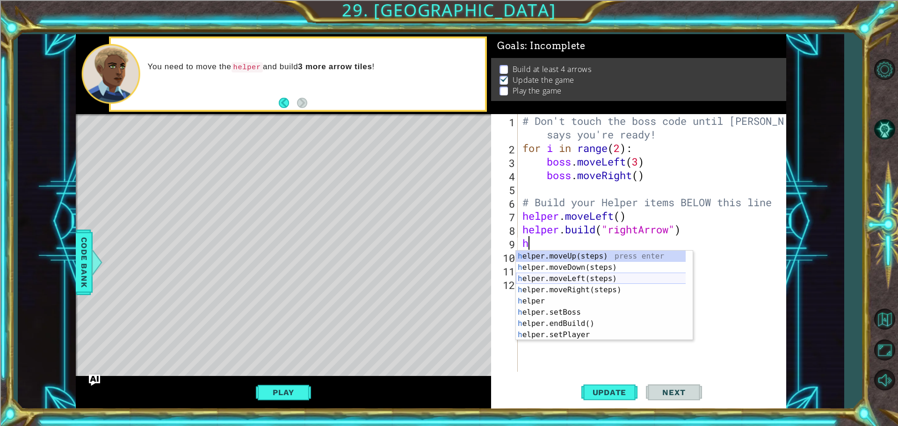
click at [582, 277] on div "h elper.moveUp(steps) press enter h elper.moveDown(steps) press enter h elper.m…" at bounding box center [604, 307] width 177 height 112
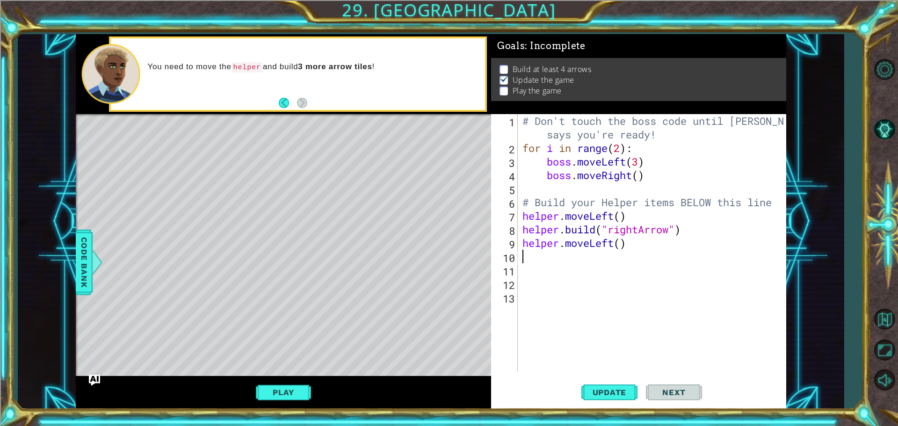
type textarea "h"
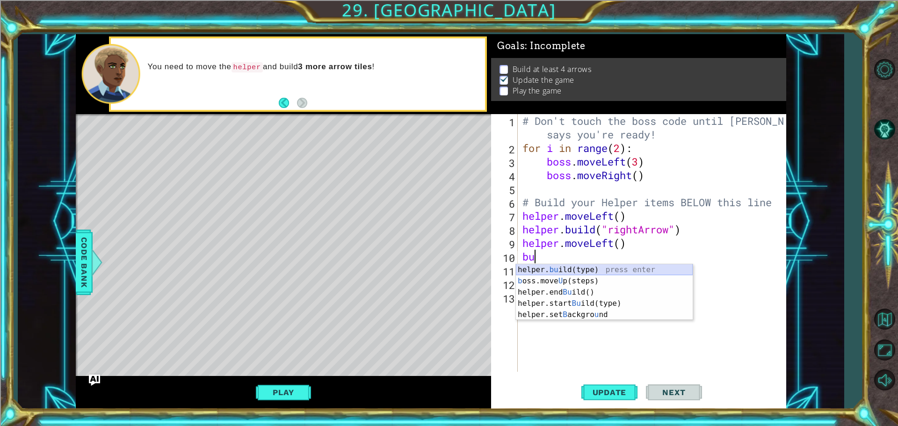
click at [595, 273] on div "helper. bu ild(type) press enter b oss.move U p(steps) press enter helper.end B…" at bounding box center [604, 303] width 177 height 79
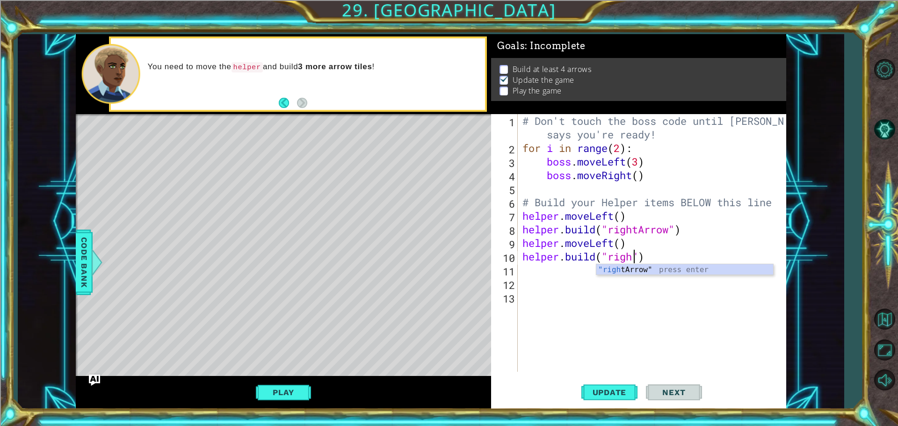
scroll to position [0, 5]
click at [605, 268] on div ""right Arrow" press enter" at bounding box center [684, 281] width 177 height 34
type textarea "[DOMAIN_NAME]("rightArrow")"
click at [607, 389] on span "Update" at bounding box center [609, 392] width 53 height 9
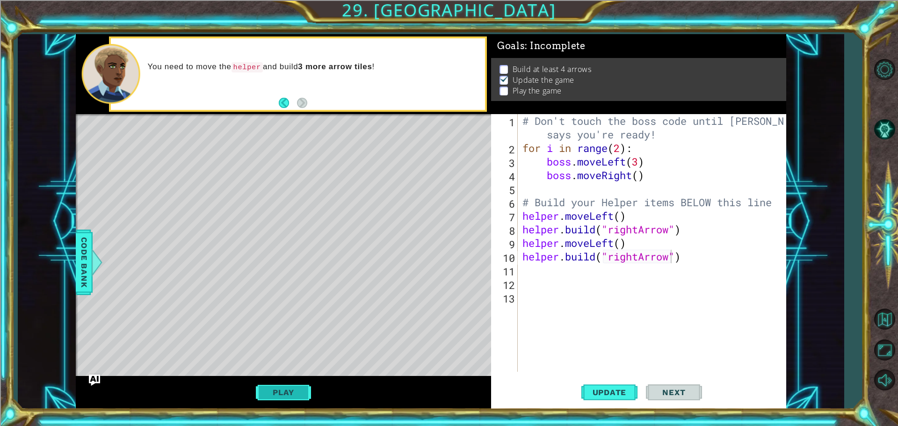
click at [271, 386] on button "Play" at bounding box center [283, 393] width 55 height 18
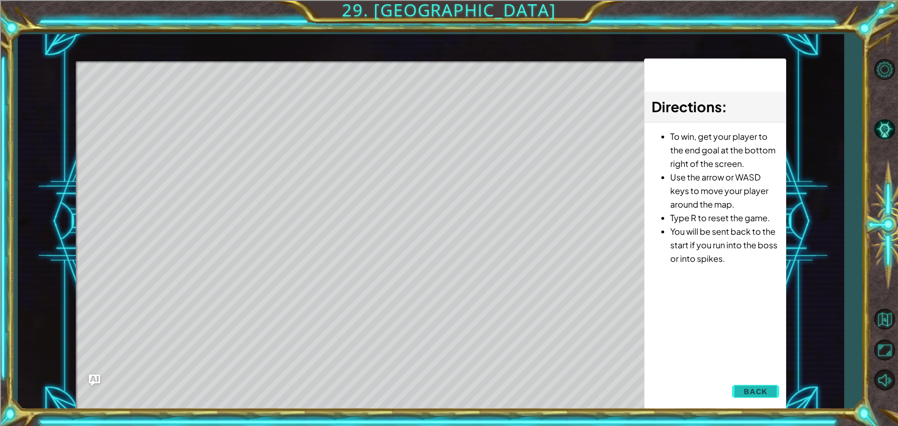
click at [747, 396] on span "Back" at bounding box center [756, 391] width 24 height 9
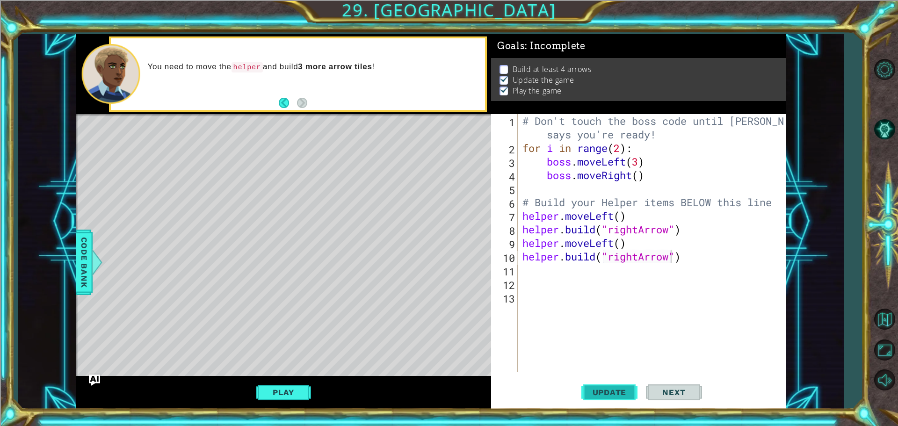
click at [609, 384] on button "Update" at bounding box center [609, 391] width 56 height 29
click at [262, 385] on button "Play" at bounding box center [283, 393] width 55 height 18
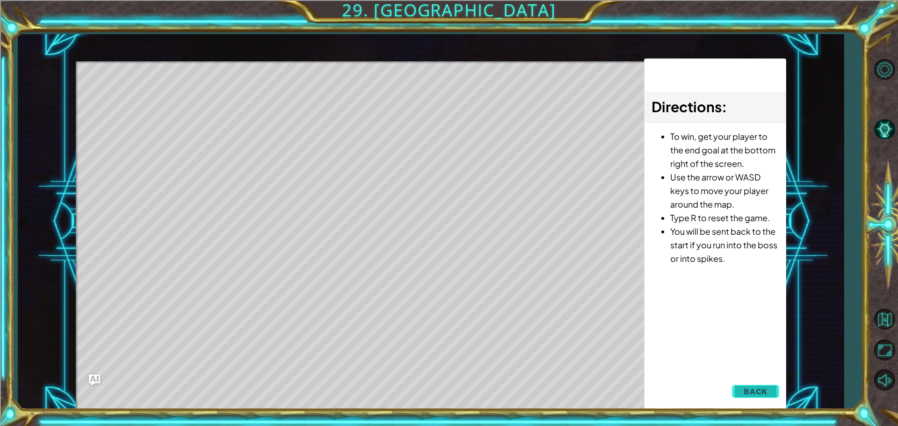
click at [746, 389] on span "Back" at bounding box center [756, 391] width 24 height 9
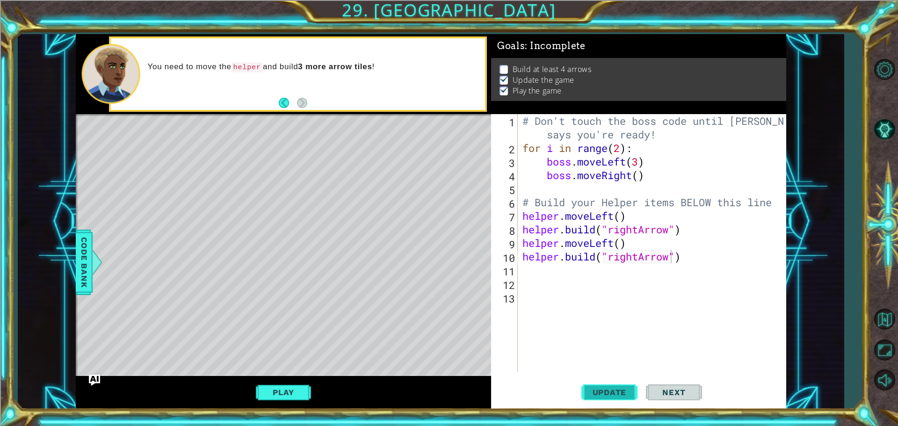
click at [599, 386] on button "Update" at bounding box center [609, 391] width 56 height 29
click at [560, 263] on div "# Don't touch the boss code until [PERSON_NAME] says you're ready! for i in ran…" at bounding box center [655, 263] width 268 height 298
drag, startPoint x: 572, startPoint y: 258, endPoint x: 704, endPoint y: 252, distance: 133.0
click at [704, 252] on div "# Don't touch the boss code until [PERSON_NAME] says you're ready! for i in ran…" at bounding box center [655, 263] width 268 height 298
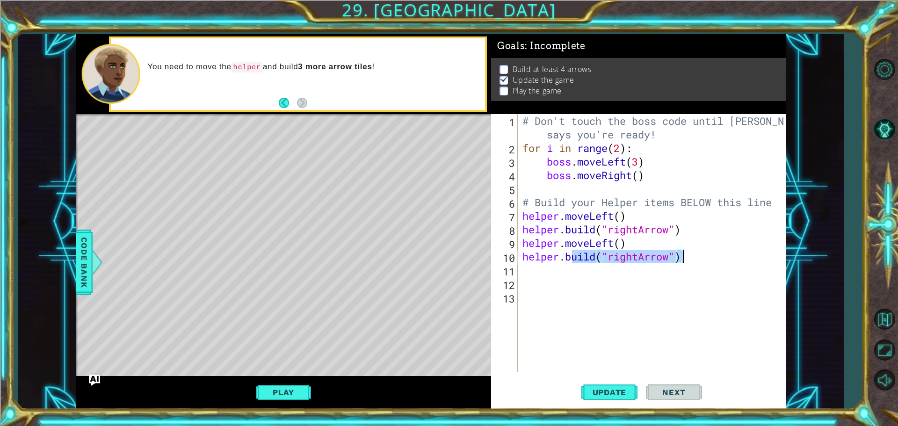
click at [705, 252] on div "# Don't touch the boss code until [PERSON_NAME] says you're ready! for i in ran…" at bounding box center [652, 243] width 263 height 258
drag, startPoint x: 671, startPoint y: 259, endPoint x: 606, endPoint y: 260, distance: 64.5
click at [606, 260] on div "# Don't touch the boss code until [PERSON_NAME] says you're ready! for i in ran…" at bounding box center [655, 263] width 268 height 298
type textarea "[DOMAIN_NAME]("wall")"
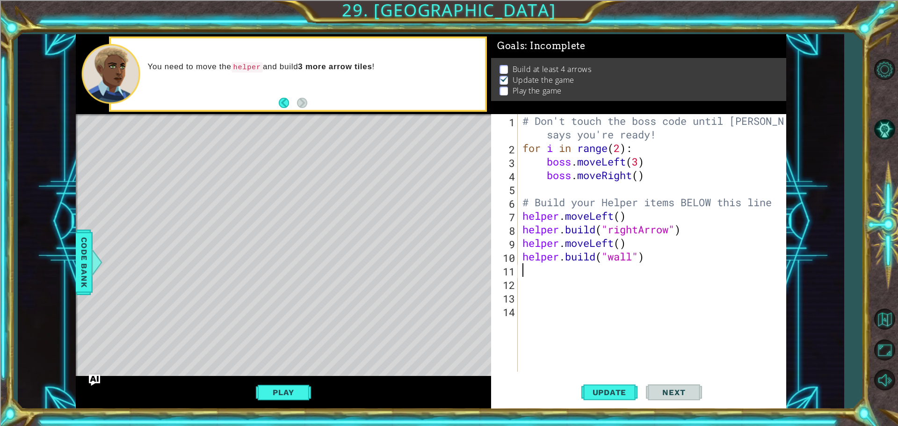
scroll to position [0, 0]
type textarea "\"
type textarea "[DOMAIN_NAME]("wall")"
click at [634, 397] on span "Update" at bounding box center [609, 392] width 53 height 9
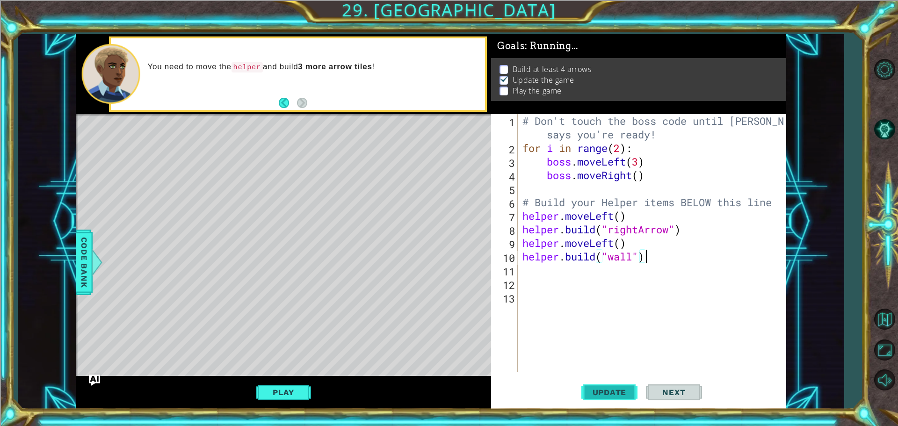
click at [634, 397] on span "Update" at bounding box center [609, 392] width 53 height 9
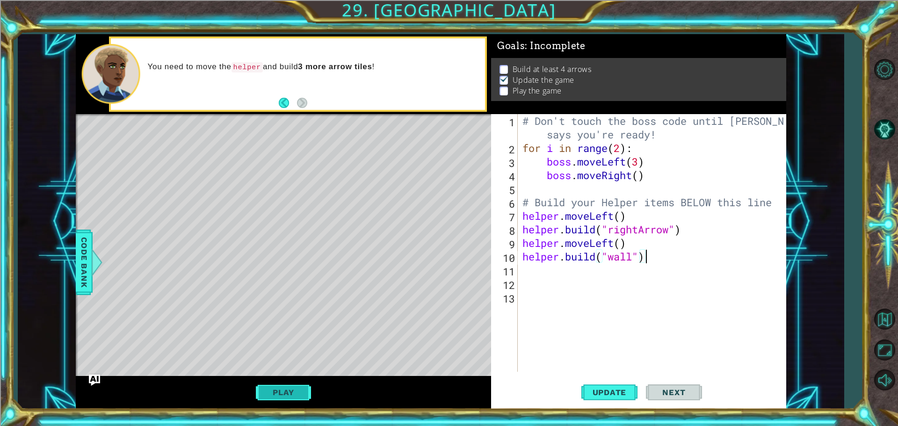
click at [259, 390] on button "Play" at bounding box center [283, 393] width 55 height 18
drag, startPoint x: 667, startPoint y: 266, endPoint x: 681, endPoint y: 263, distance: 13.4
click at [681, 263] on div "# Don't touch the boss code until [PERSON_NAME] says you're ready! for i in ran…" at bounding box center [655, 263] width 268 height 298
type textarea "[DOMAIN_NAME]("wall")"
click at [673, 295] on div "# Don't touch the boss code until [PERSON_NAME] says you're ready! for i in ran…" at bounding box center [655, 263] width 268 height 298
